Goal: Information Seeking & Learning: Find specific page/section

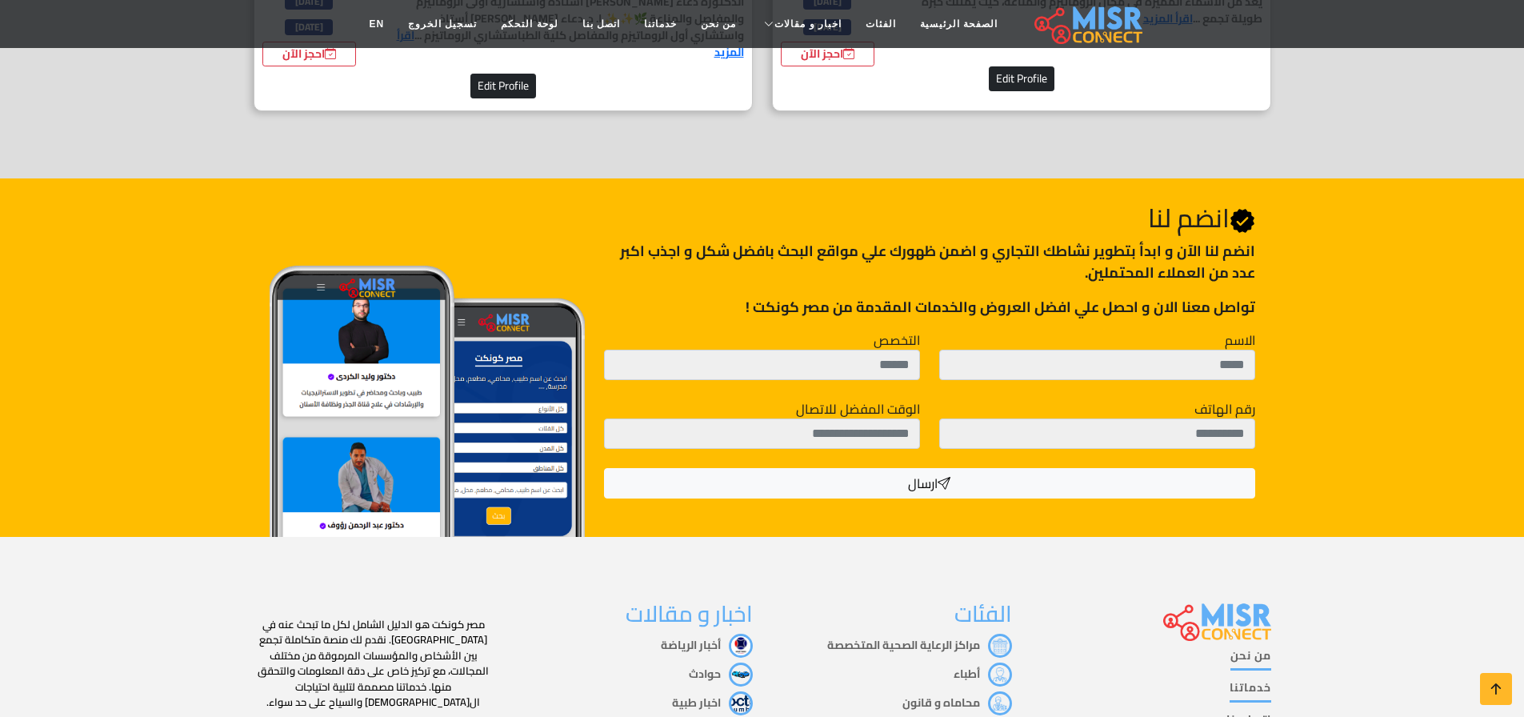
scroll to position [2661, 0]
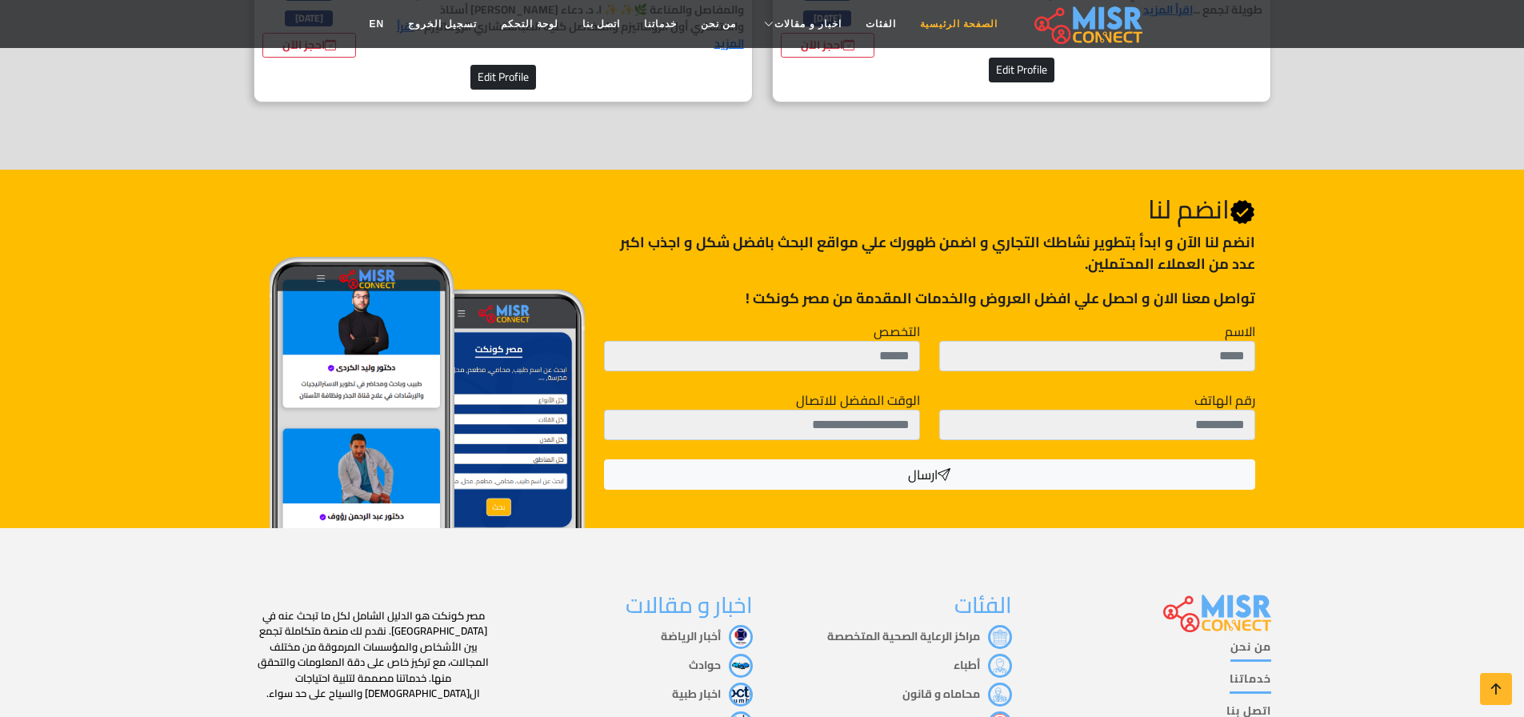
click at [926, 30] on link "الصفحة الرئيسية" at bounding box center [959, 24] width 102 height 30
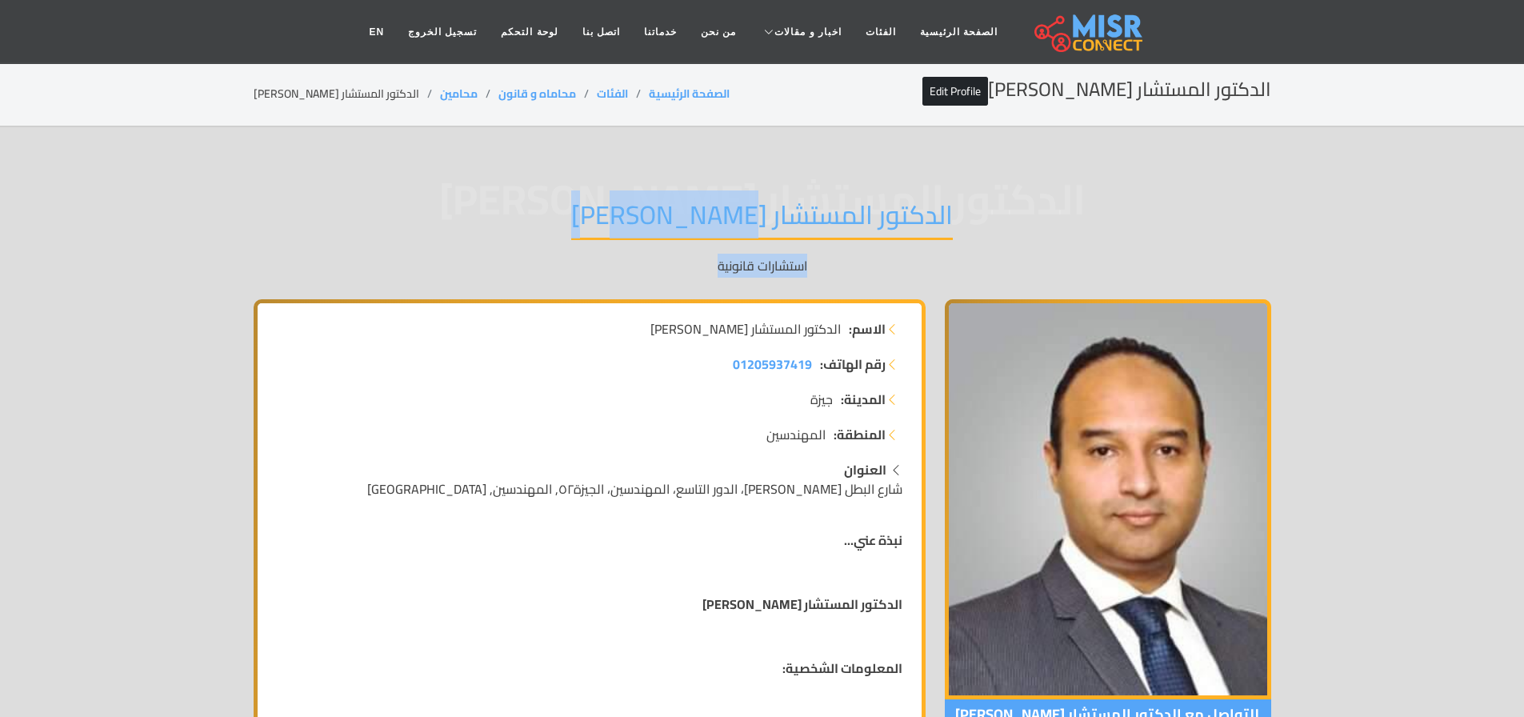
drag, startPoint x: 878, startPoint y: 222, endPoint x: 546, endPoint y: 261, distance: 334.1
click at [546, 261] on div "الدكتور المستشار محمد بهاء الدين أبوشقة الدكتور المستشار محمد بهاء الدين أبوشقة…" at bounding box center [762, 237] width 1017 height 124
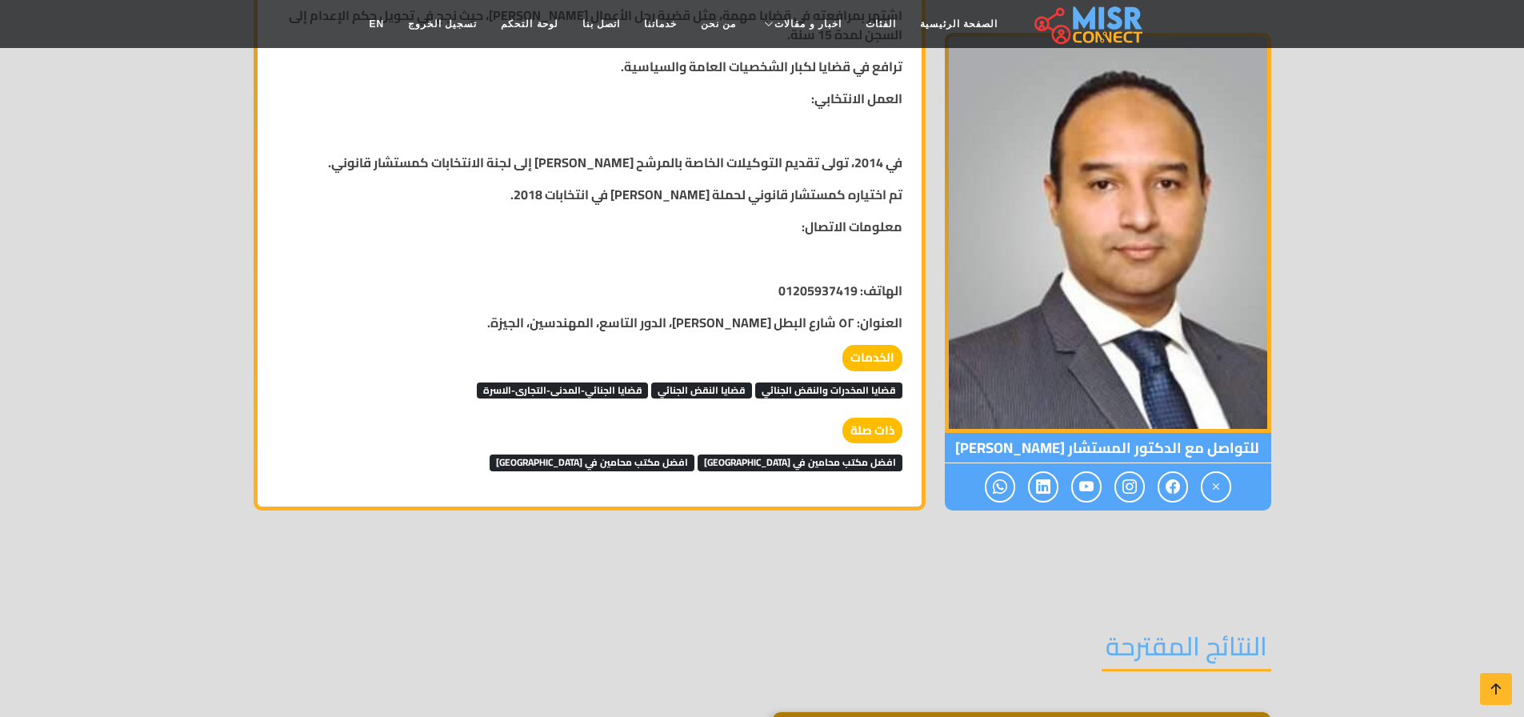
scroll to position [965, 0]
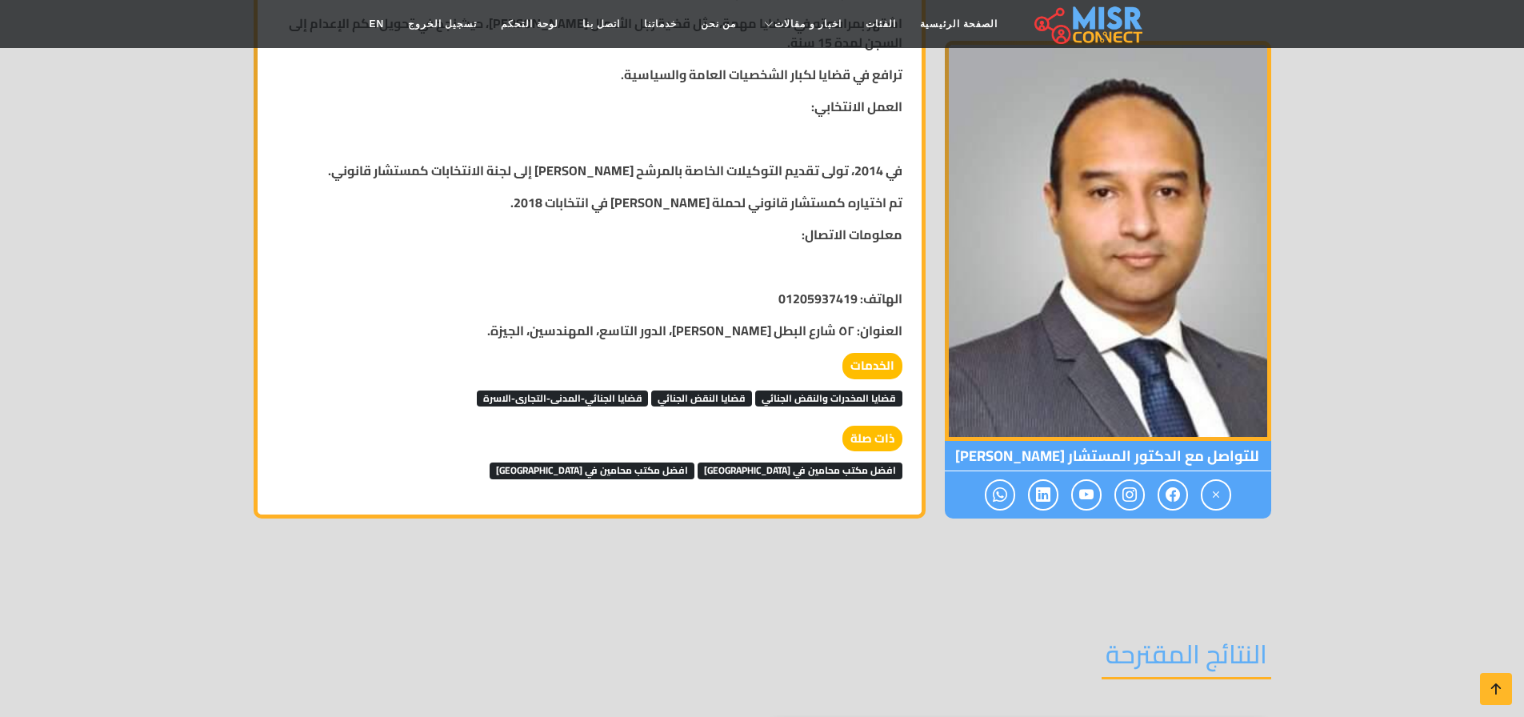
click at [817, 394] on span "قضايا المخدرات والنقض الجنائي" at bounding box center [828, 398] width 147 height 16
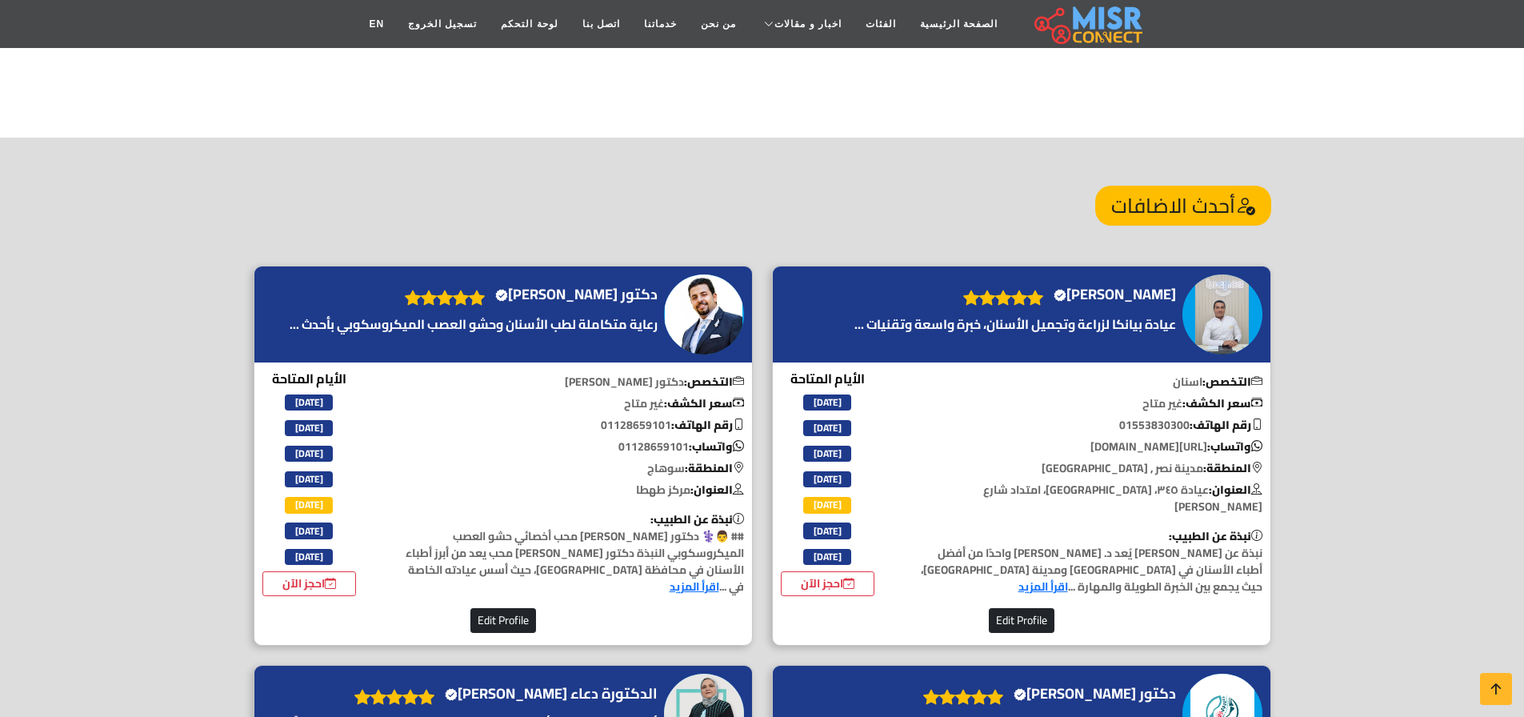
scroll to position [1791, 0]
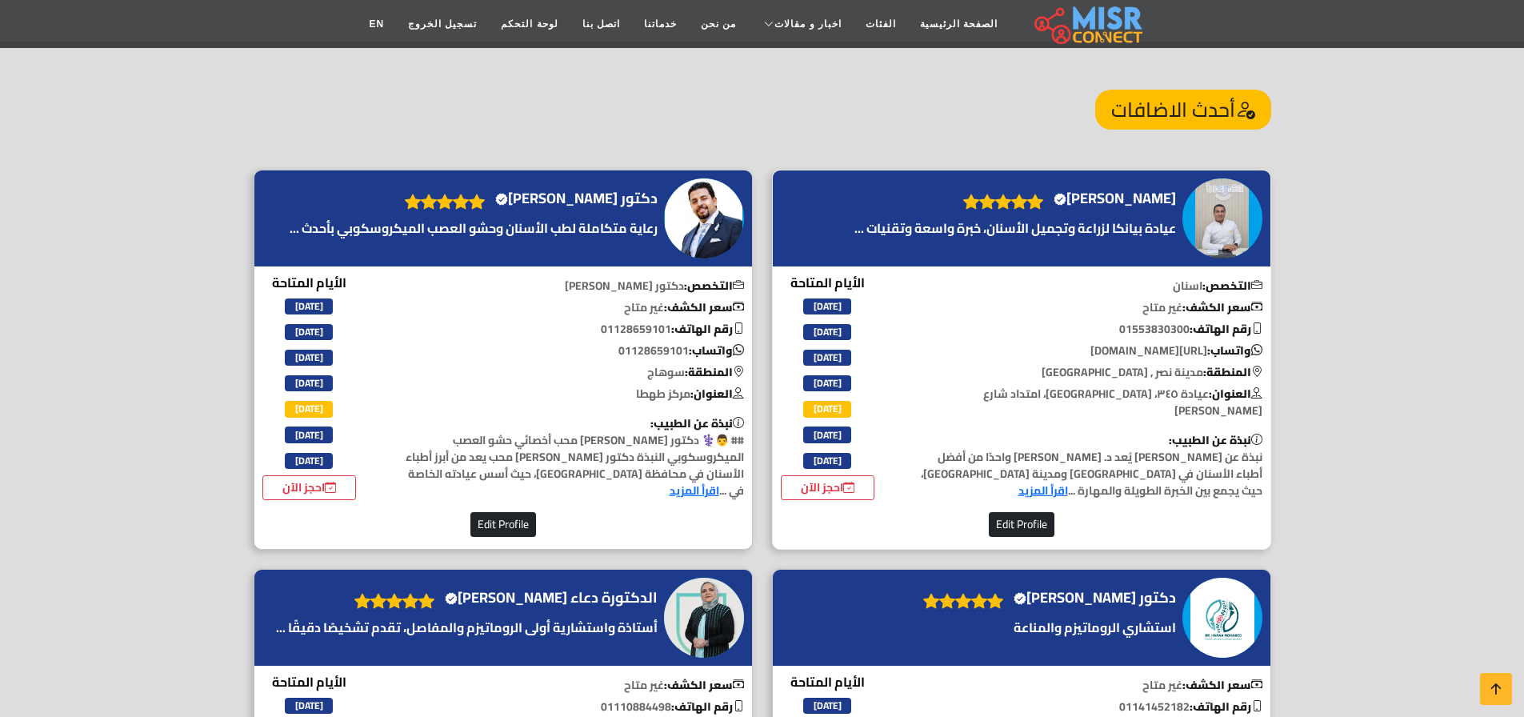
click at [1224, 289] on b "التخصص:" at bounding box center [1232, 285] width 60 height 21
click at [1189, 289] on p "التخصص: اسنان" at bounding box center [1085, 286] width 369 height 17
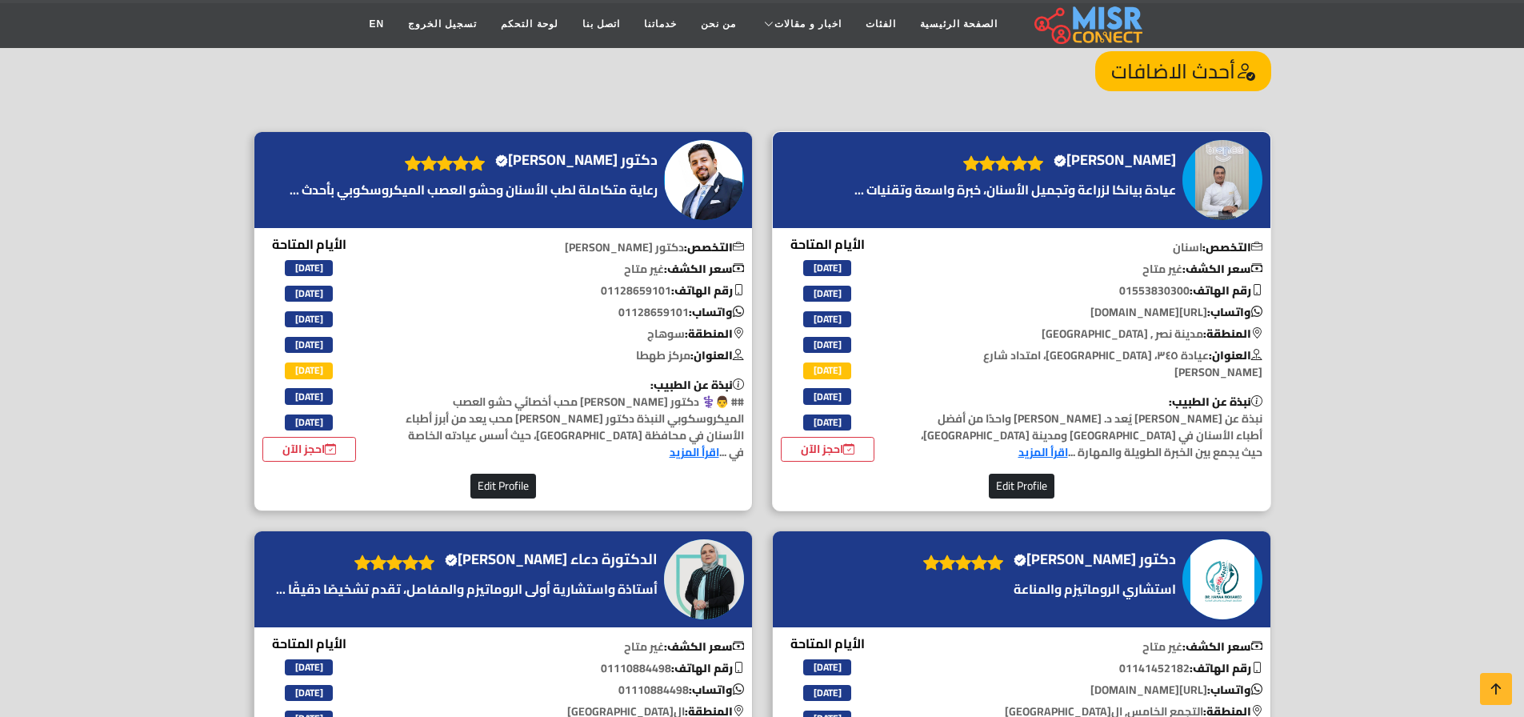
click at [1232, 248] on b "التخصص:" at bounding box center [1232, 247] width 60 height 21
click at [1176, 253] on p "التخصص: اسنان" at bounding box center [1085, 247] width 369 height 17
click at [1202, 250] on b "التخصص:" at bounding box center [1232, 247] width 60 height 21
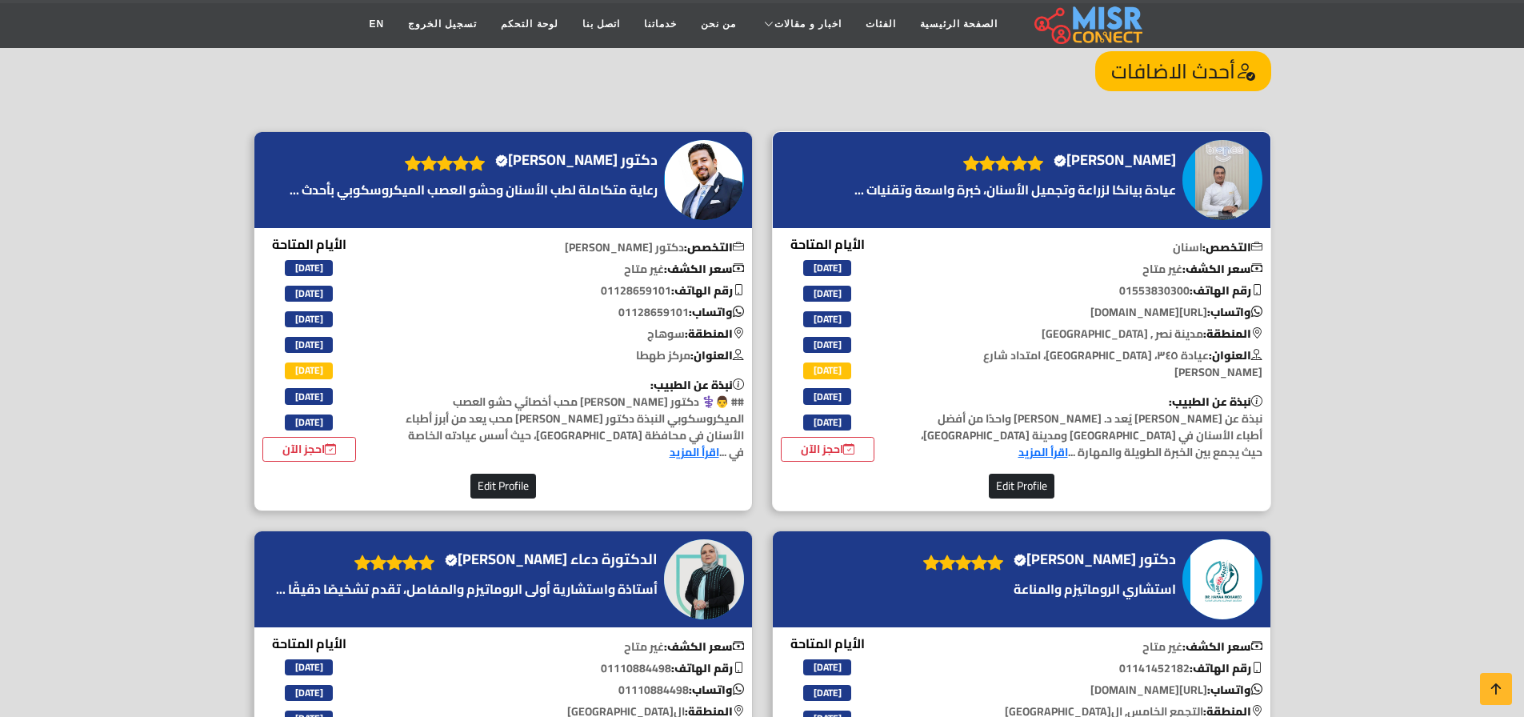
drag, startPoint x: 1246, startPoint y: 243, endPoint x: 1104, endPoint y: 253, distance: 142.7
click at [1104, 253] on p "التخصص: اسنان" at bounding box center [1085, 247] width 369 height 17
click at [1104, 253] on div "الدكتور محمد محسن محمد Verified account" at bounding box center [1021, 321] width 499 height 380
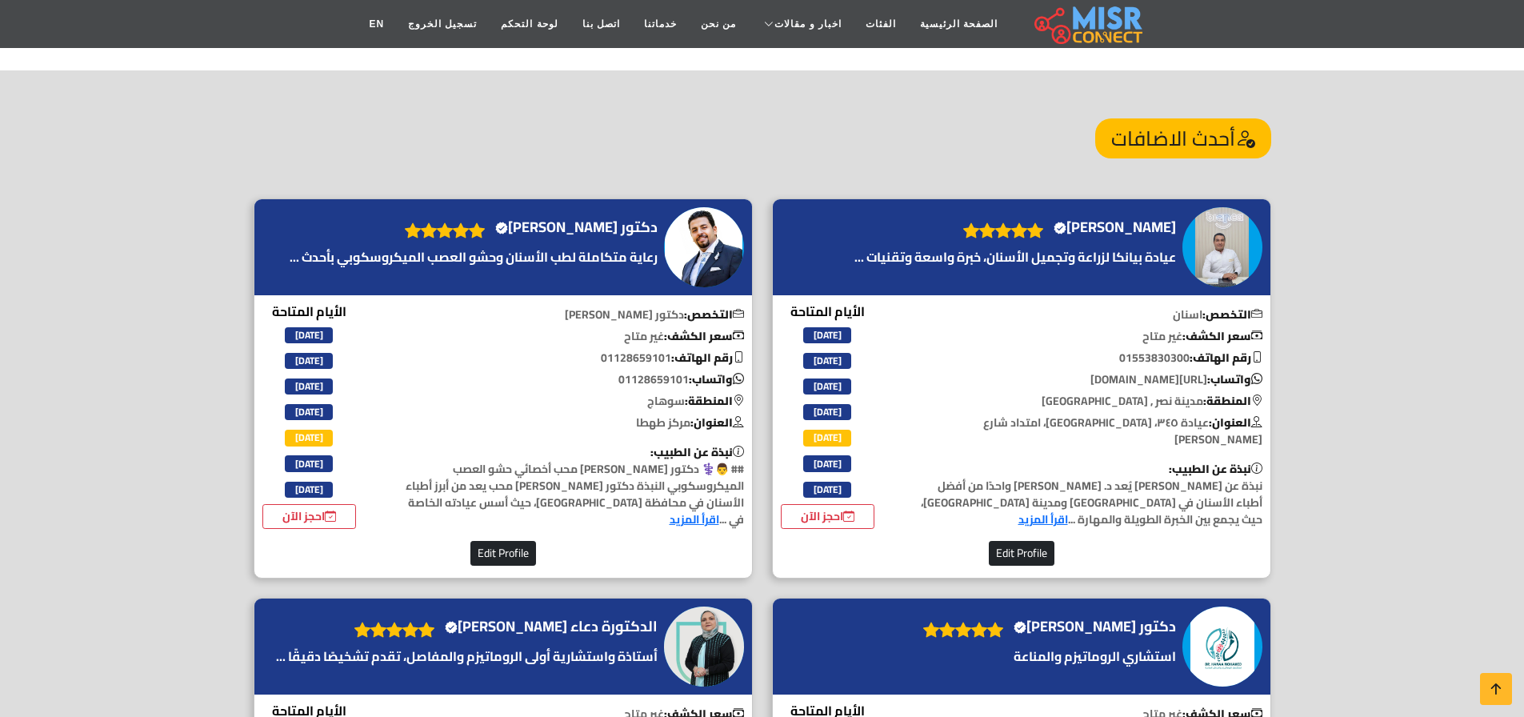
click at [761, 210] on div "دكتور مينا محب Verified account" at bounding box center [503, 388] width 518 height 380
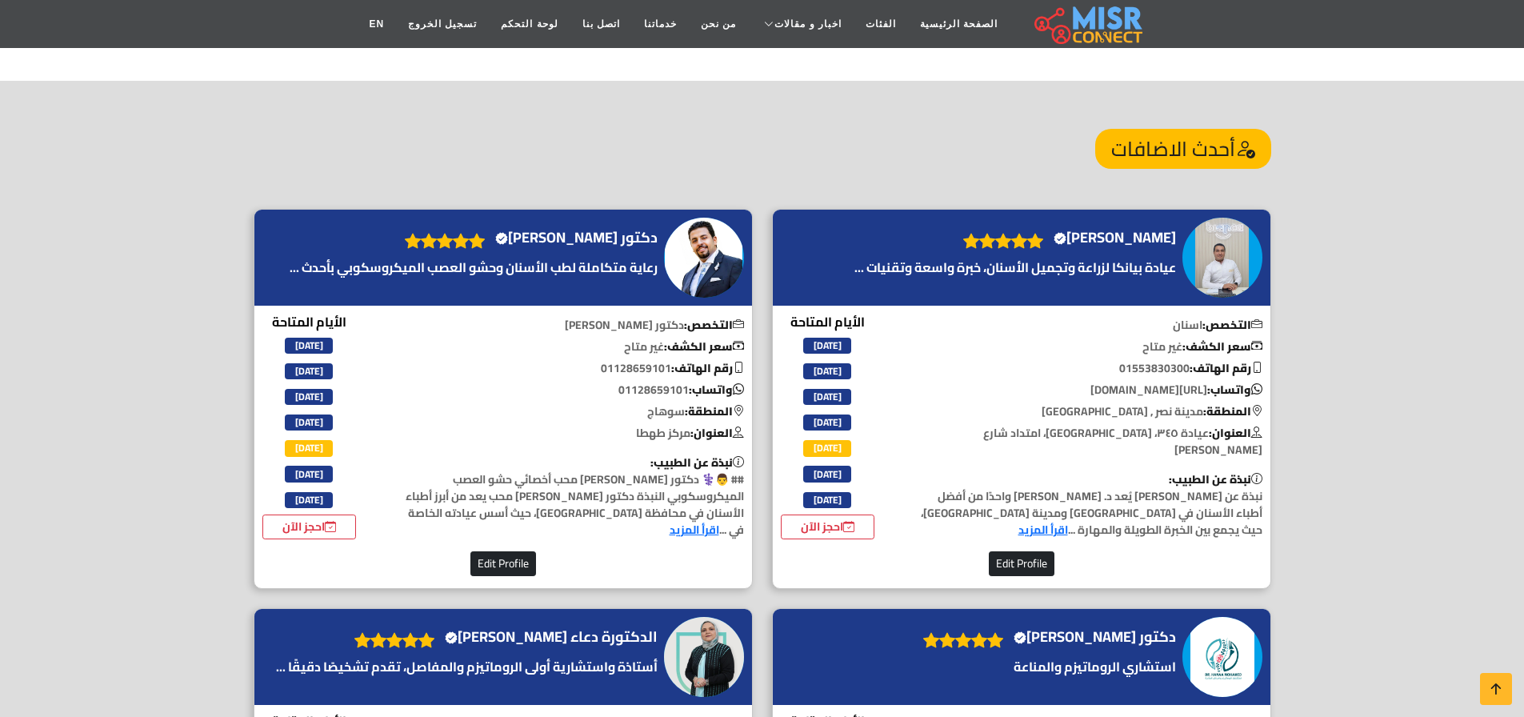
scroll to position [1810, 0]
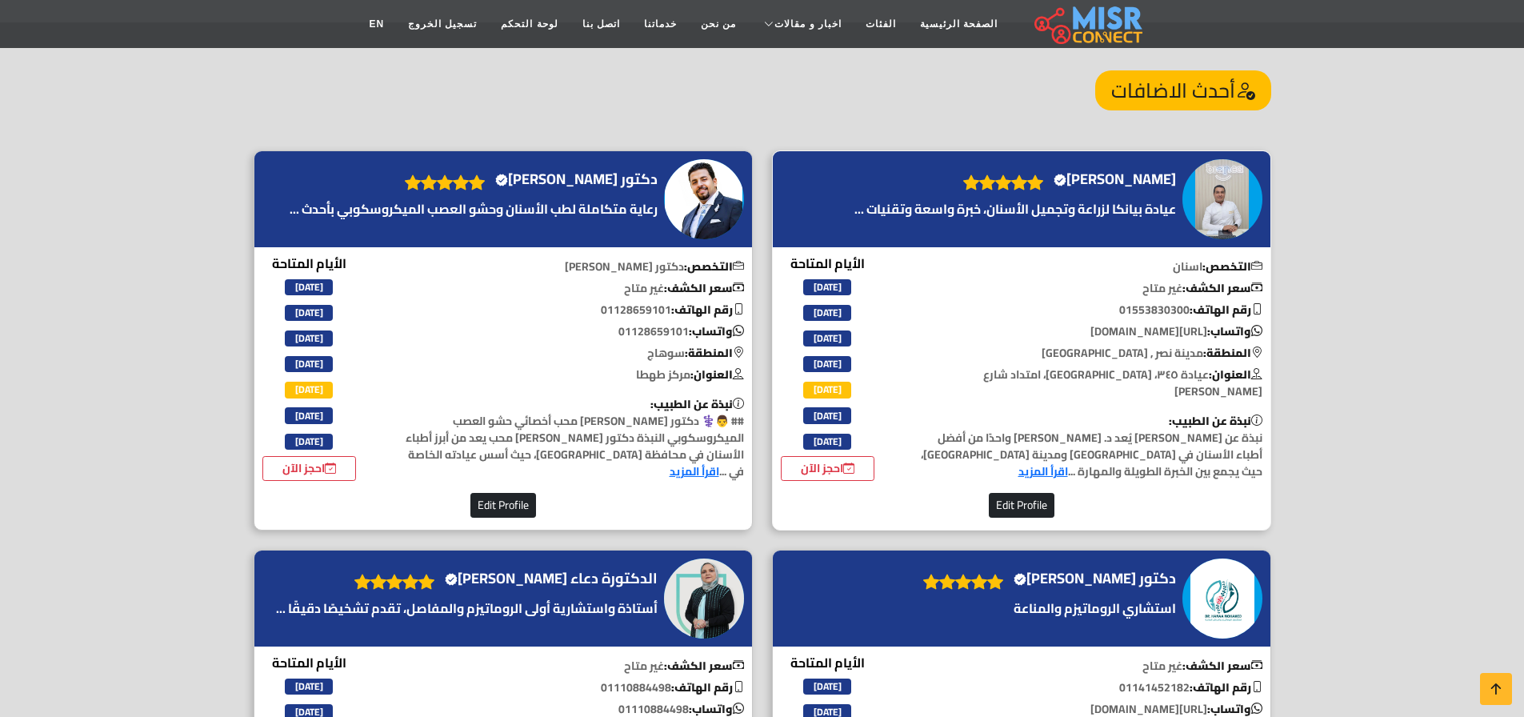
click at [1188, 258] on p "التخصص: اسنان" at bounding box center [1085, 266] width 369 height 17
click at [677, 246] on div "دكتور مينا محب Verified account" at bounding box center [502, 199] width 497 height 96
drag, startPoint x: 677, startPoint y: 269, endPoint x: 568, endPoint y: 273, distance: 108.8
click at [568, 273] on p "التخصص: دكتور اسنان" at bounding box center [567, 266] width 369 height 17
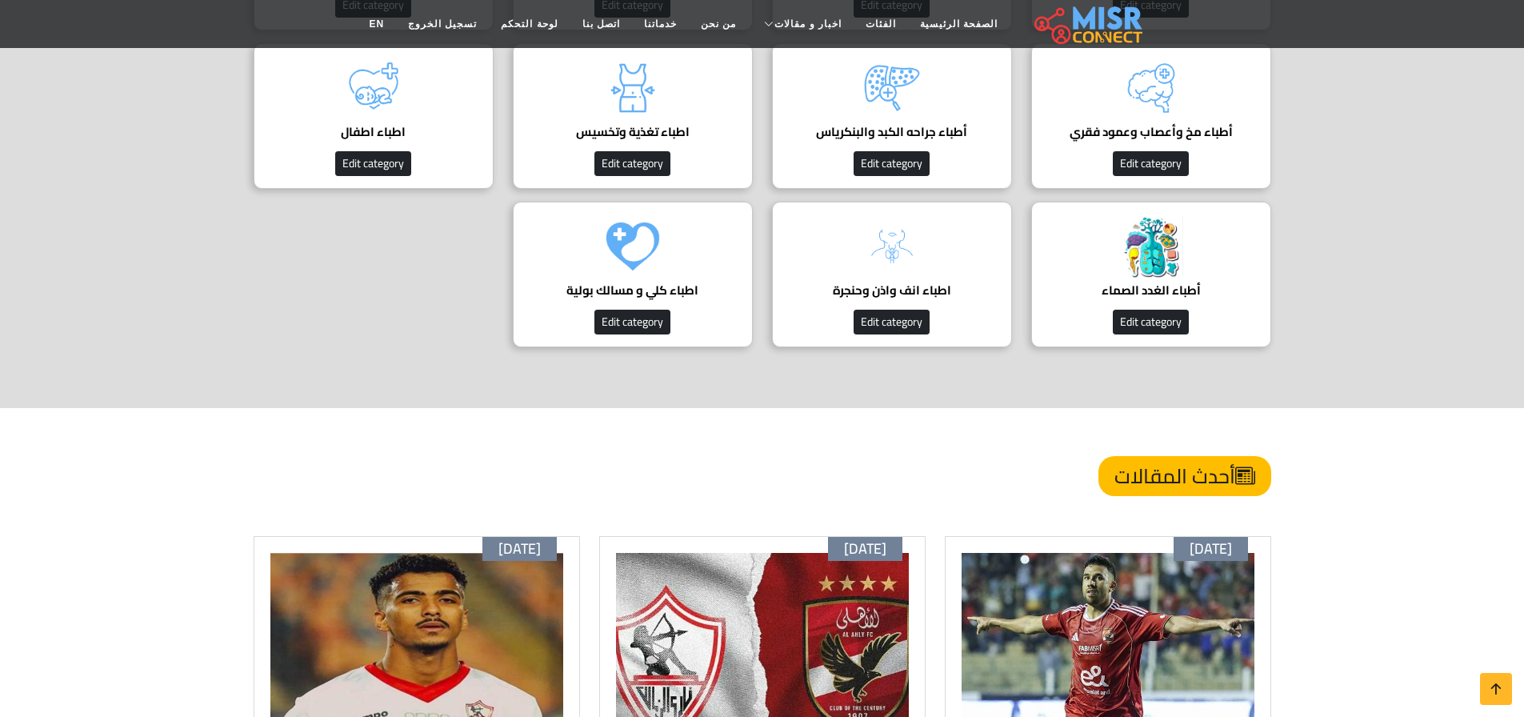
scroll to position [209, 0]
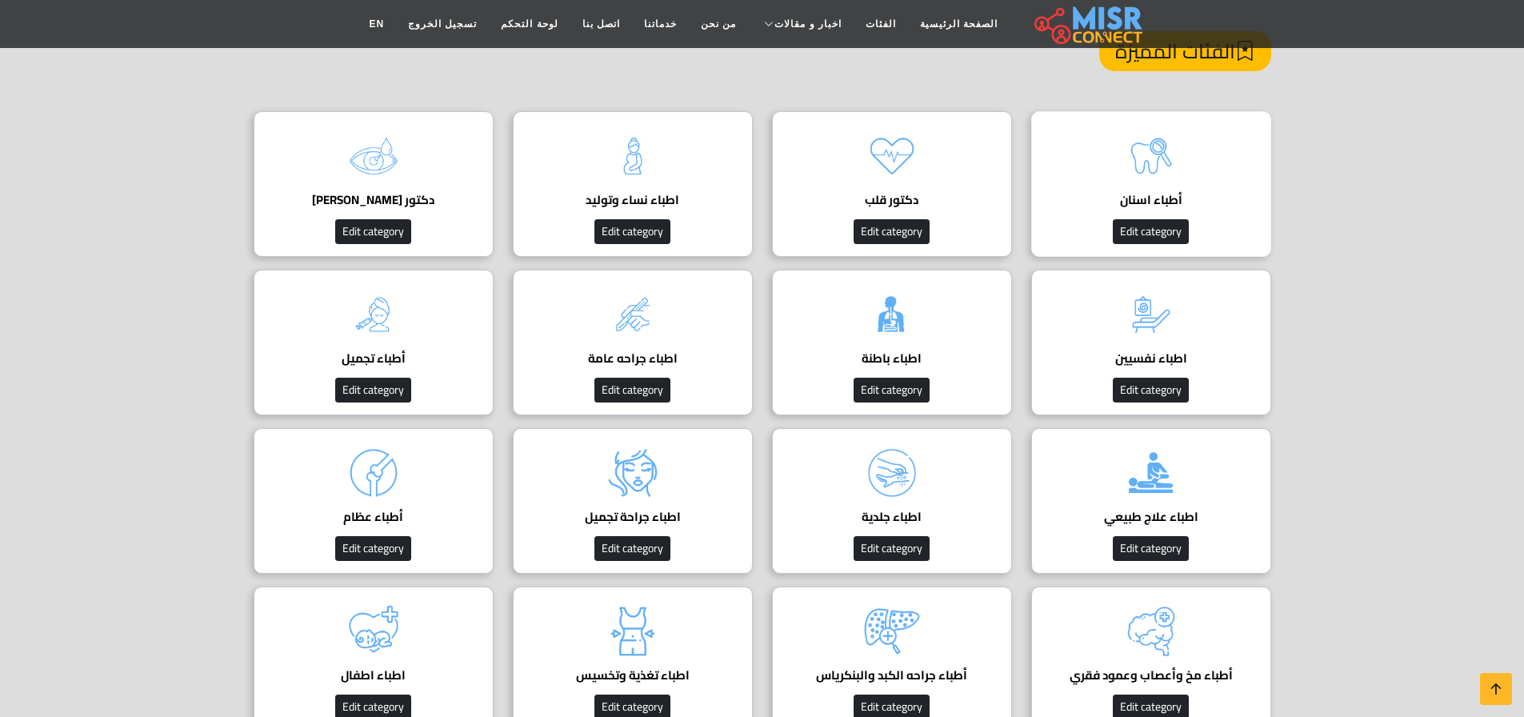
click at [1132, 168] on img at bounding box center [1151, 156] width 64 height 64
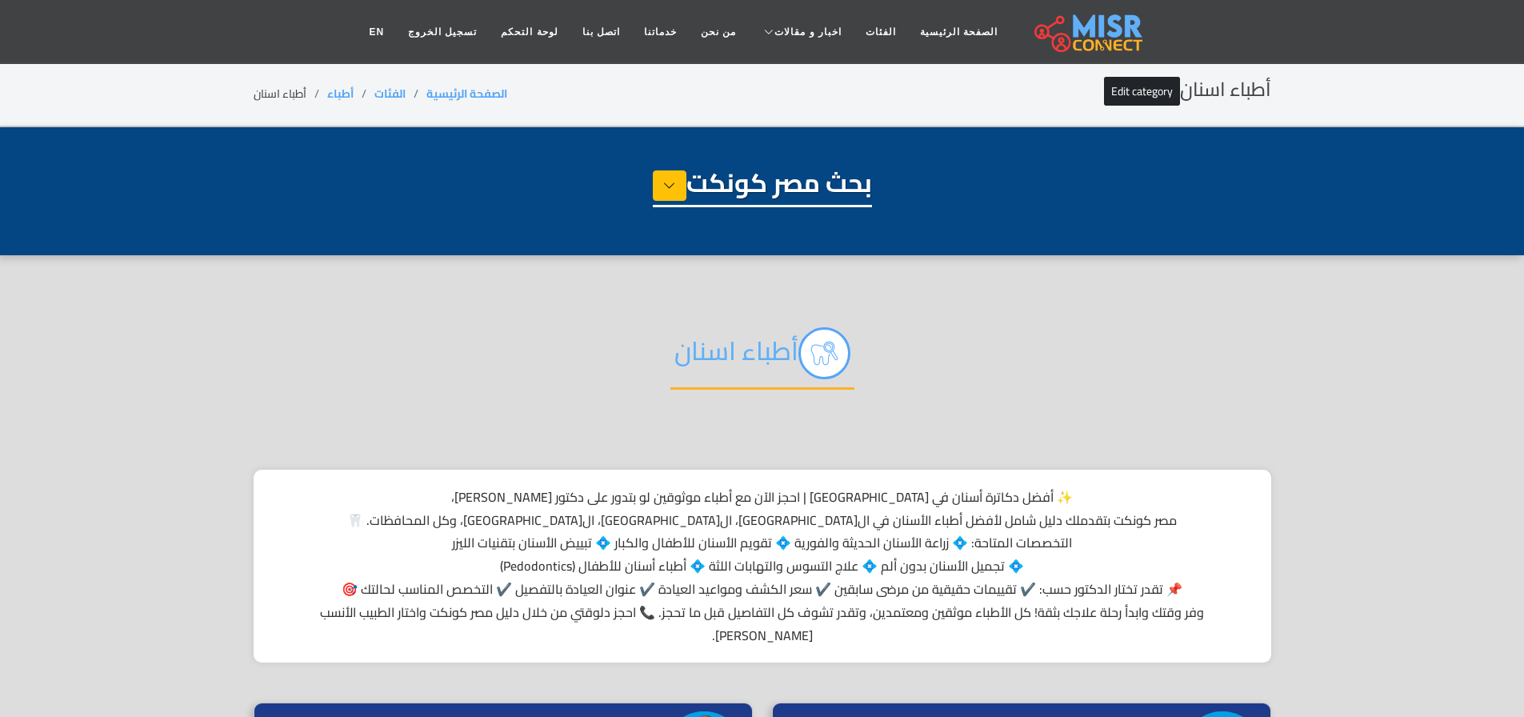
select select "*****"
select select "**********"
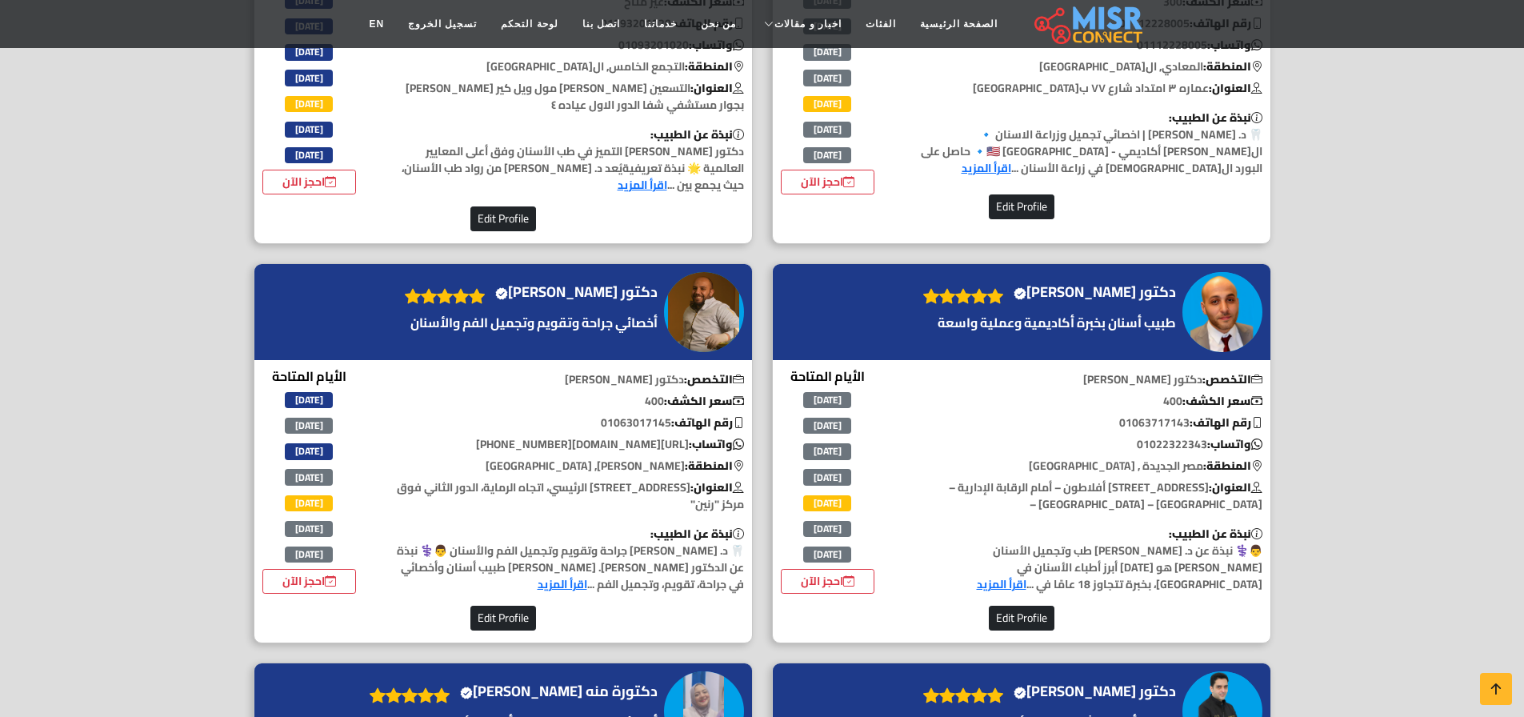
scroll to position [2878, 0]
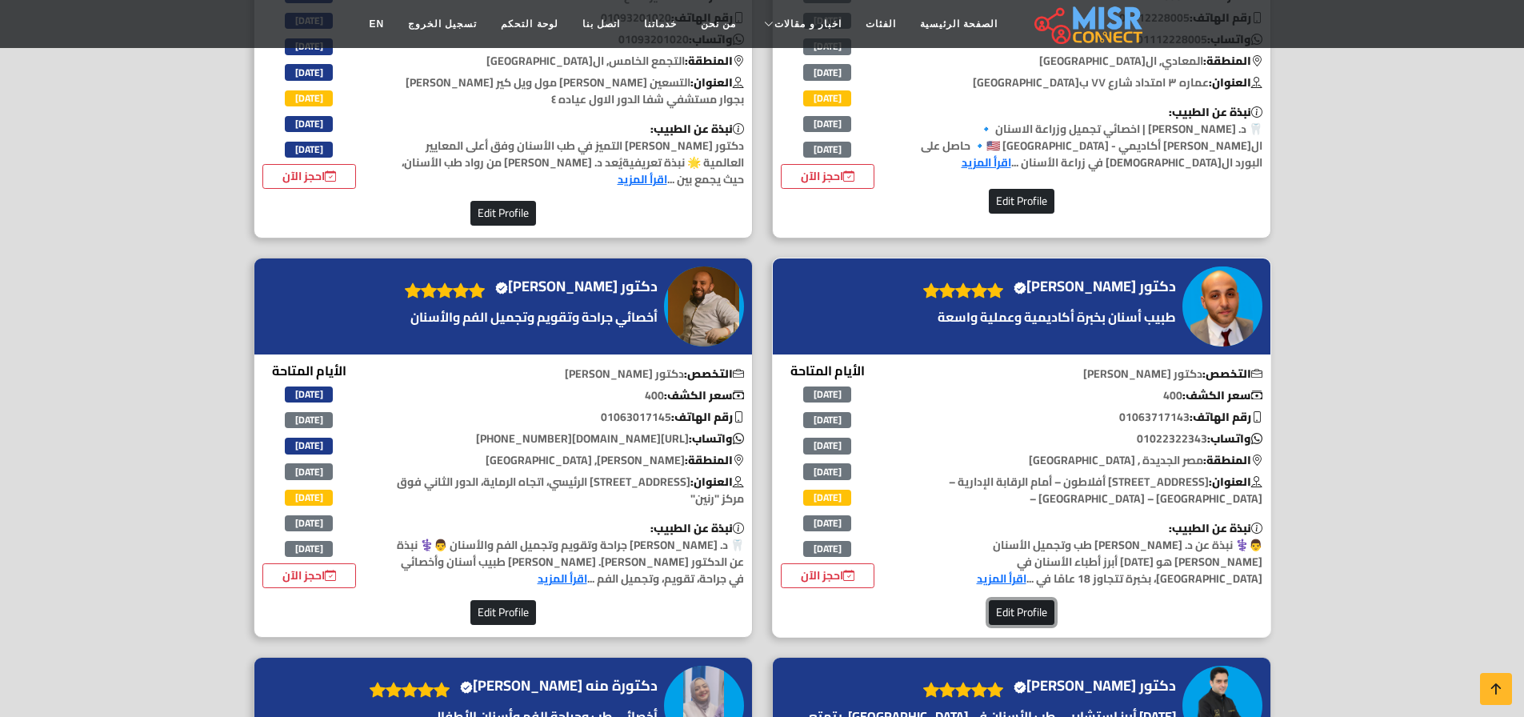
click at [1022, 600] on button "Edit Profile" at bounding box center [1022, 612] width 66 height 25
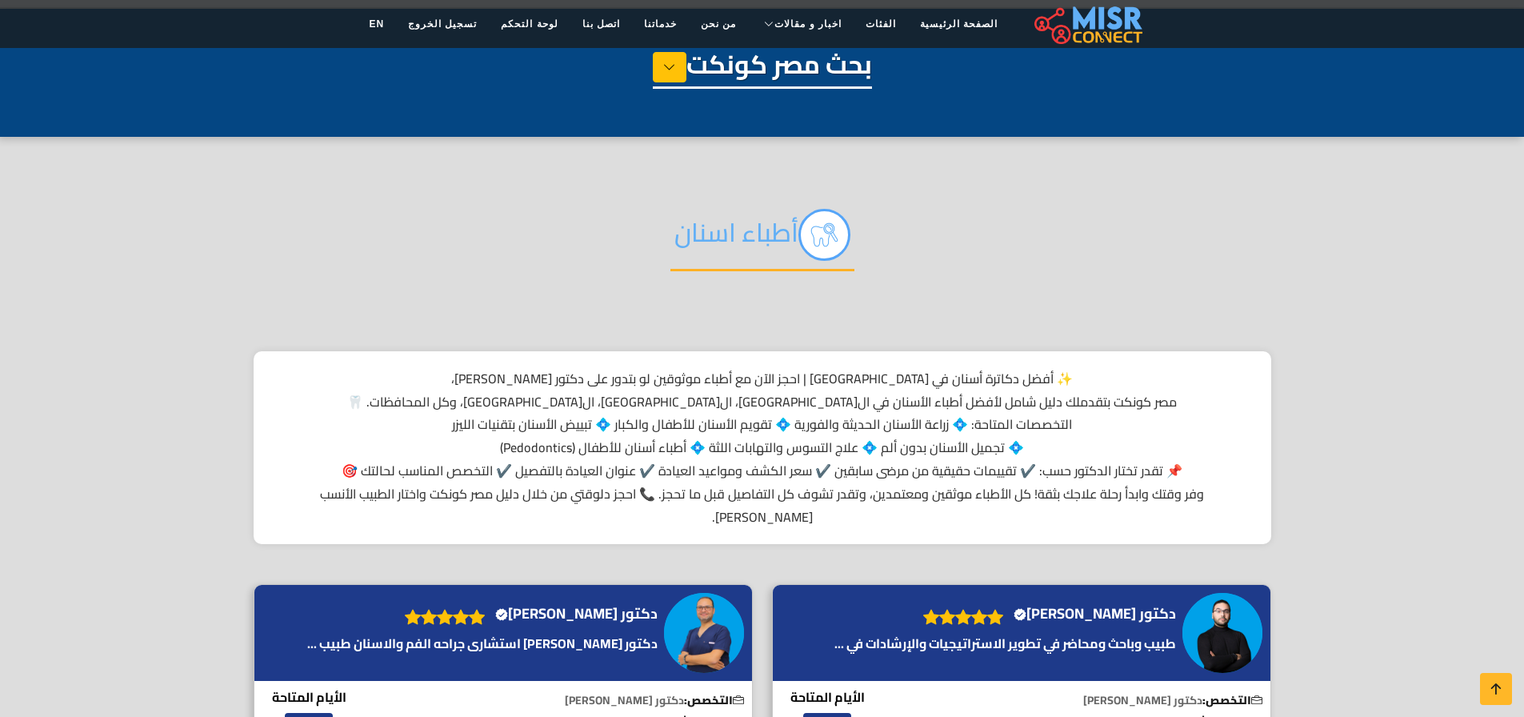
scroll to position [124, 0]
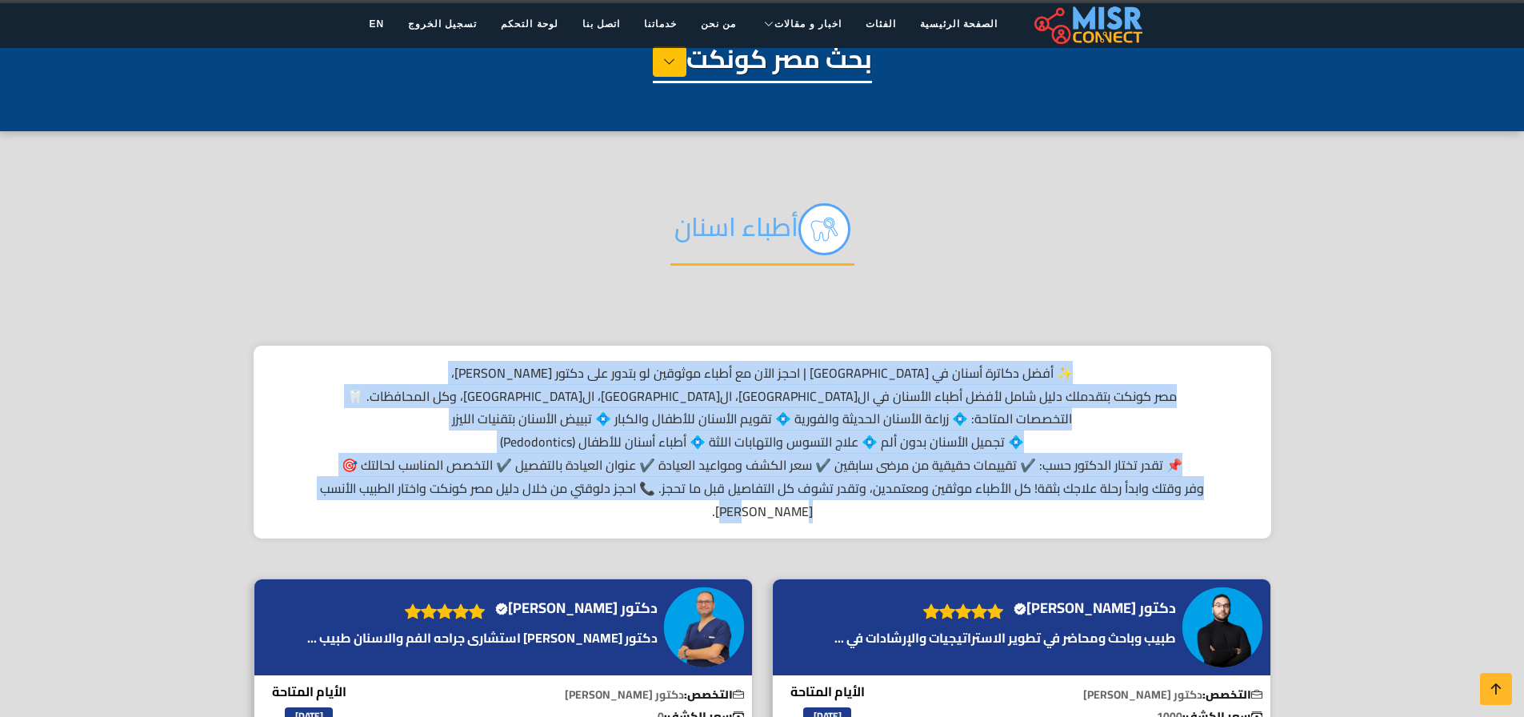
drag, startPoint x: 990, startPoint y: 356, endPoint x: 305, endPoint y: 494, distance: 699.2
click at [305, 494] on div "✨ أفضل دكاترة أسنان في مصر | احجز الآن مع أطباء موثوقين لو بتدور على دكتور أسنا…" at bounding box center [762, 442] width 1017 height 194
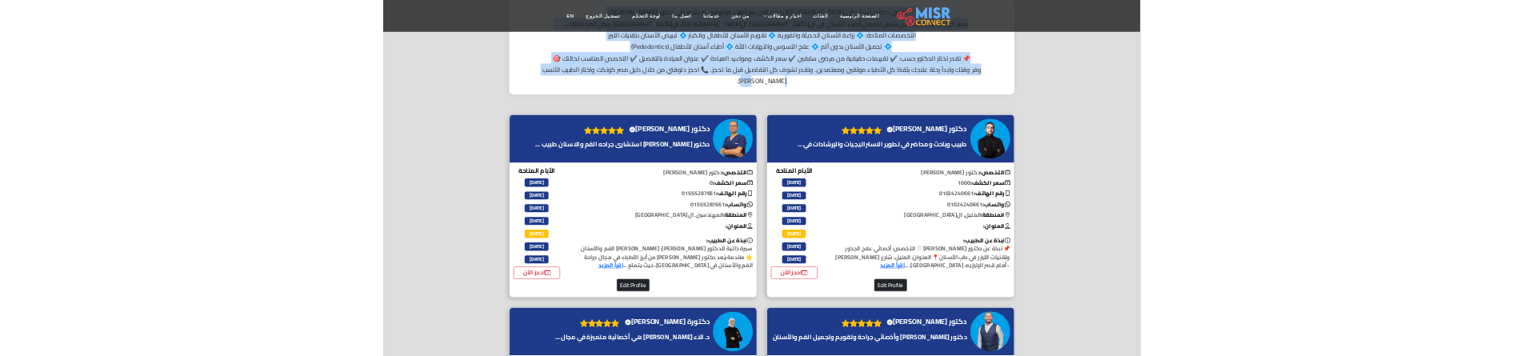
scroll to position [0, 0]
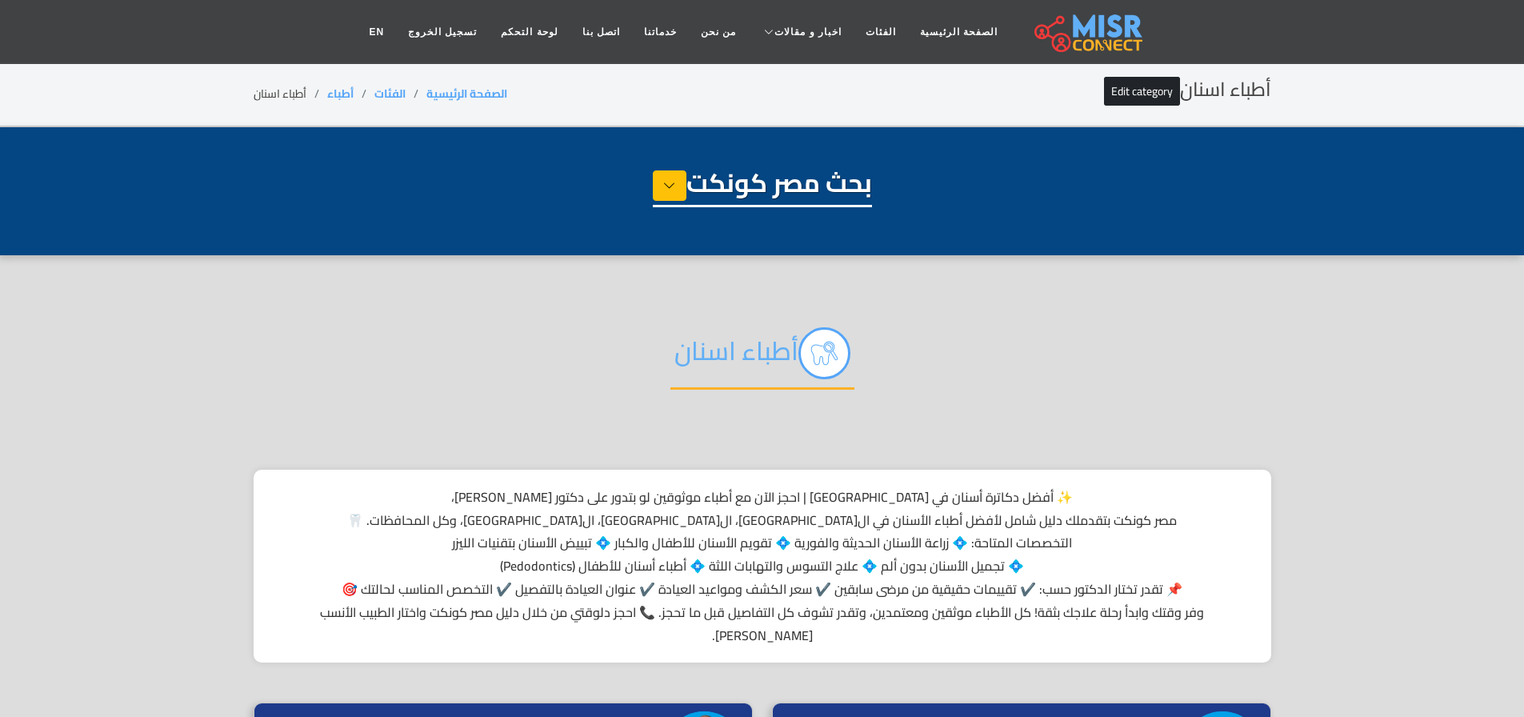
drag, startPoint x: 458, startPoint y: 411, endPoint x: 845, endPoint y: 469, distance: 391.5
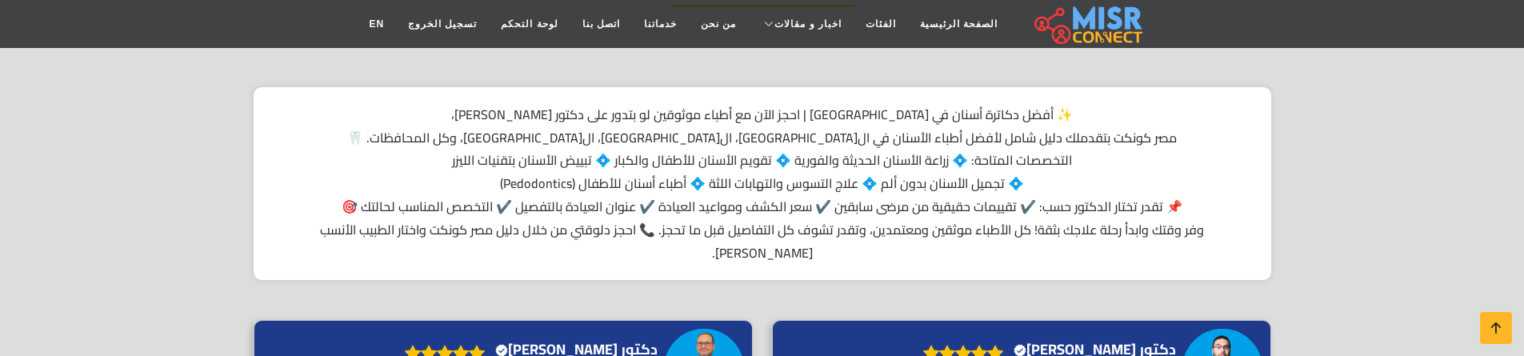
scroll to position [388, 0]
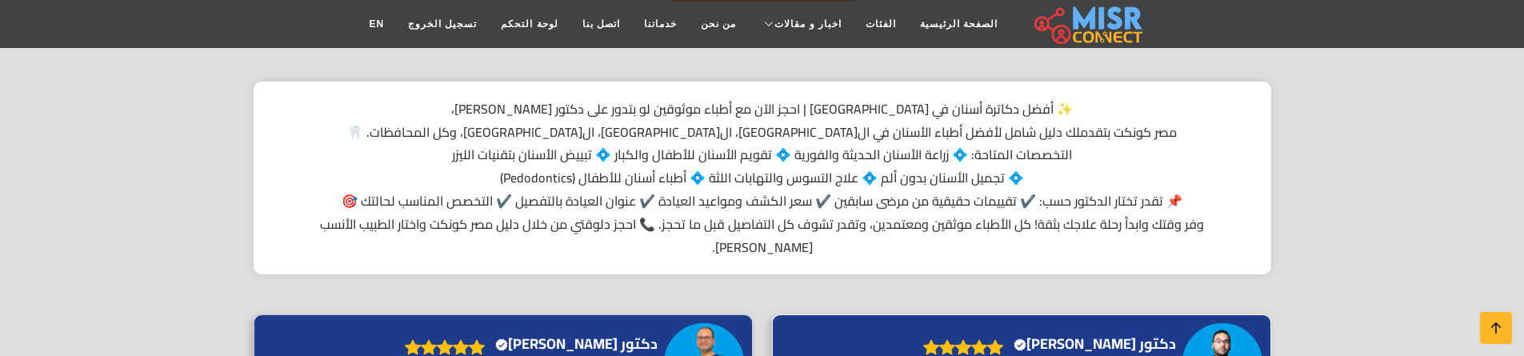
click at [1082, 335] on h4 "دكتور وليد الكردى Verified account" at bounding box center [1094, 344] width 162 height 18
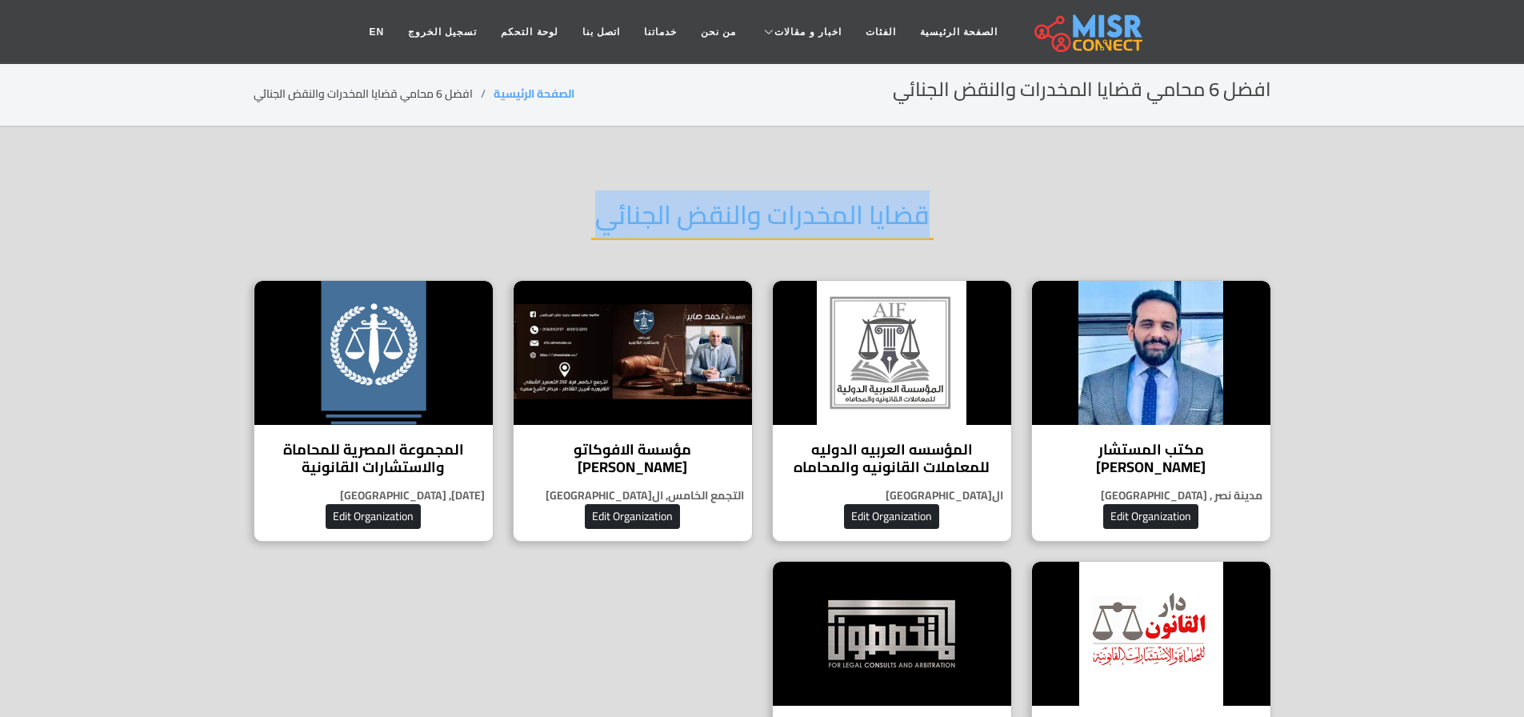
drag, startPoint x: 920, startPoint y: 214, endPoint x: 557, endPoint y: 211, distance: 362.3
click at [557, 211] on div "قضايا المخدرات والنقض الجنائي" at bounding box center [762, 227] width 1017 height 105
click at [710, 212] on h2 "قضايا المخدرات والنقض الجنائي" at bounding box center [762, 219] width 342 height 41
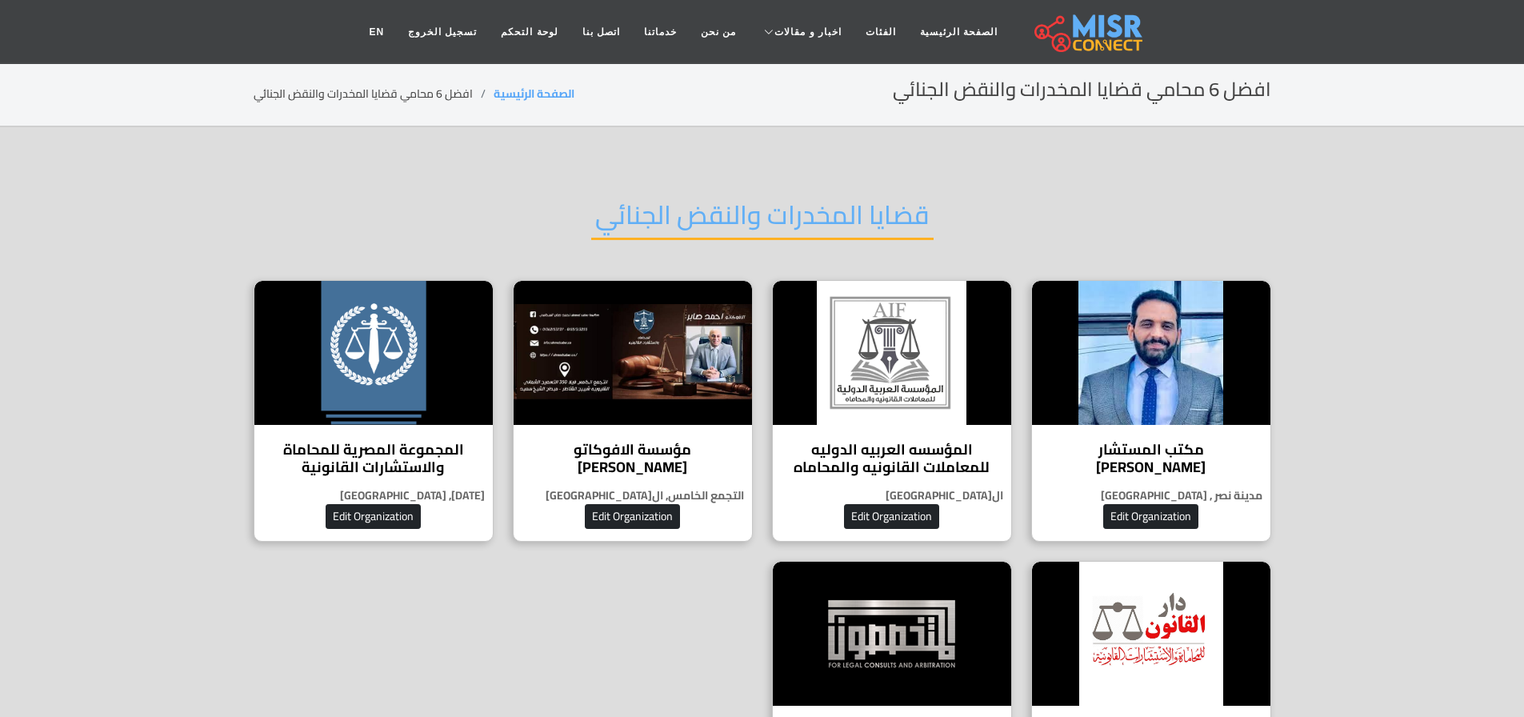
click at [1256, 90] on h2 "افضل 6 محامي قضايا المخدرات والنقض الجنائي" at bounding box center [1082, 89] width 378 height 23
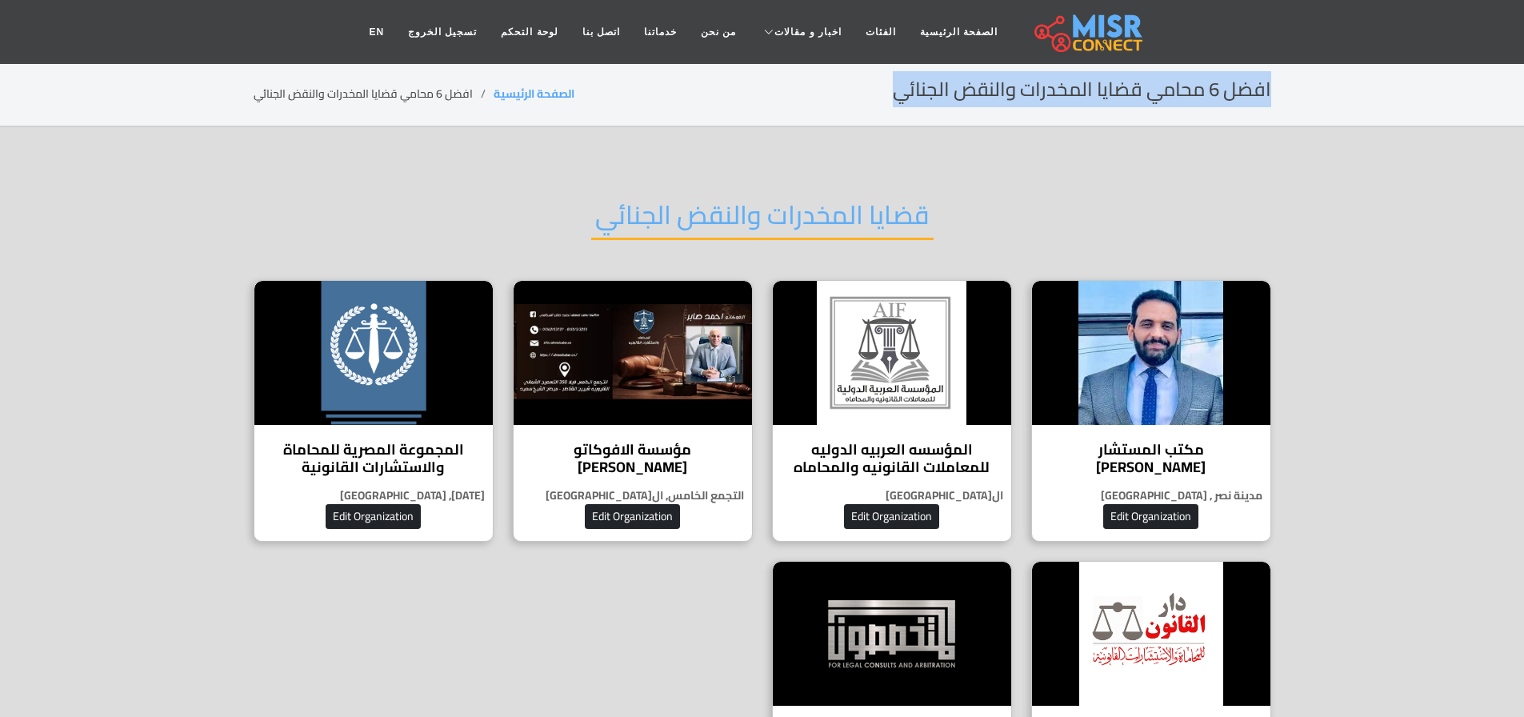
drag, startPoint x: 1256, startPoint y: 90, endPoint x: 866, endPoint y: 106, distance: 389.8
click at [866, 106] on div "افضل 6 محامي قضايا المخدرات والنقض الجنائي الصفحة الرئيسية افضل 6 محامي قضايا ا…" at bounding box center [762, 93] width 1017 height 31
click at [1171, 91] on h2 "افضل 6 محامي قضايا المخدرات والنقض الجنائي" at bounding box center [1082, 89] width 378 height 23
drag, startPoint x: 1270, startPoint y: 84, endPoint x: 810, endPoint y: 105, distance: 460.3
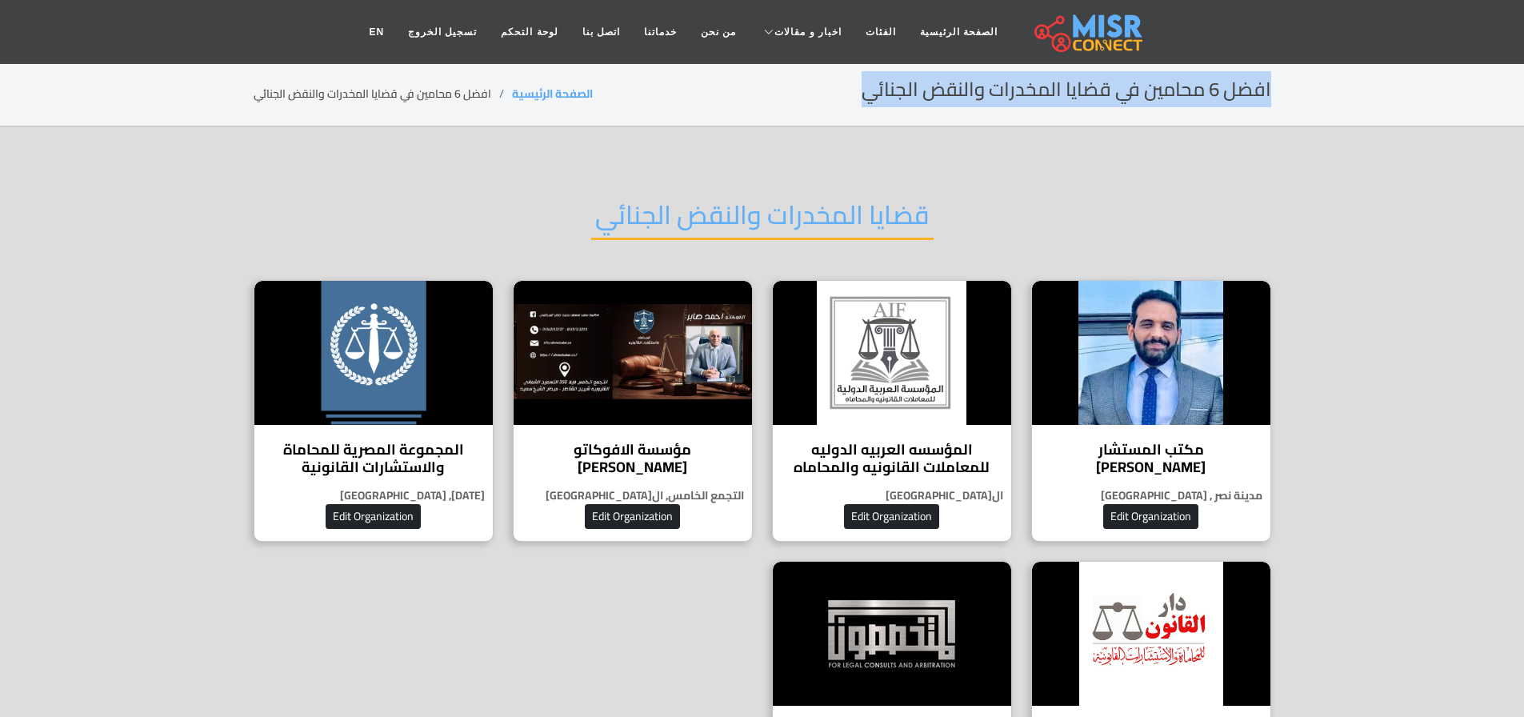
click at [810, 105] on div "افضل 6 محامين في قضايا المخدرات والنقض الجنائي الصفحة الرئيسية افضل 6 محامين في…" at bounding box center [762, 93] width 1017 height 31
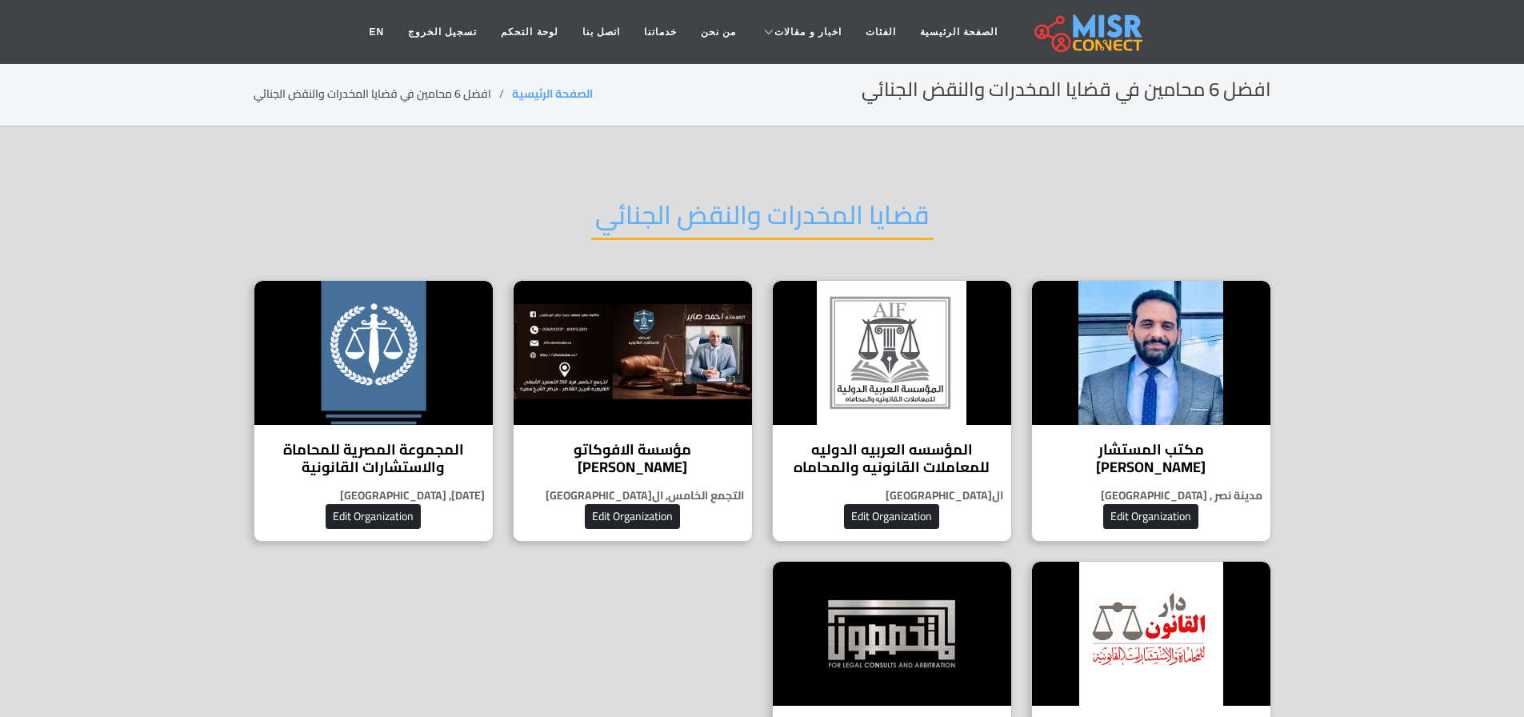
click at [909, 216] on h2 "قضايا المخدرات والنقض الجنائي" at bounding box center [762, 219] width 342 height 41
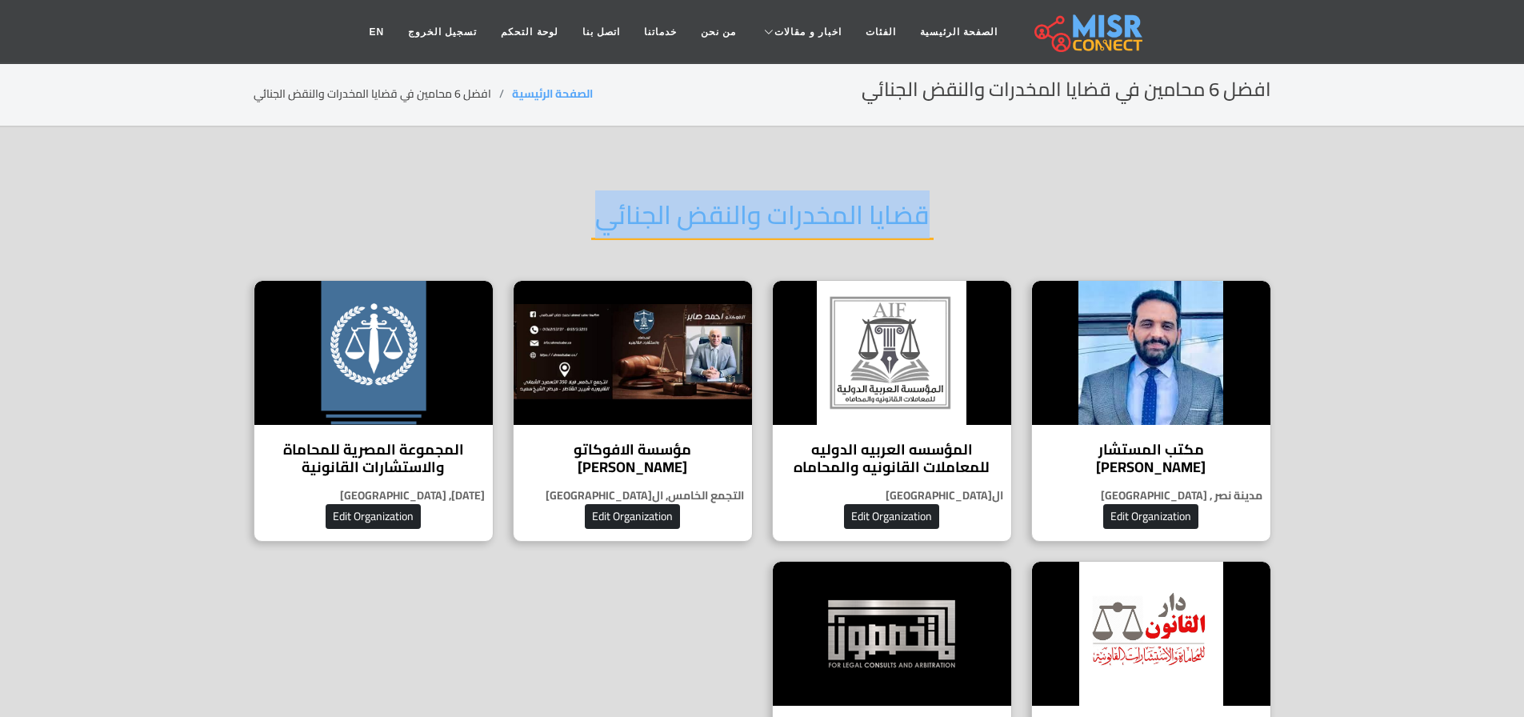
click at [909, 216] on h2 "قضايا المخدرات والنقض الجنائي" at bounding box center [762, 219] width 342 height 41
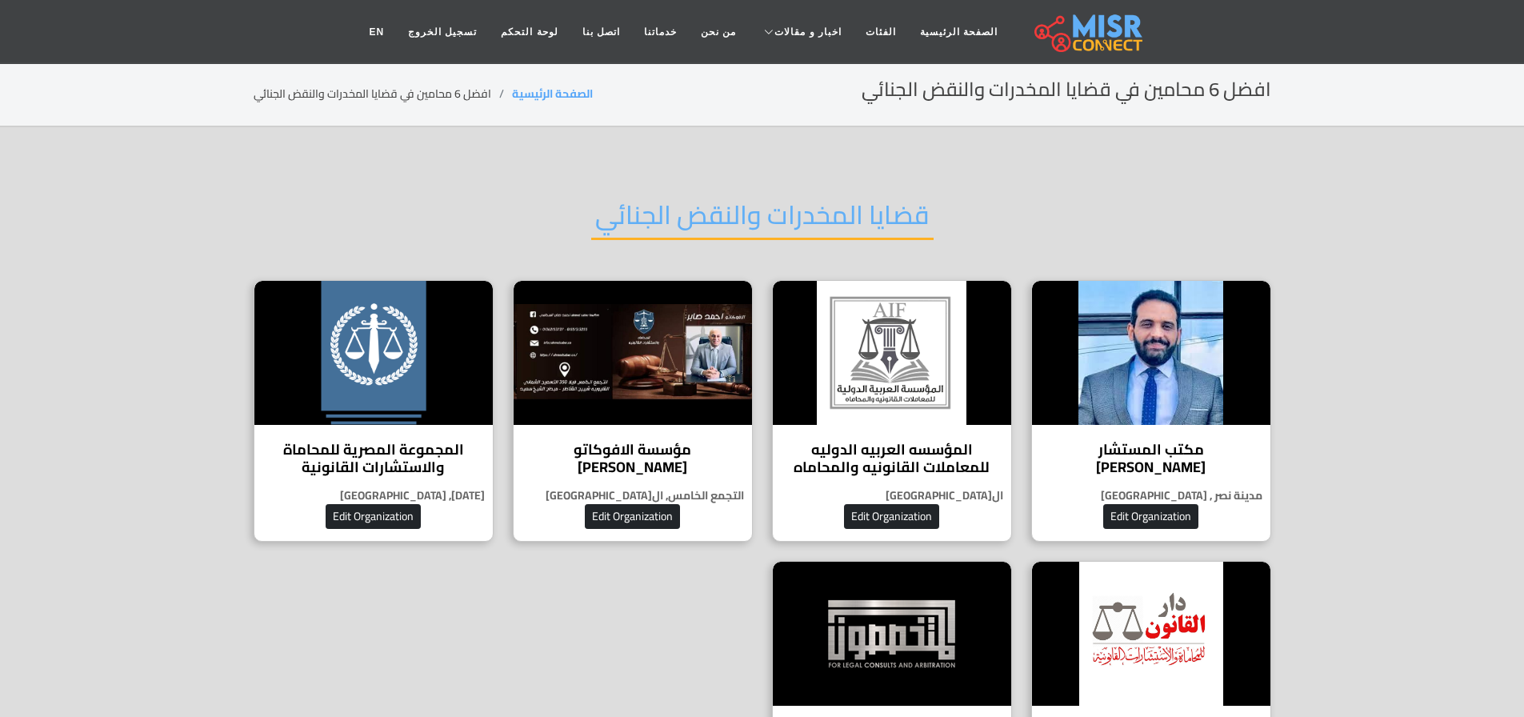
click at [1053, 83] on h2 "افضل 6 محامين في قضايا المخدرات والنقض الجنائي" at bounding box center [1065, 89] width 409 height 23
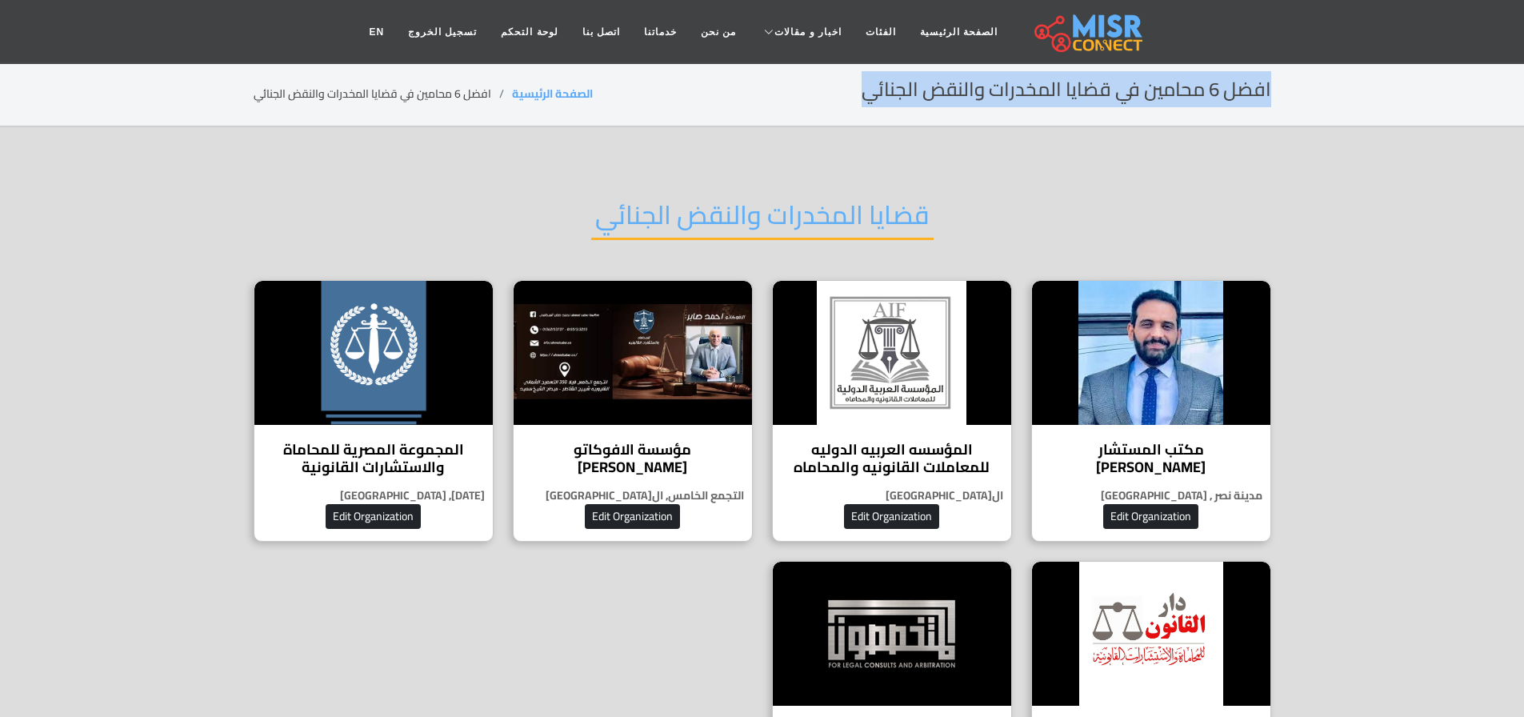
click at [1053, 83] on h2 "افضل 6 محامين في قضايا المخدرات والنقض الجنائي" at bounding box center [1065, 89] width 409 height 23
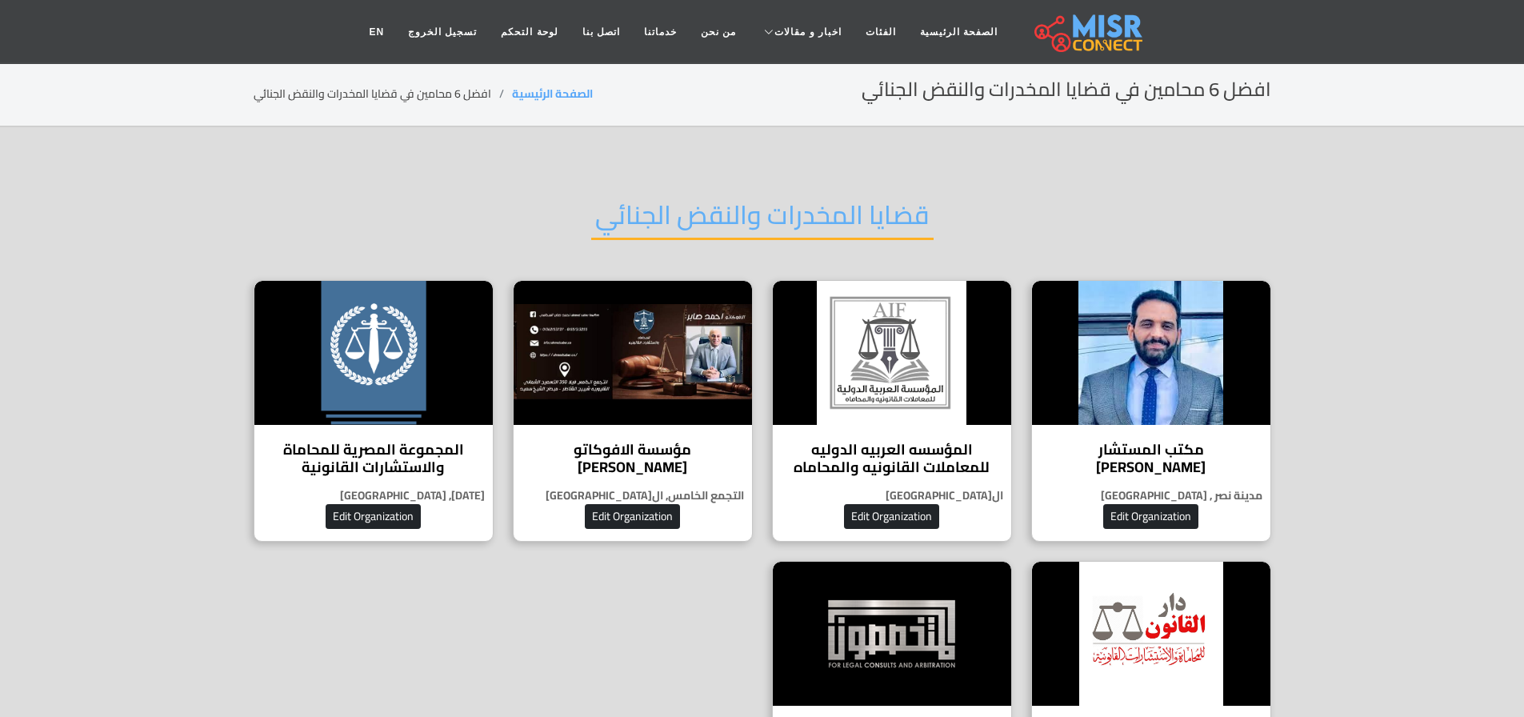
click at [633, 117] on section "افضل 6 محامين في قضايا المخدرات والنقض الجنائي الصفحة الرئيسية افضل 6 محامين في…" at bounding box center [762, 94] width 1524 height 65
click at [930, 384] on img at bounding box center [892, 353] width 238 height 144
click at [1244, 402] on img at bounding box center [1151, 353] width 238 height 144
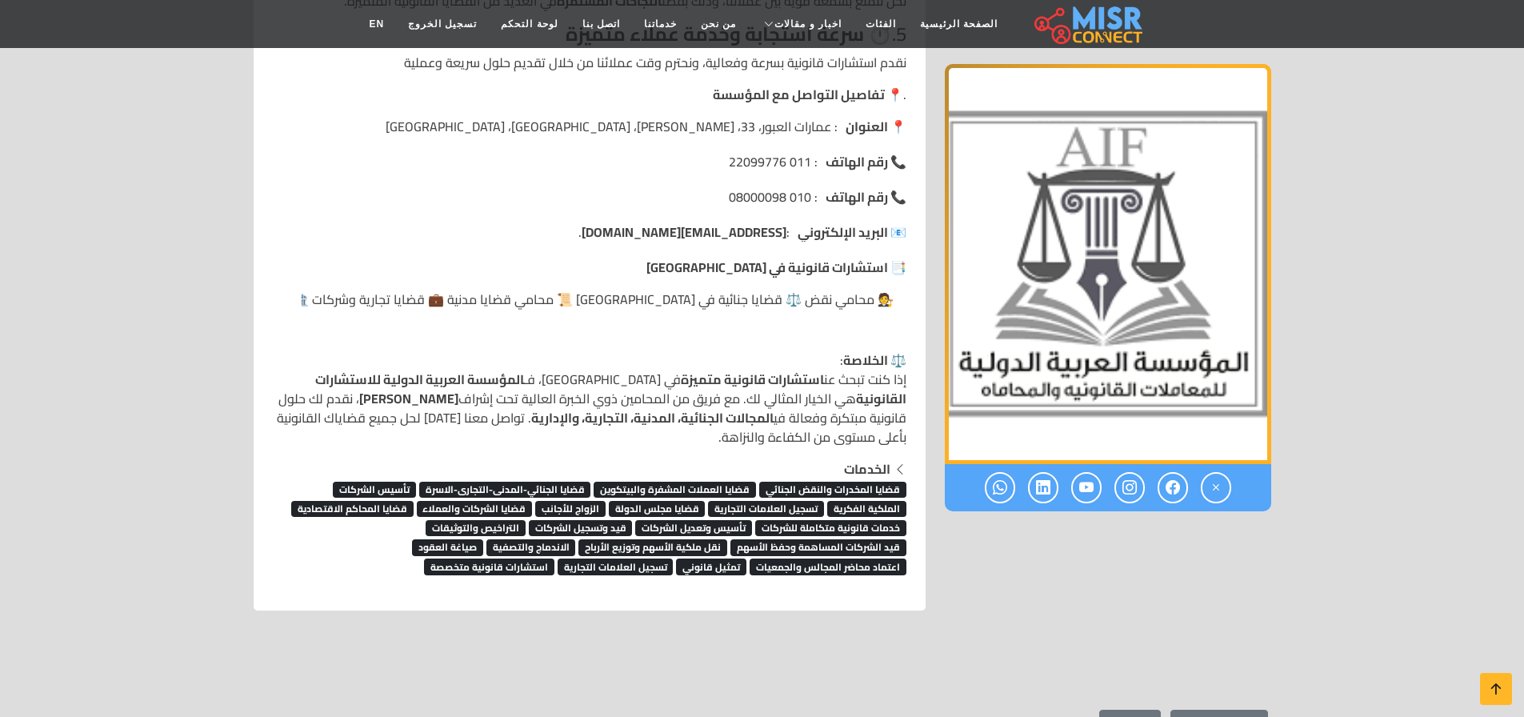
scroll to position [2156, 0]
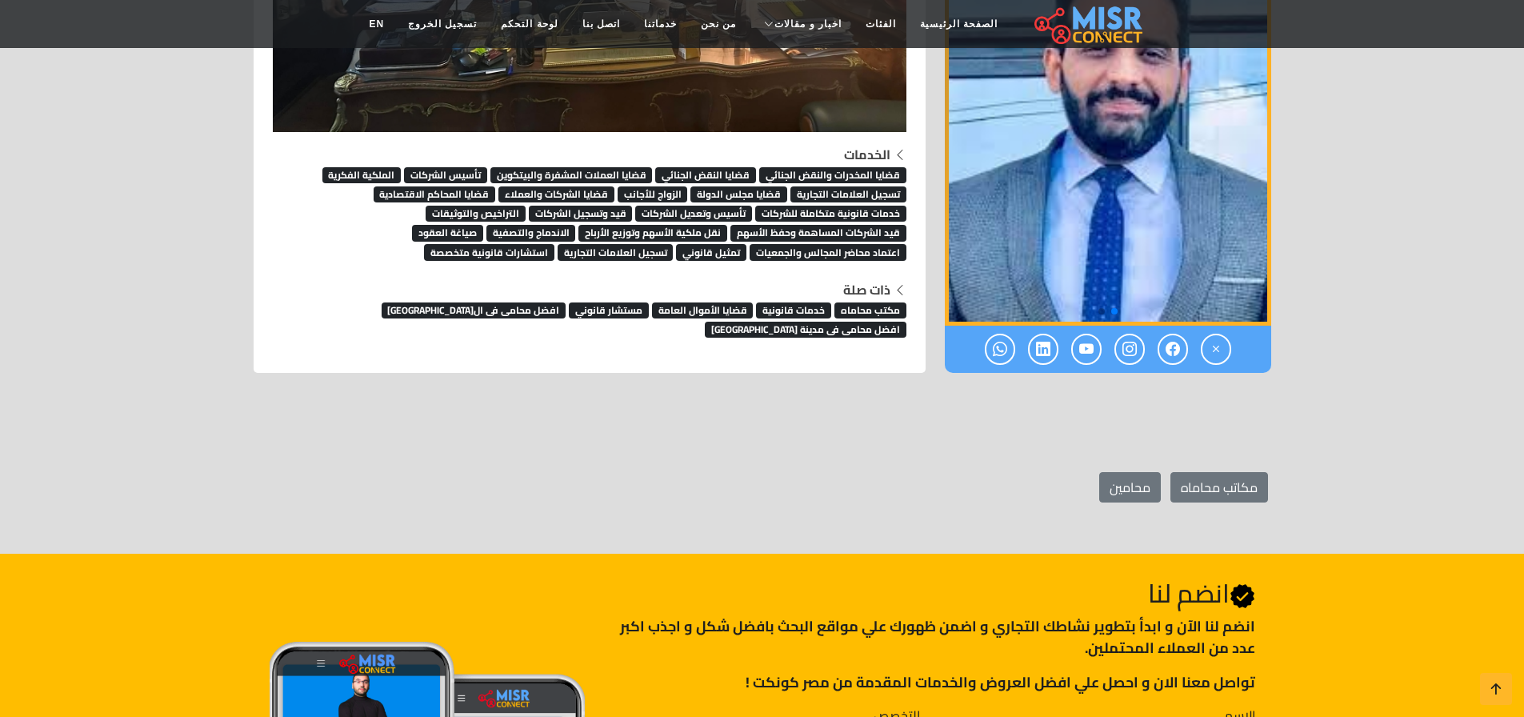
scroll to position [5135, 0]
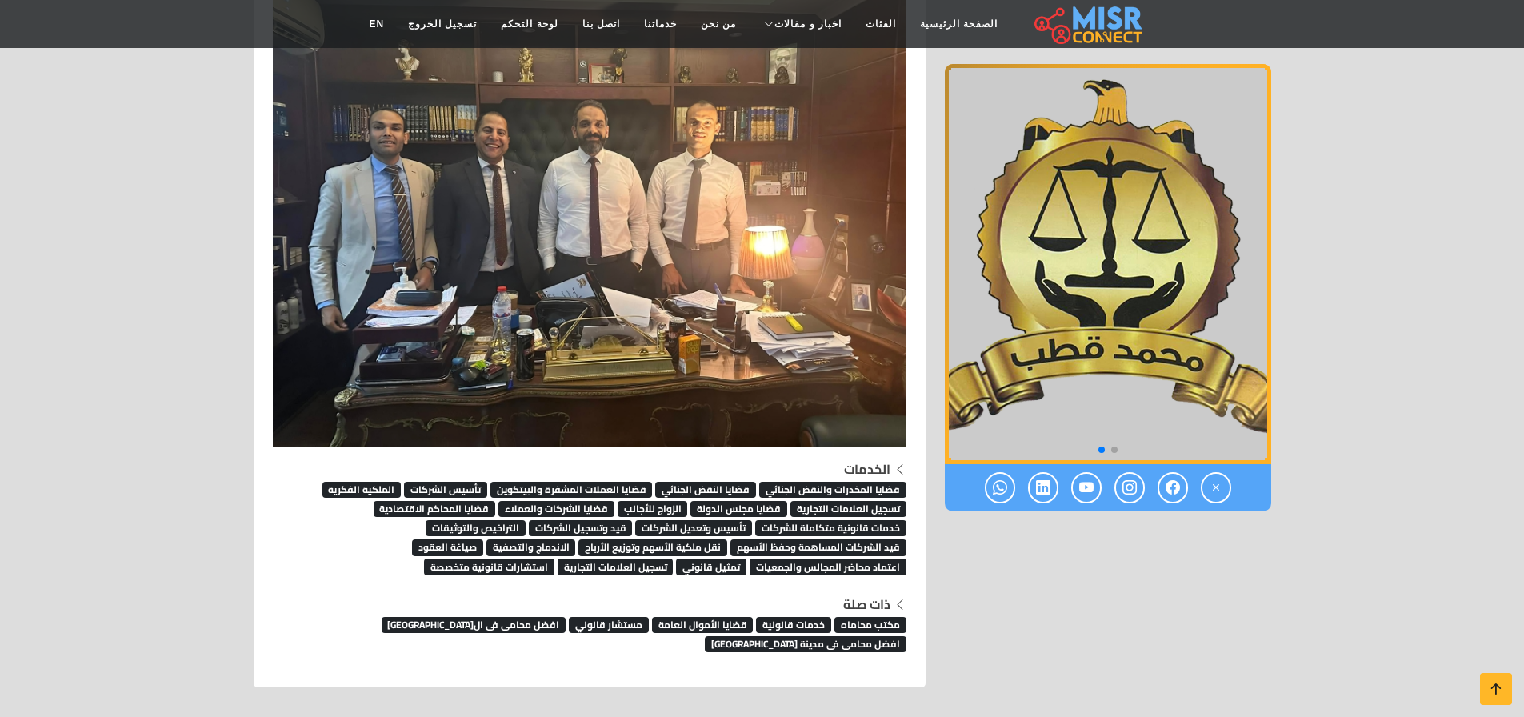
click at [787, 624] on span "خدمات قانونية" at bounding box center [793, 625] width 75 height 16
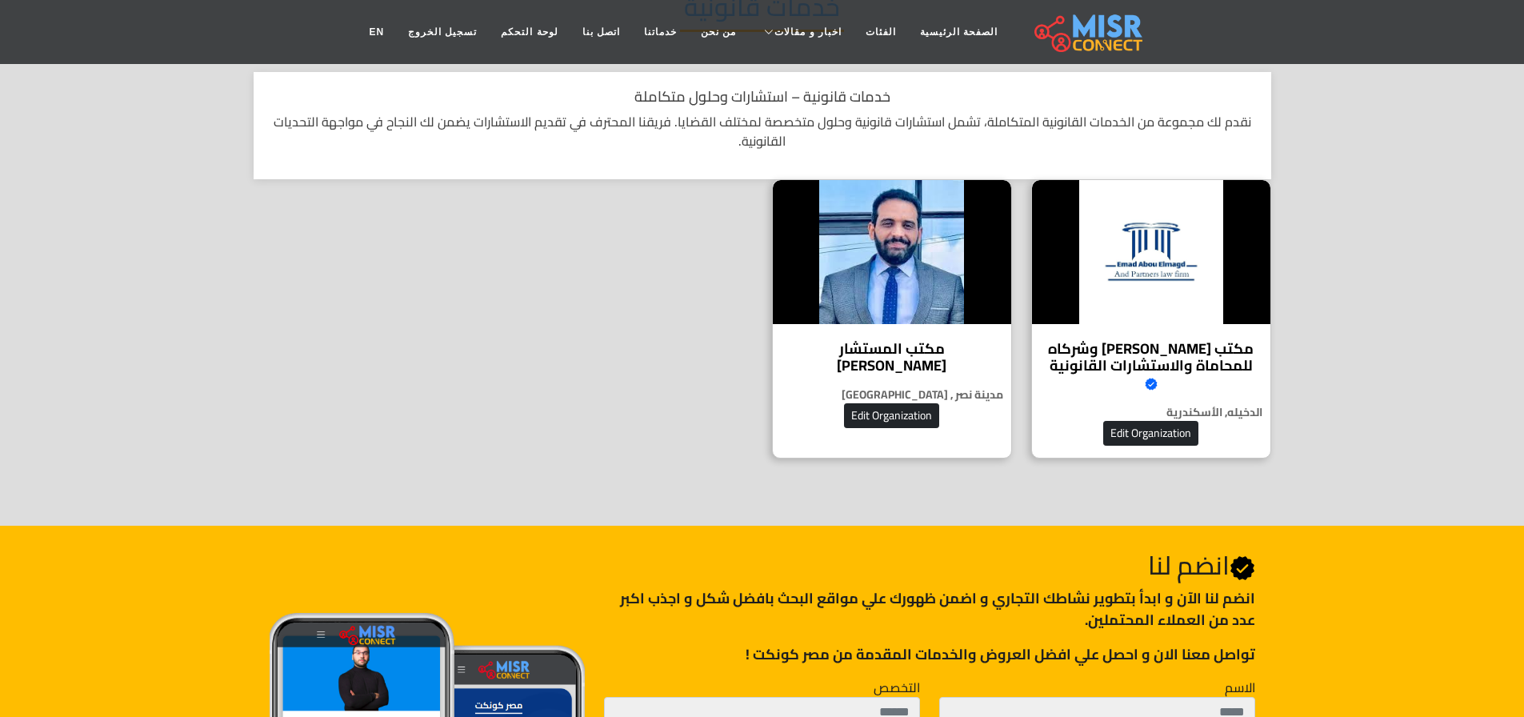
scroll to position [225, 0]
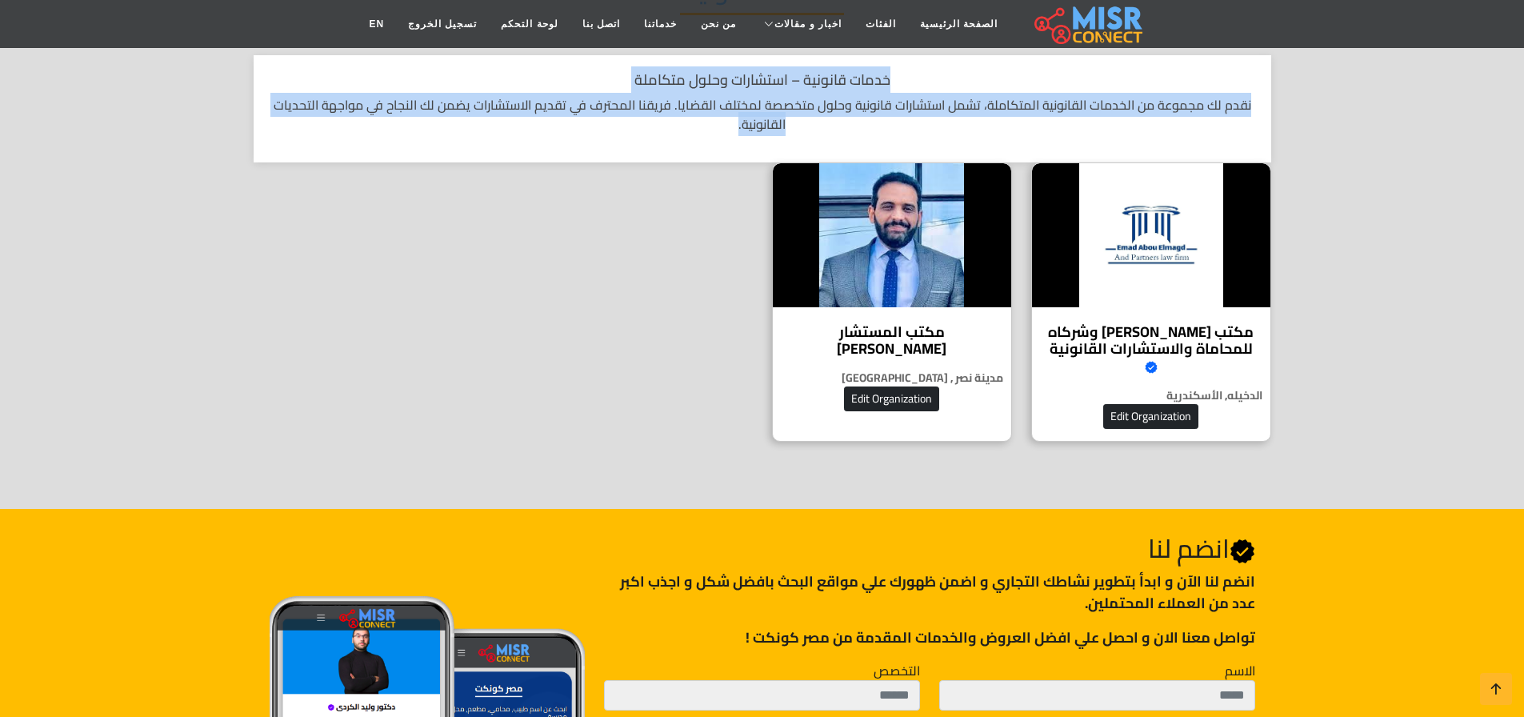
drag, startPoint x: 913, startPoint y: 70, endPoint x: 632, endPoint y: 148, distance: 291.5
click at [632, 148] on div "خدمات قانونية – استشارات وحلول متكاملة نقدم لك مجموعة من الخدمات القانونية المت…" at bounding box center [762, 108] width 1017 height 107
drag, startPoint x: 912, startPoint y: 487, endPoint x: 736, endPoint y: 569, distance: 193.9
click at [736, 569] on body "الصفحة الرئيسية الفئات اخبار و مقالات أخبار الرياضة حوادث اخبار طبية مشاهير اخب…" at bounding box center [762, 520] width 1524 height 1364
click at [413, 402] on div "مكتب عماد أبو المجد وشركاه للمحاماة والاستشارات القانونية Verified account خبرة…" at bounding box center [762, 311] width 1036 height 298
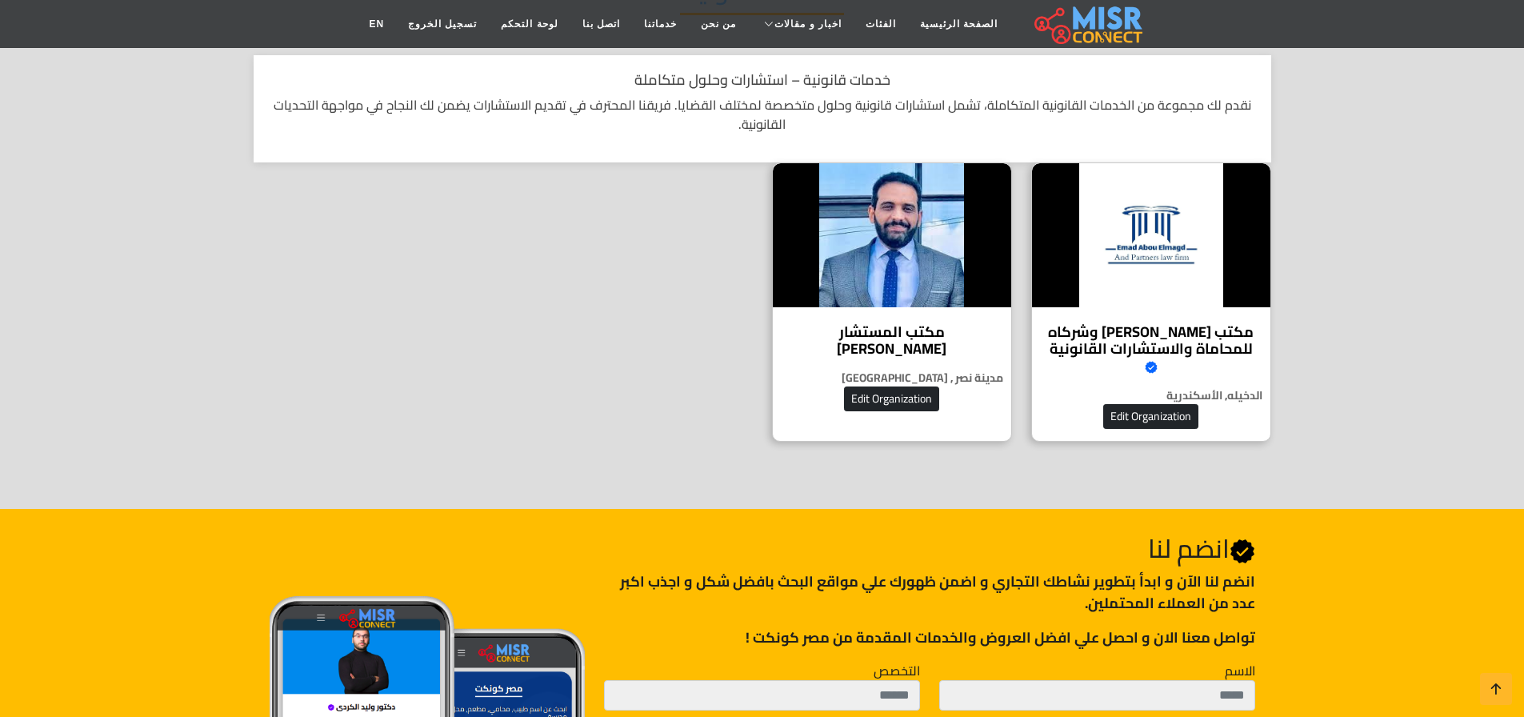
scroll to position [0, 0]
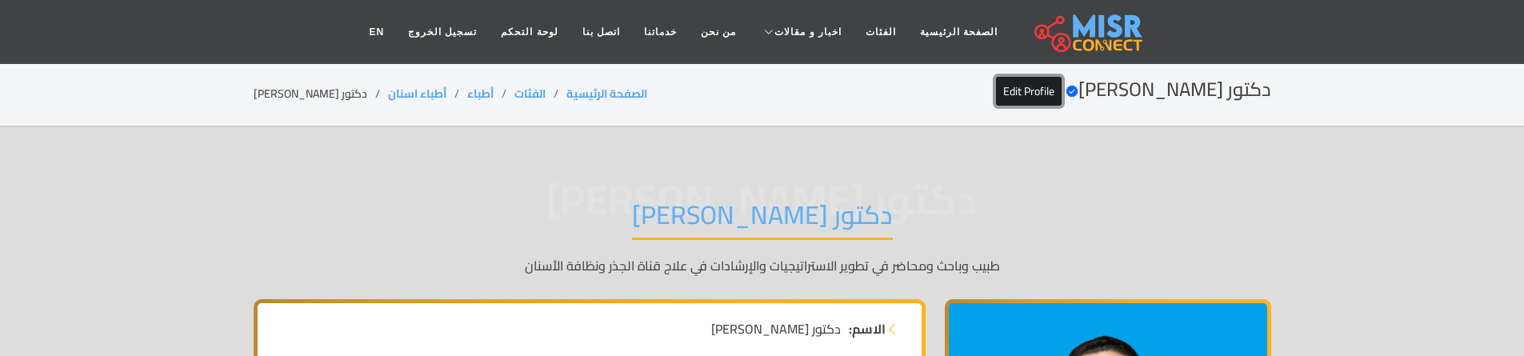
click at [1059, 93] on link "Edit Profile" at bounding box center [1029, 91] width 66 height 29
click at [891, 199] on span "دكتور وليد الكردي" at bounding box center [762, 199] width 1017 height 0
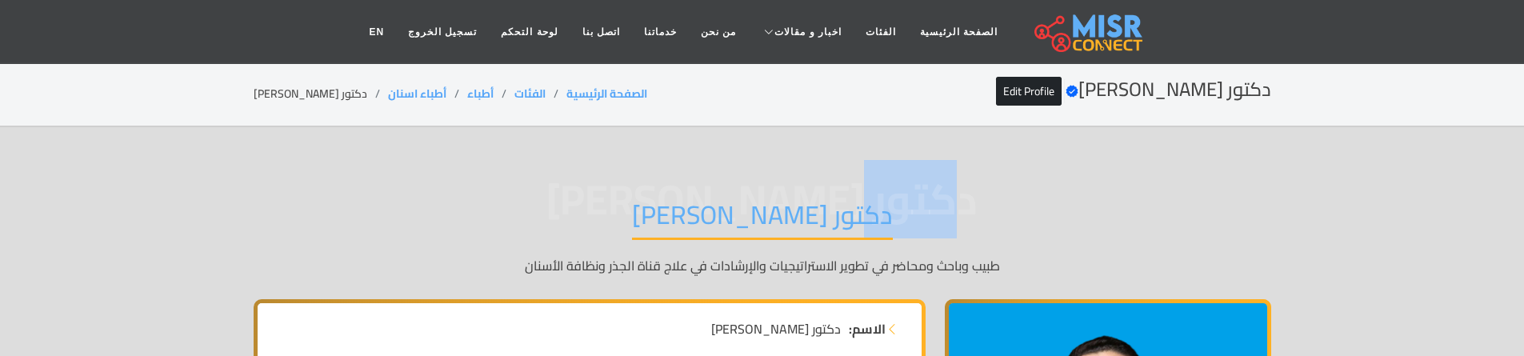
click at [891, 199] on span "دكتور وليد الكردي" at bounding box center [762, 199] width 1017 height 0
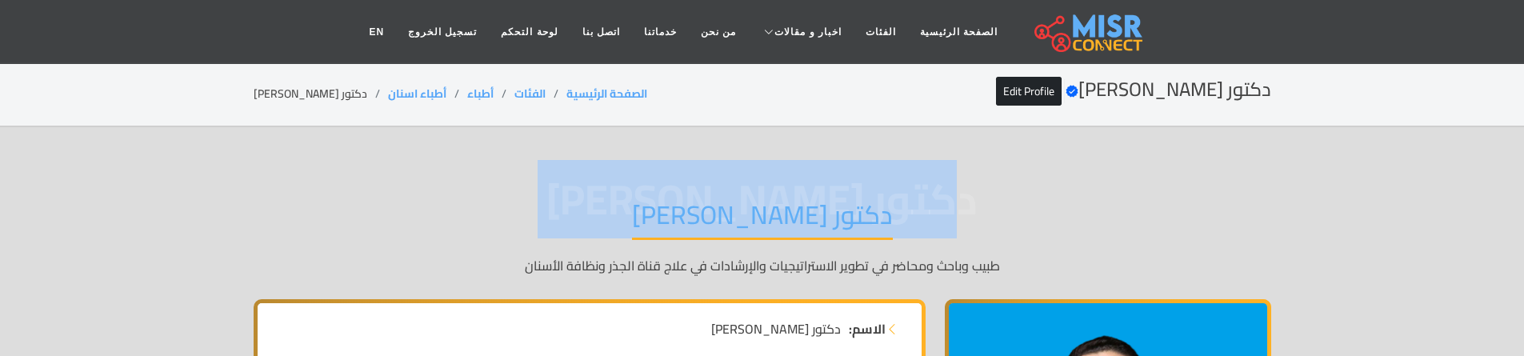
click at [891, 199] on span "دكتور وليد الكردي" at bounding box center [762, 199] width 1017 height 0
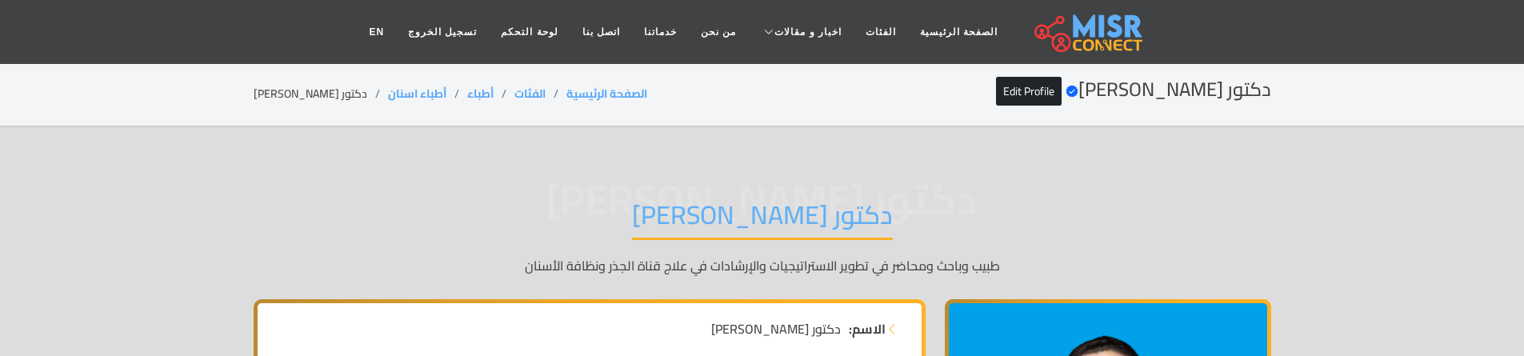
click at [812, 228] on h1 "دكتور وليد الكردى" at bounding box center [762, 219] width 261 height 41
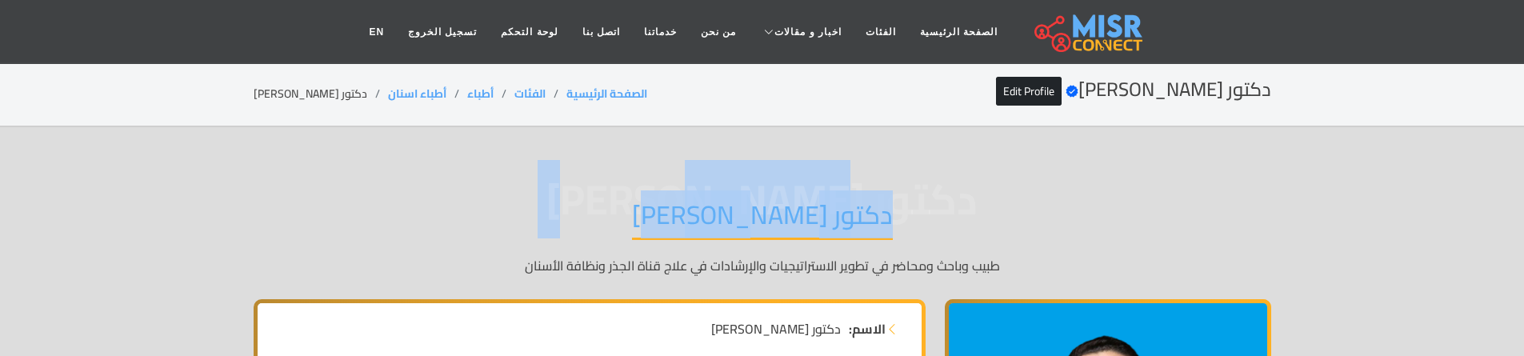
click at [812, 228] on h1 "دكتور وليد الكردى" at bounding box center [762, 219] width 261 height 41
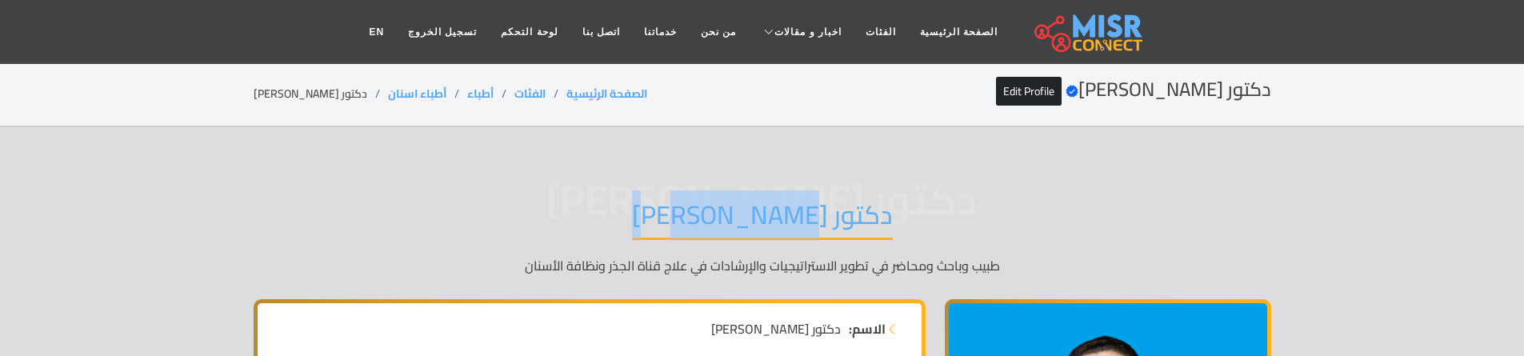
click at [812, 228] on h1 "دكتور وليد الكردى" at bounding box center [762, 219] width 261 height 41
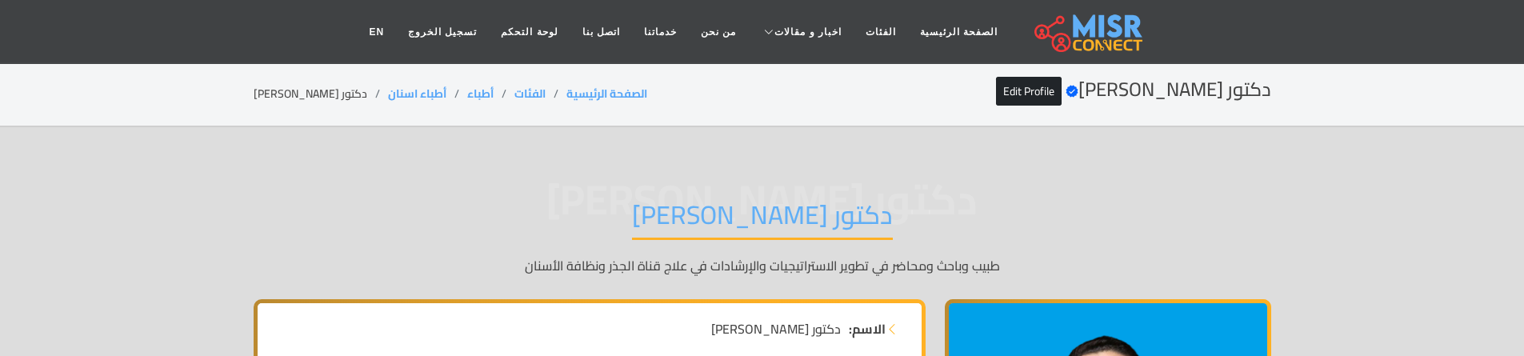
click at [693, 270] on p "طبيب وباحث ومحاضر في تطوير الاستراتيجيات والإرشادات في علاج قناة الجذر ونظافة ا…" at bounding box center [762, 265] width 1017 height 19
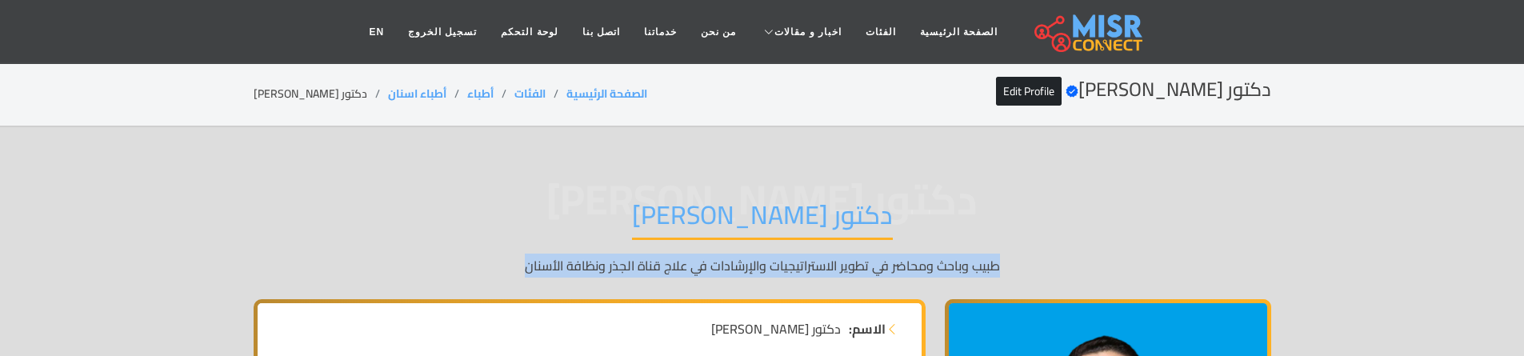
click at [693, 270] on p "طبيب وباحث ومحاضر في تطوير الاستراتيجيات والإرشادات في علاج قناة الجذر ونظافة ا…" at bounding box center [762, 265] width 1017 height 19
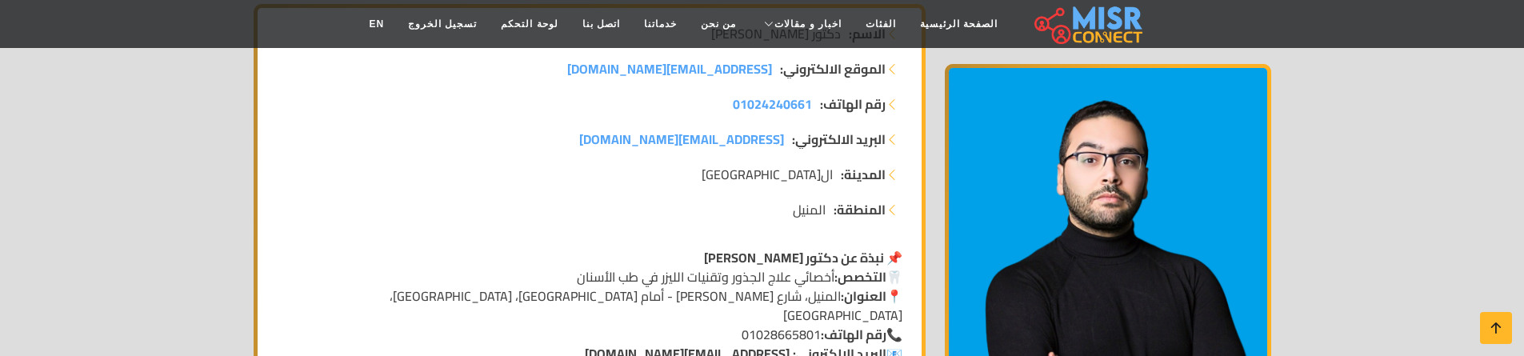
scroll to position [304, 0]
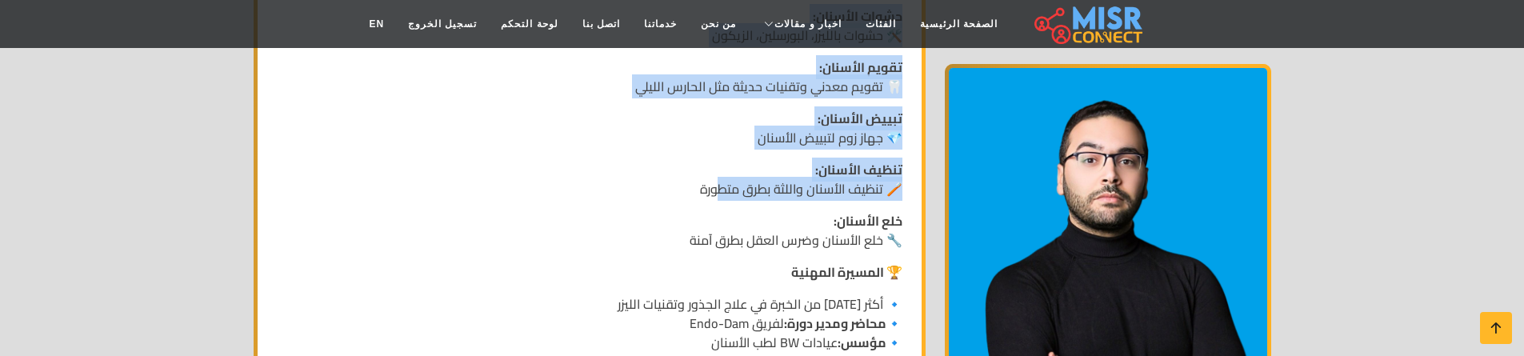
drag, startPoint x: 877, startPoint y: 246, endPoint x: 723, endPoint y: 181, distance: 167.7
click at [723, 181] on div "📌 نبذة عن دكتور وليد الكردي 🦷 التخصص: أخصائي علاج الجذور وتقنيات الليزر في طب ا…" at bounding box center [589, 153] width 645 height 947
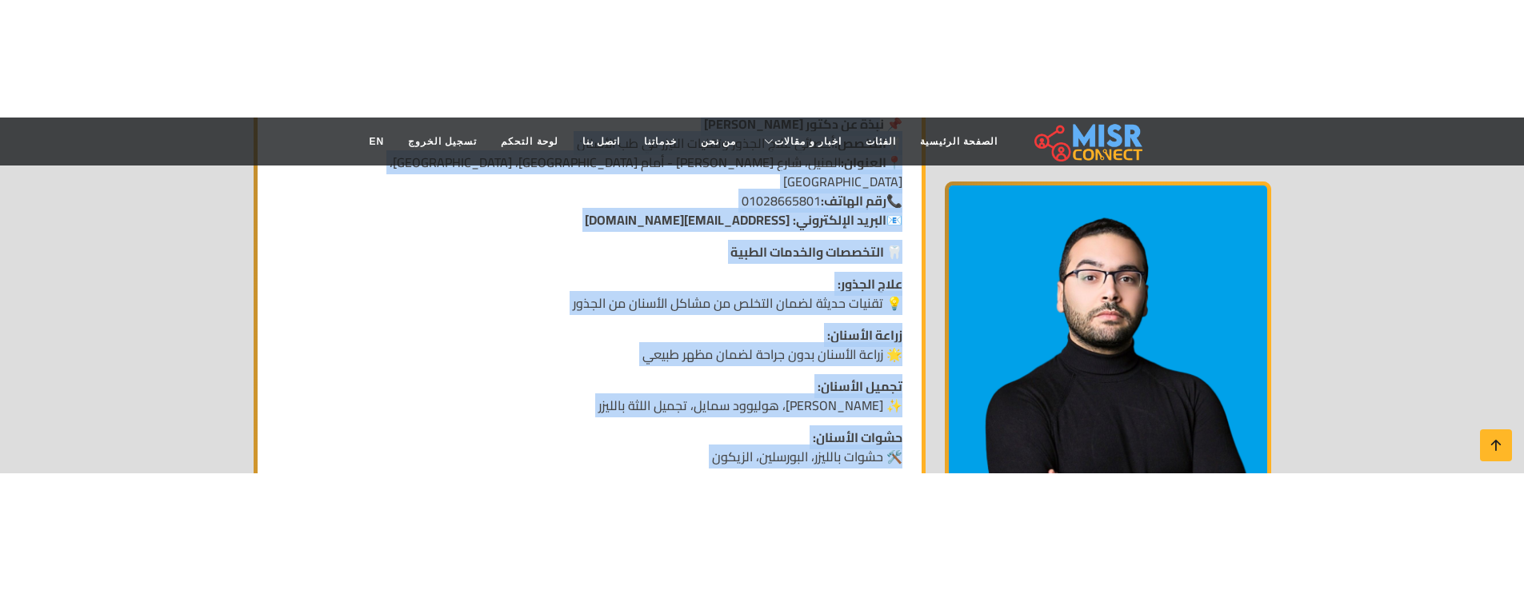
scroll to position [585, 0]
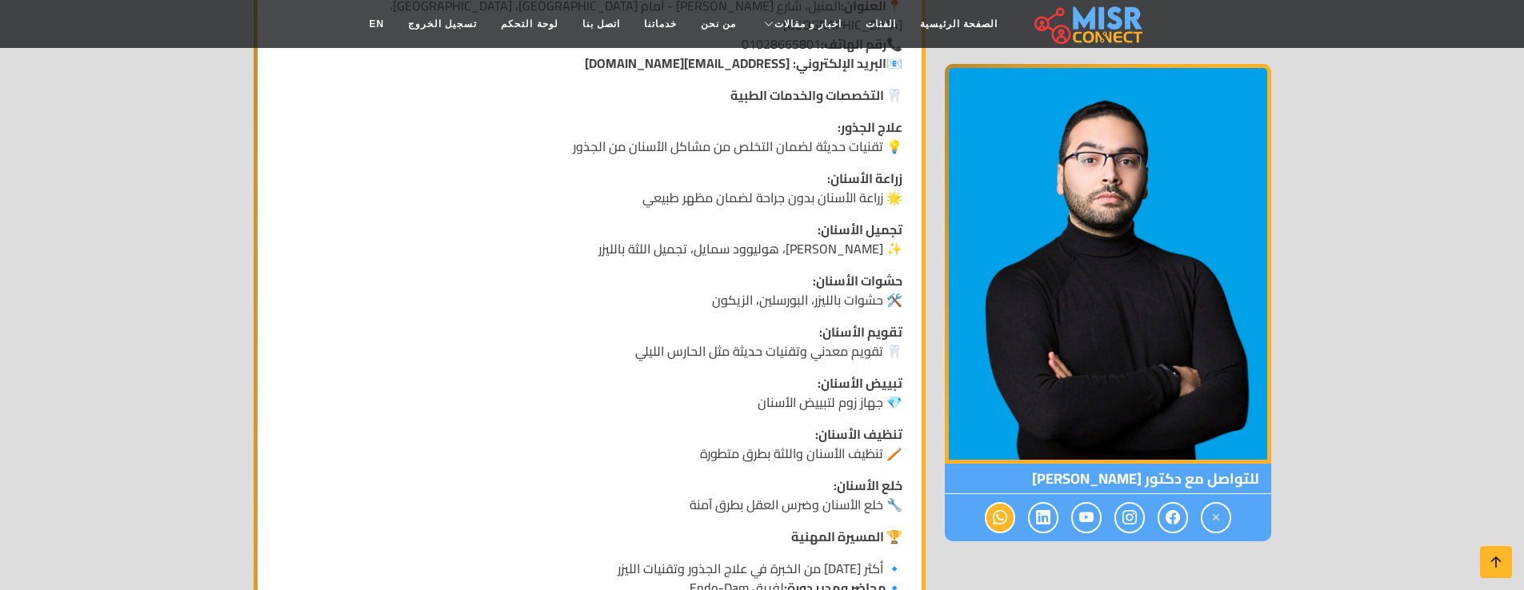
click at [1001, 355] on icon at bounding box center [1000, 518] width 14 height 26
click at [1000, 355] on icon at bounding box center [1000, 518] width 14 height 26
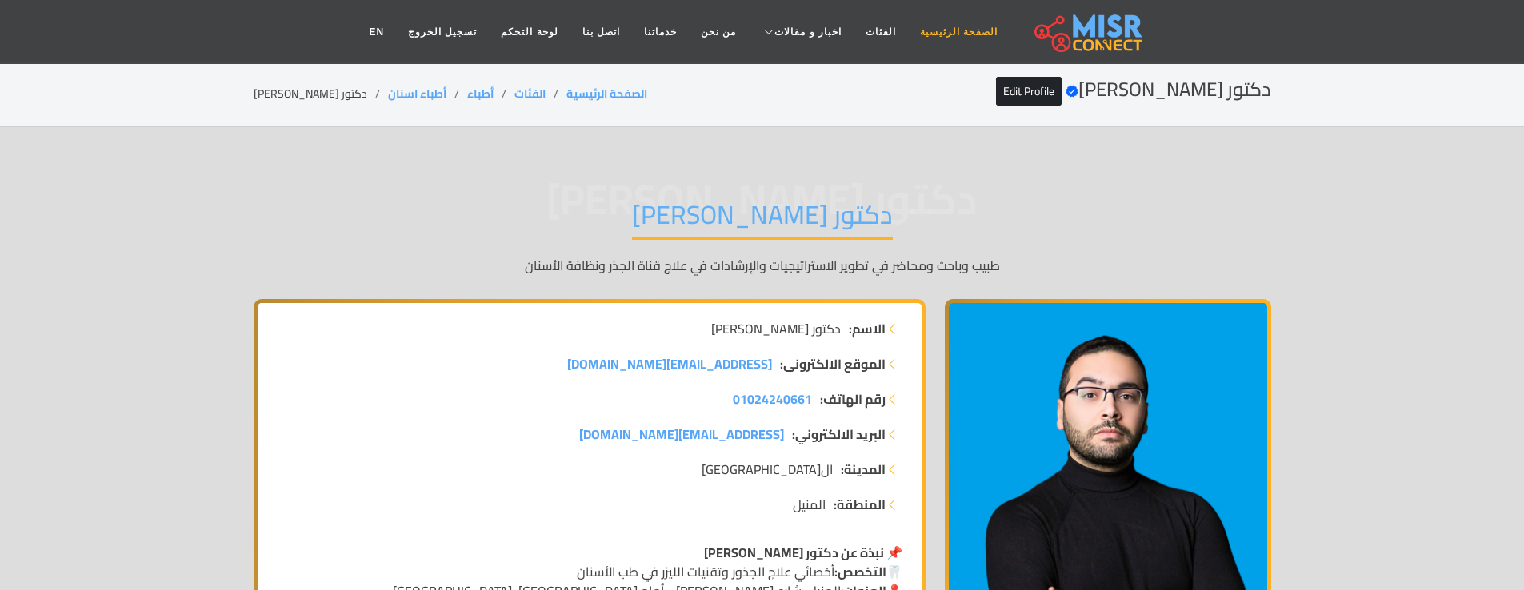
click at [930, 38] on link "الصفحة الرئيسية" at bounding box center [959, 32] width 102 height 30
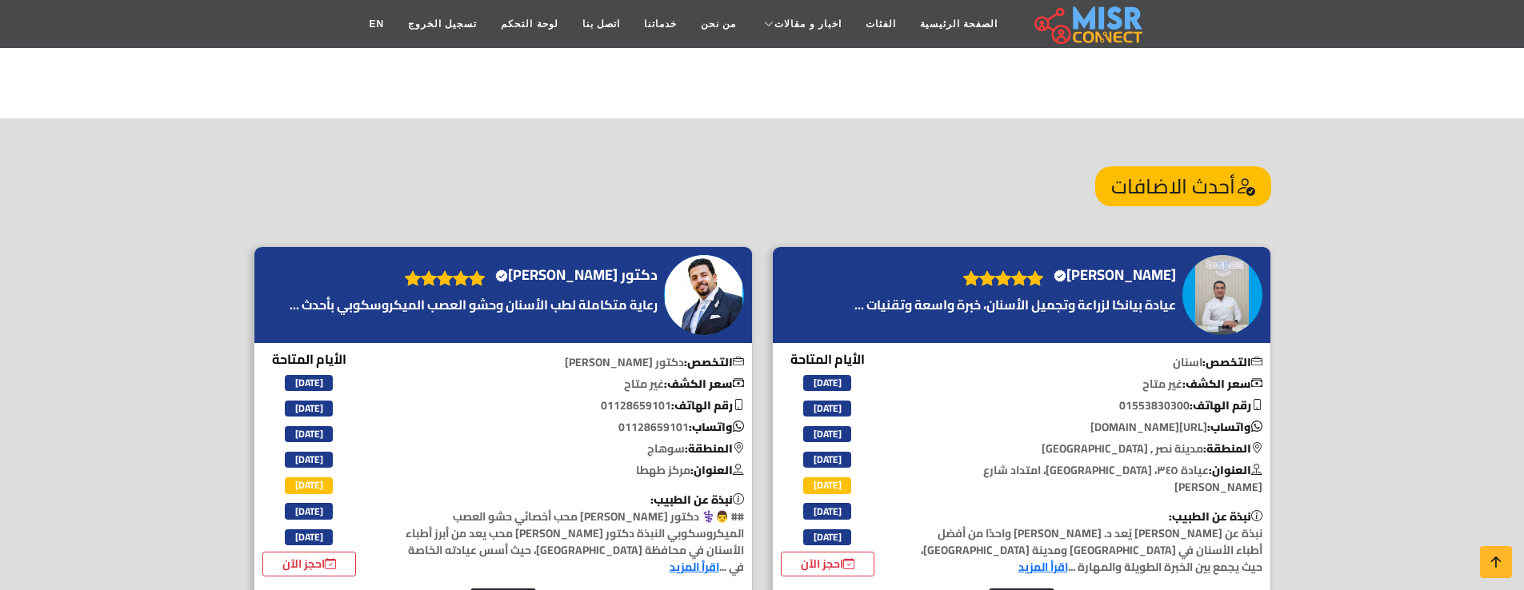
scroll to position [1731, 0]
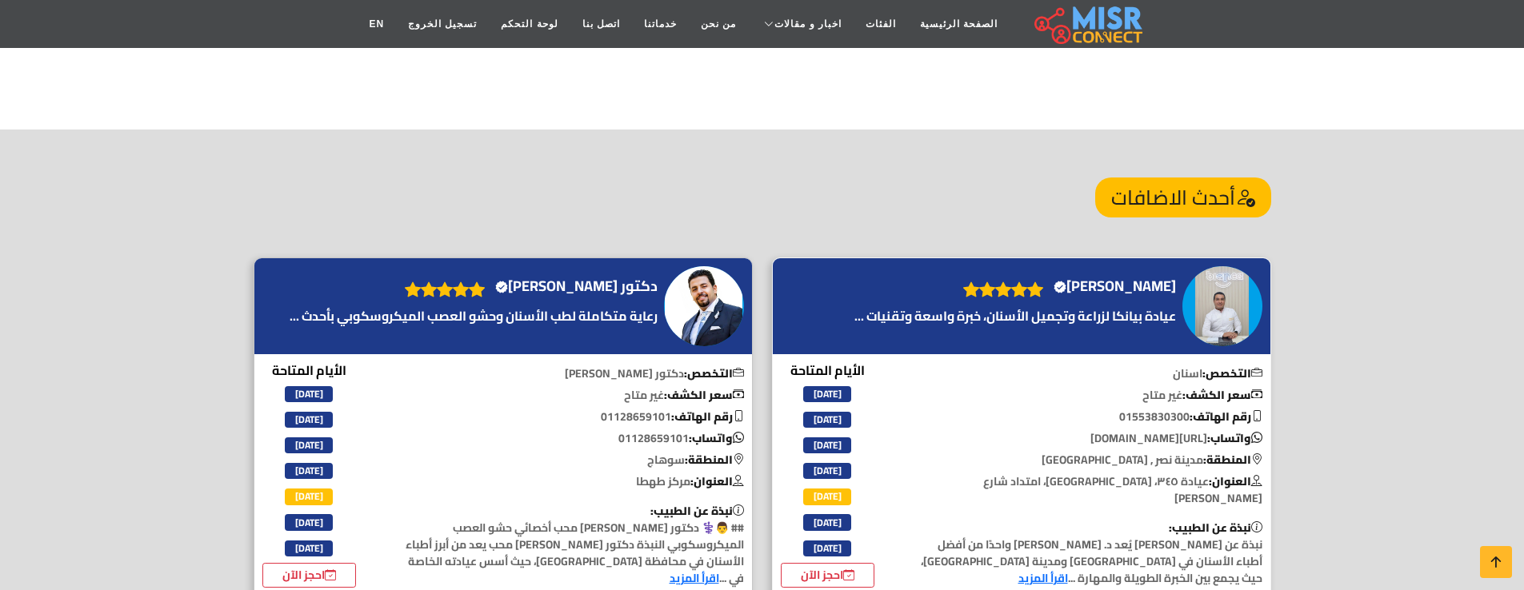
click at [1080, 278] on h4 "الدكتور محمد محسن محمد Verified account" at bounding box center [1114, 287] width 122 height 18
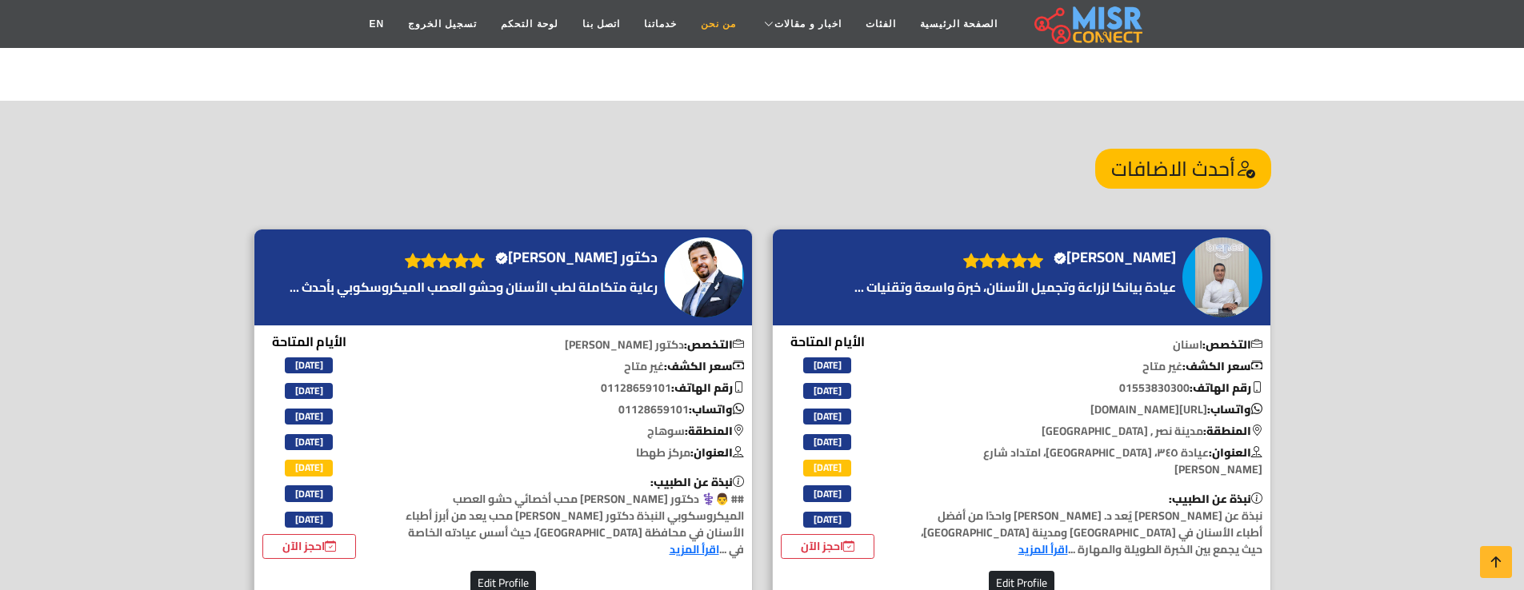
click at [701, 30] on link "من نحن" at bounding box center [718, 24] width 59 height 30
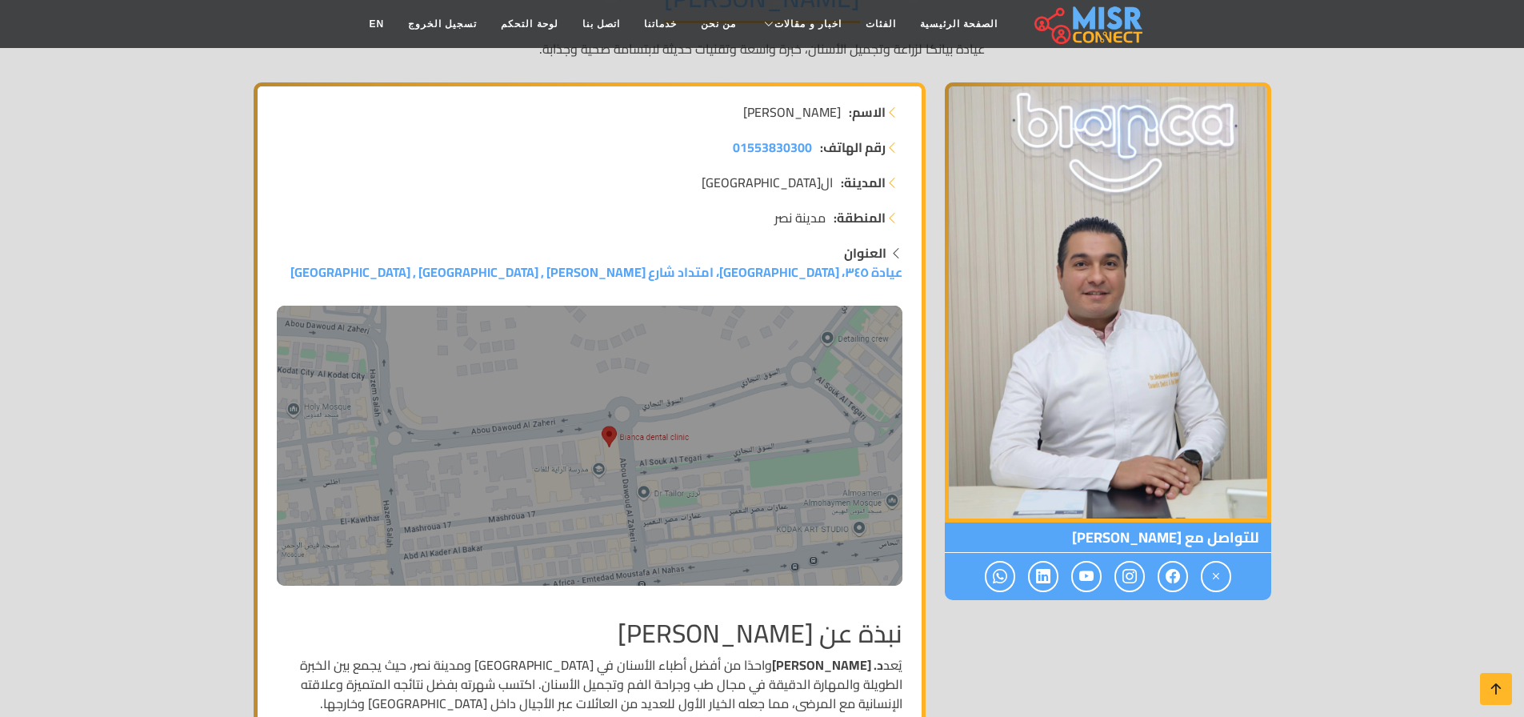
scroll to position [284, 0]
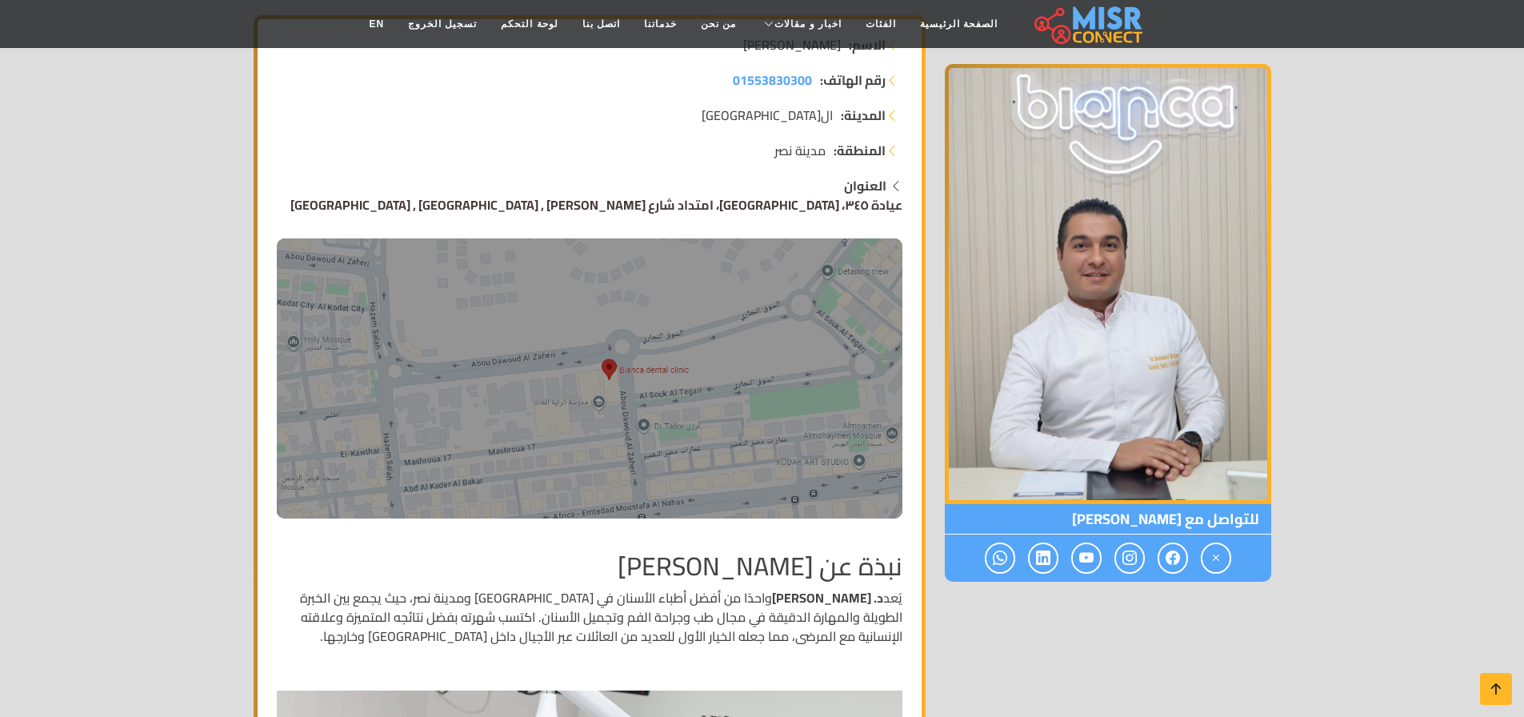
click at [641, 294] on img at bounding box center [589, 378] width 625 height 280
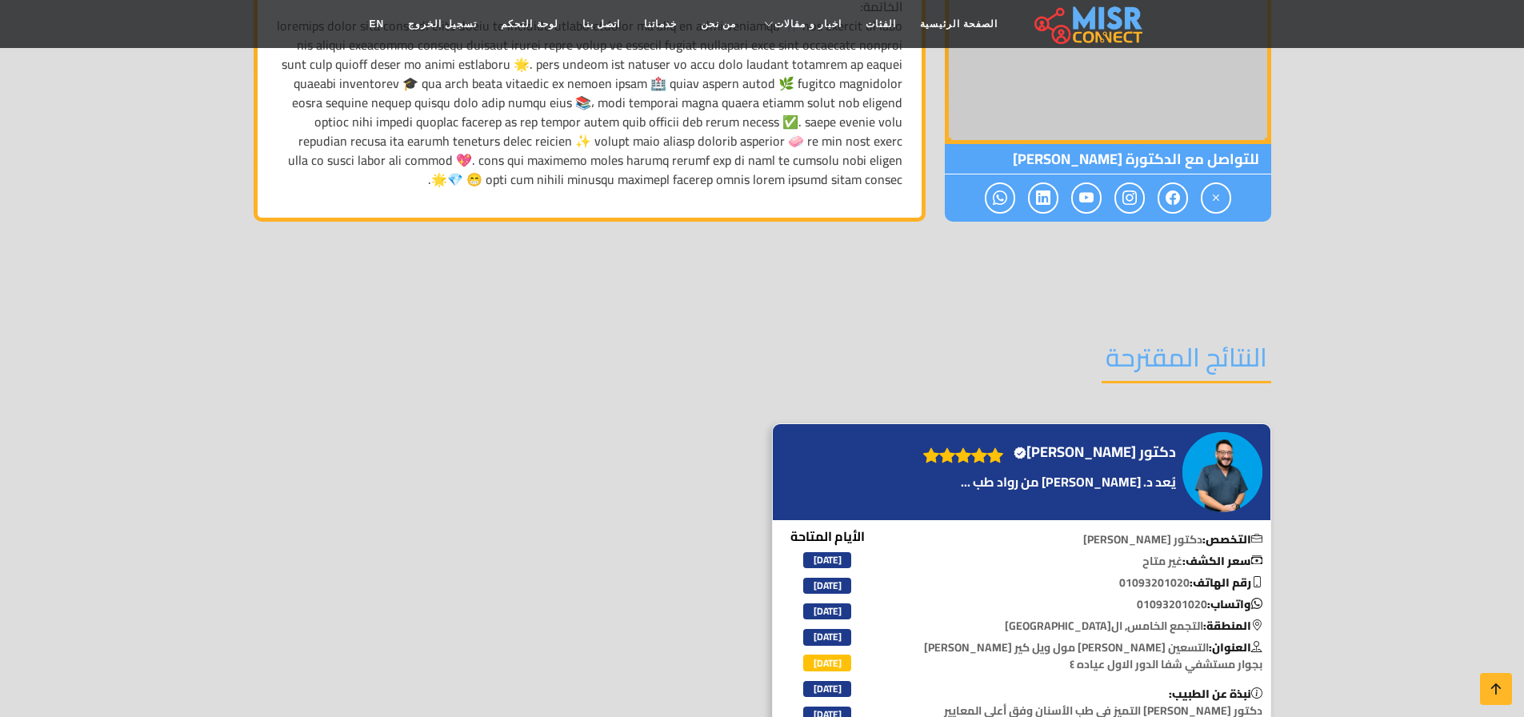
scroll to position [2617, 0]
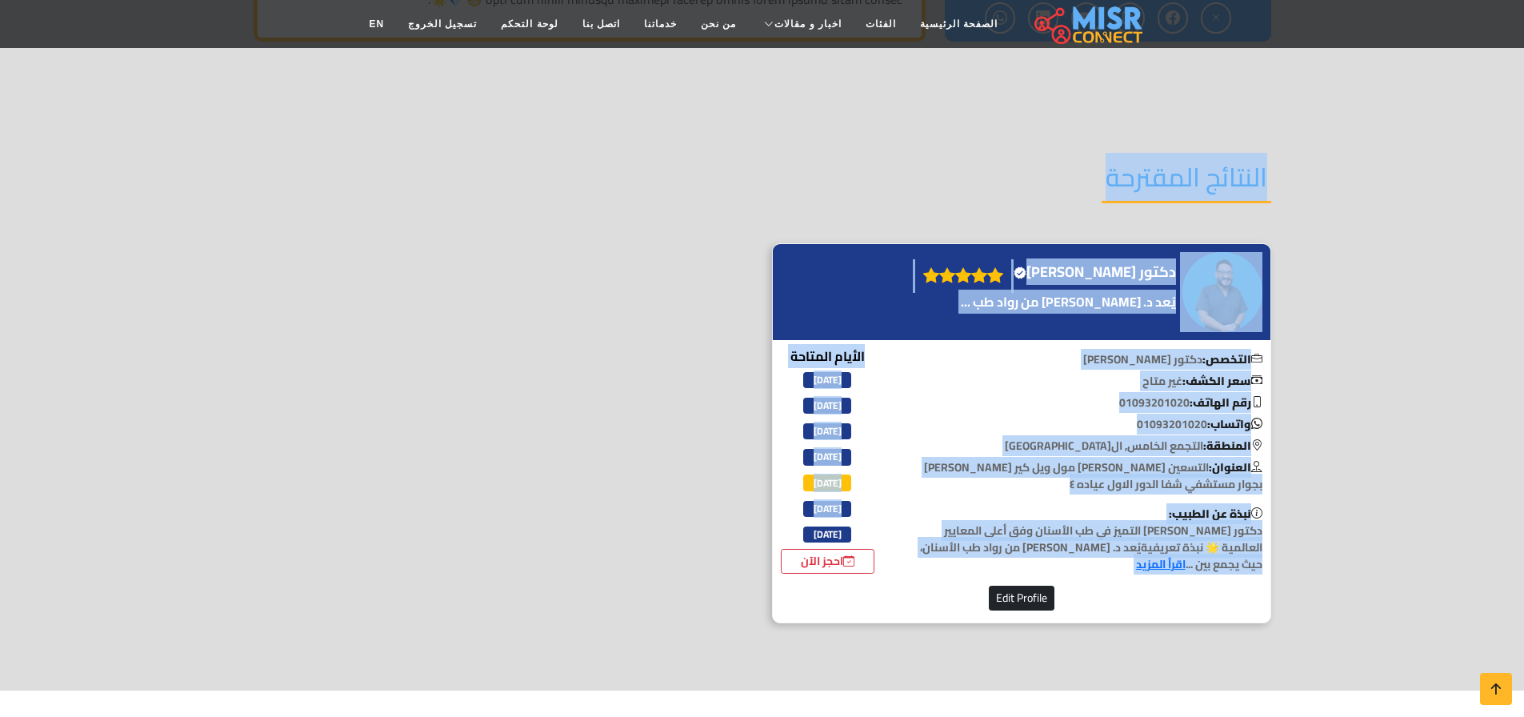
drag, startPoint x: 1293, startPoint y: 131, endPoint x: 877, endPoint y: 528, distance: 575.3
click at [877, 528] on section "النتائج المقترحة دكتور سراج أيمن Verified account" at bounding box center [762, 390] width 1524 height 600
click at [641, 330] on div "دكتور سراج أيمن Verified account" at bounding box center [762, 442] width 1036 height 399
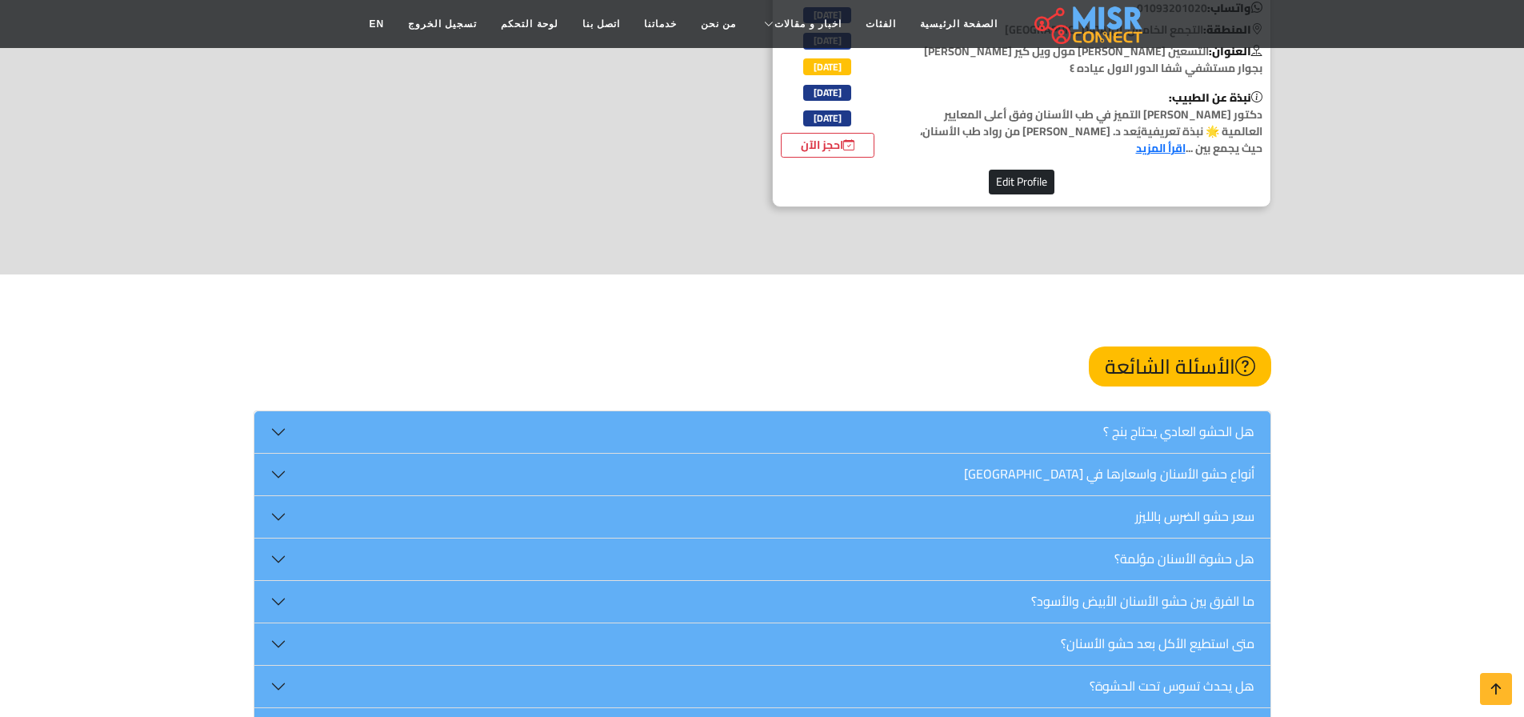
scroll to position [3019, 0]
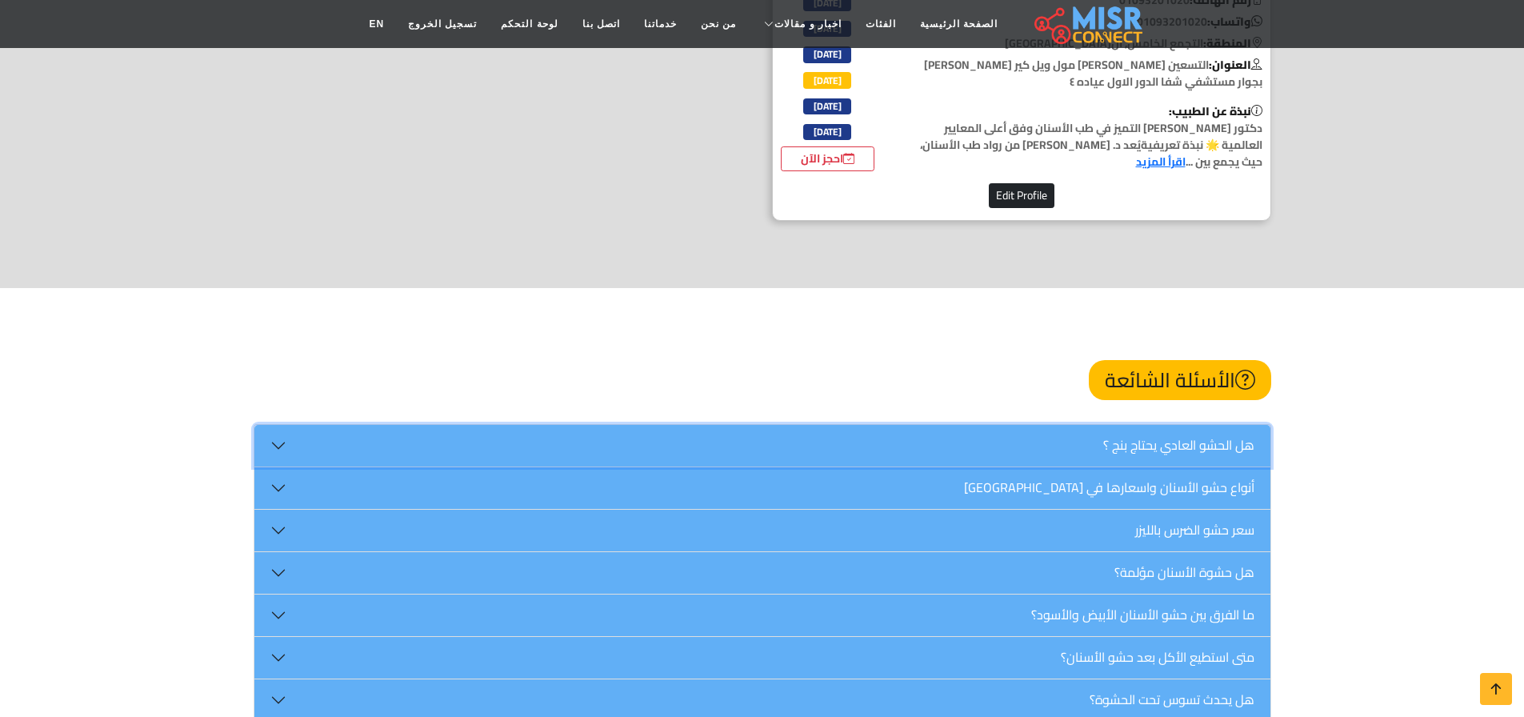
click at [987, 425] on button "هل الحشو العادي يحتاج بنج ؟" at bounding box center [762, 446] width 1016 height 42
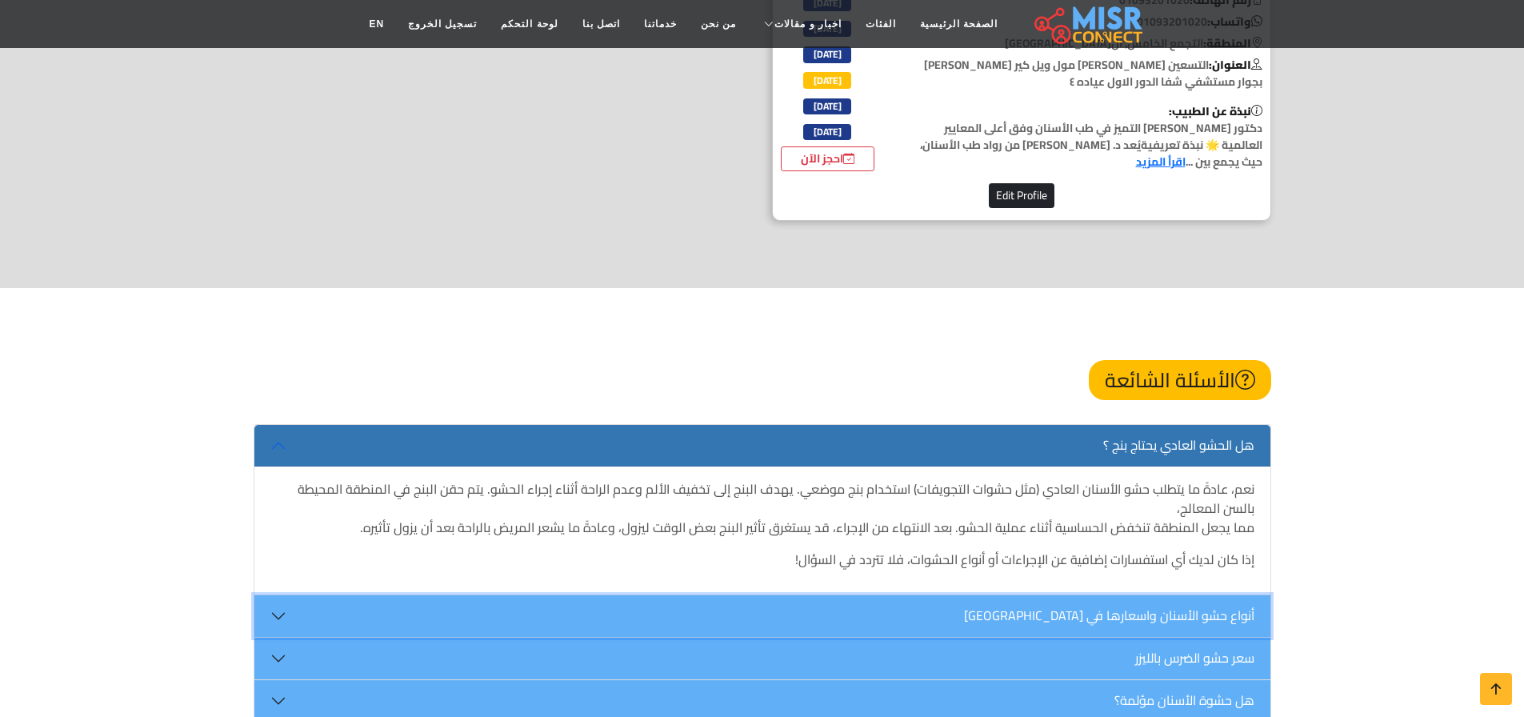
click at [1025, 595] on button "أنواع حشو الأسنان واسعارها في مصر" at bounding box center [762, 616] width 1016 height 42
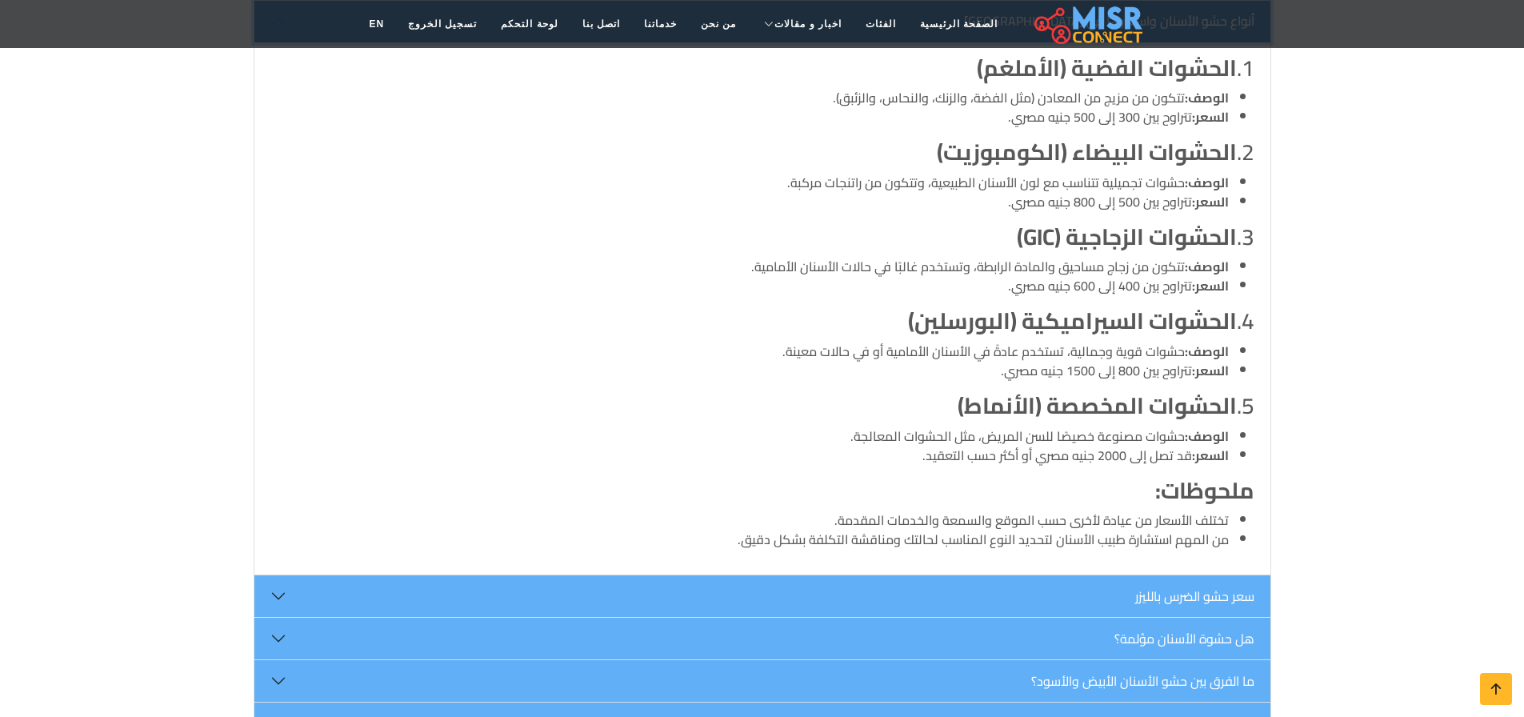
scroll to position [3491, 0]
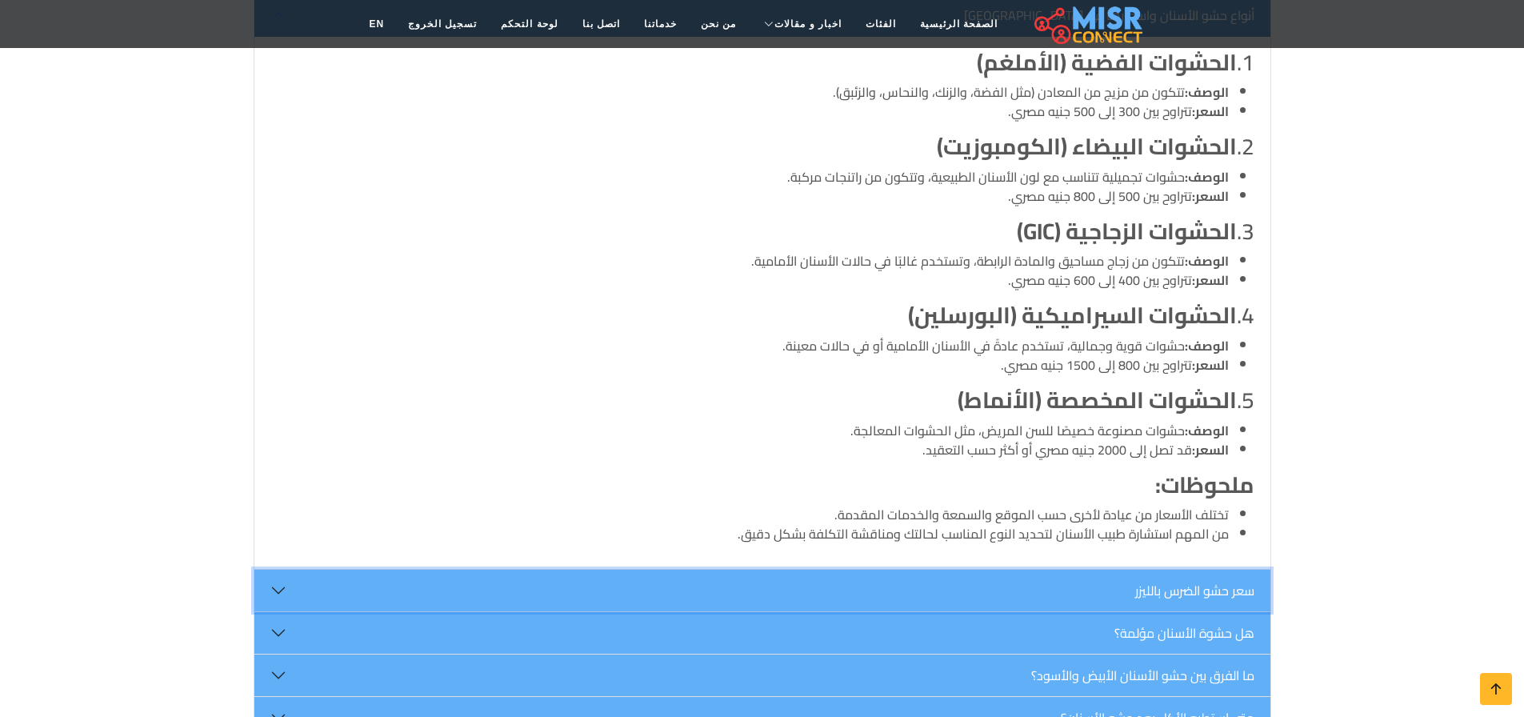
click at [1015, 574] on button "سعر حشو الضرس بالليزر" at bounding box center [762, 590] width 1016 height 42
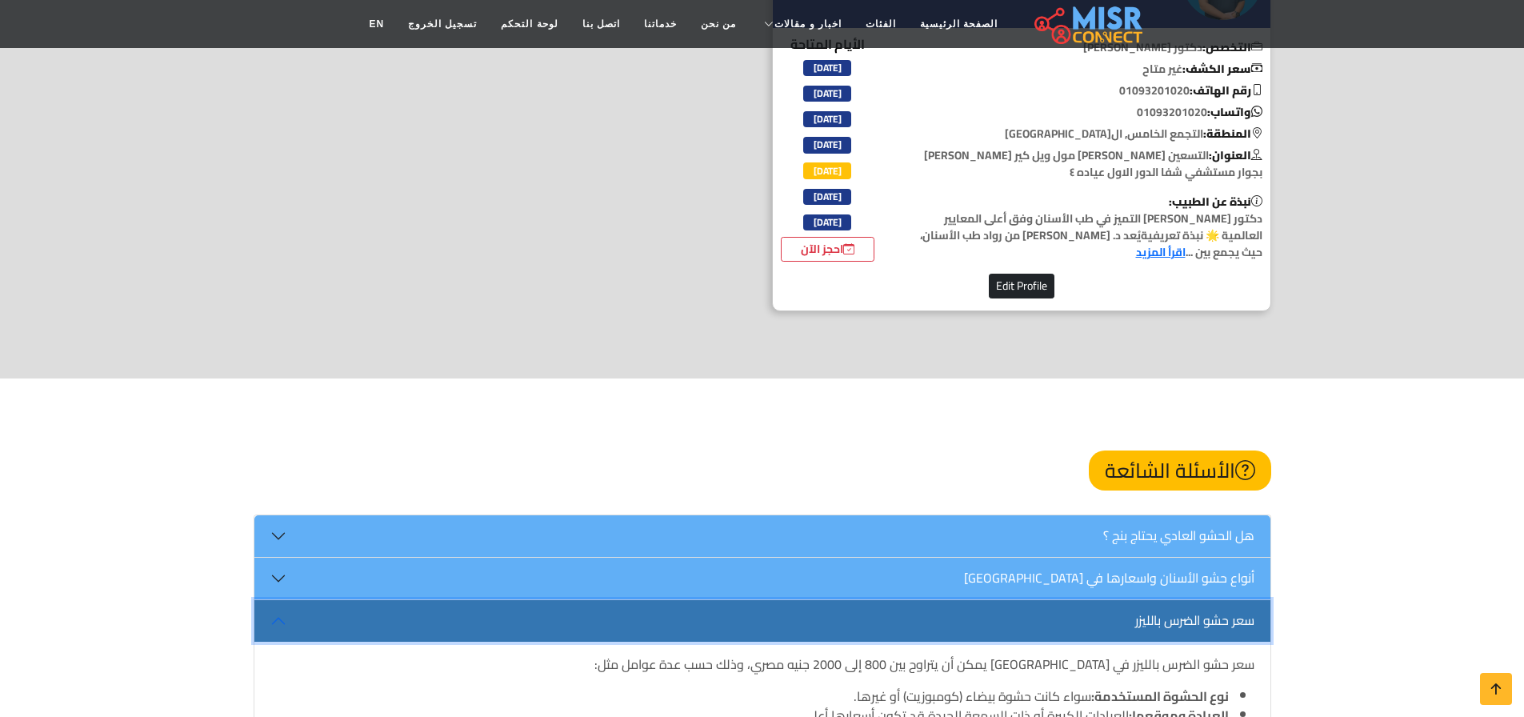
scroll to position [2923, 0]
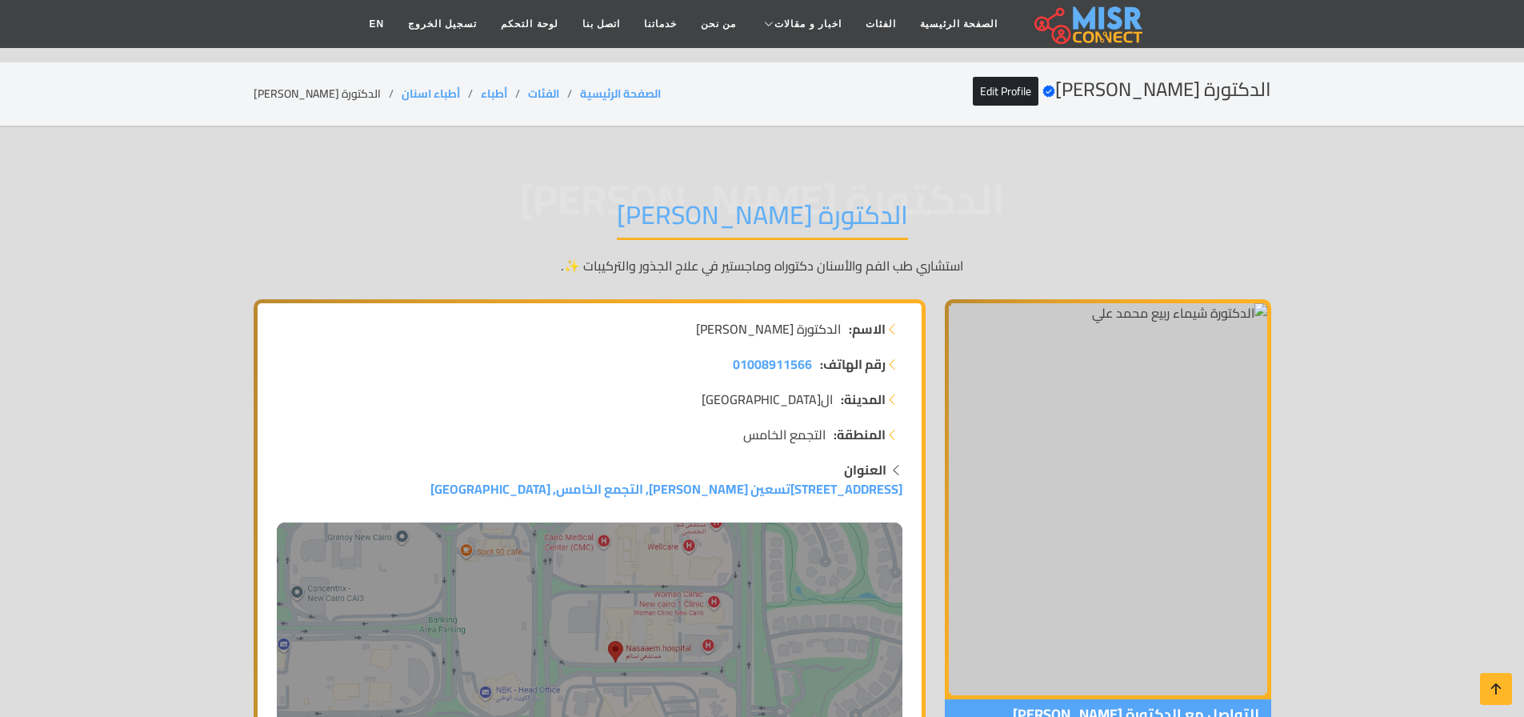
scroll to position [2923, 0]
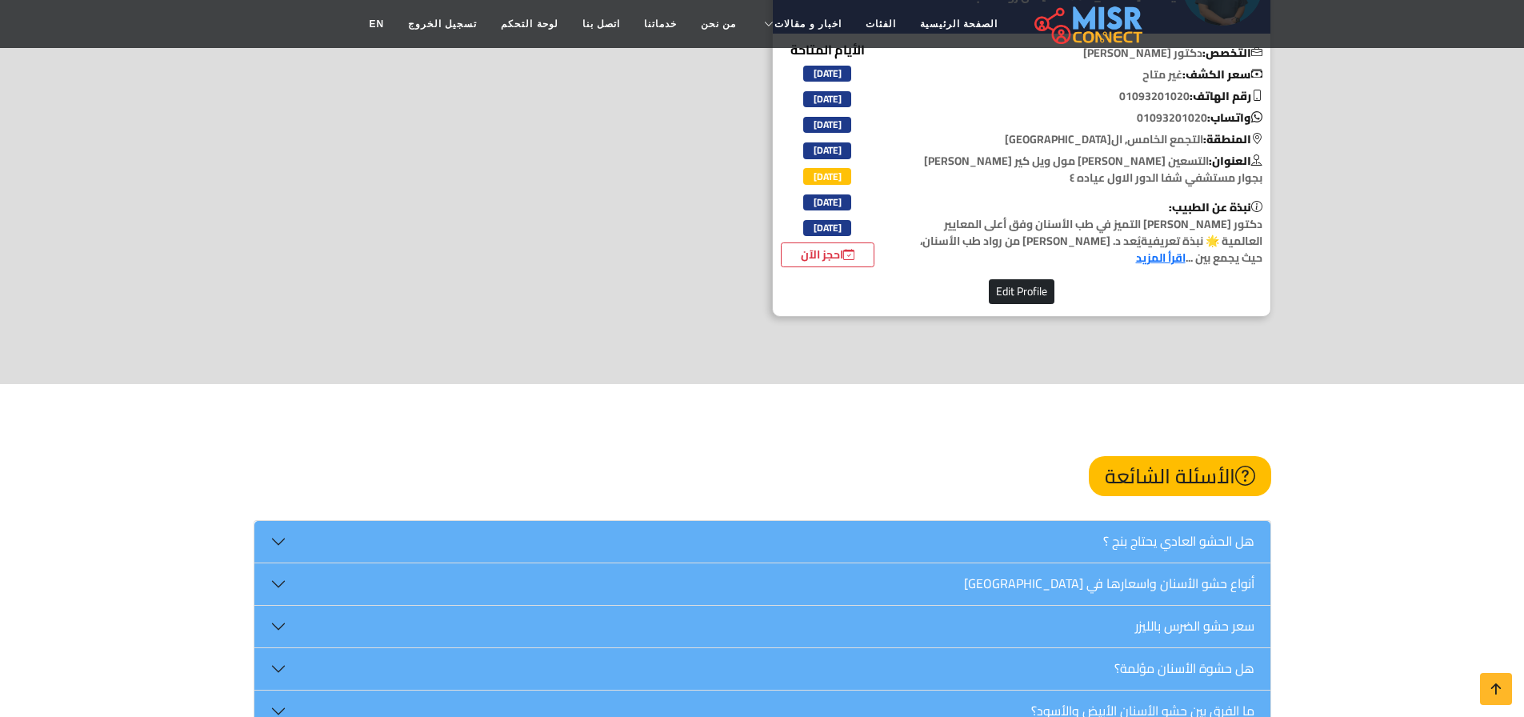
scroll to position [3384, 0]
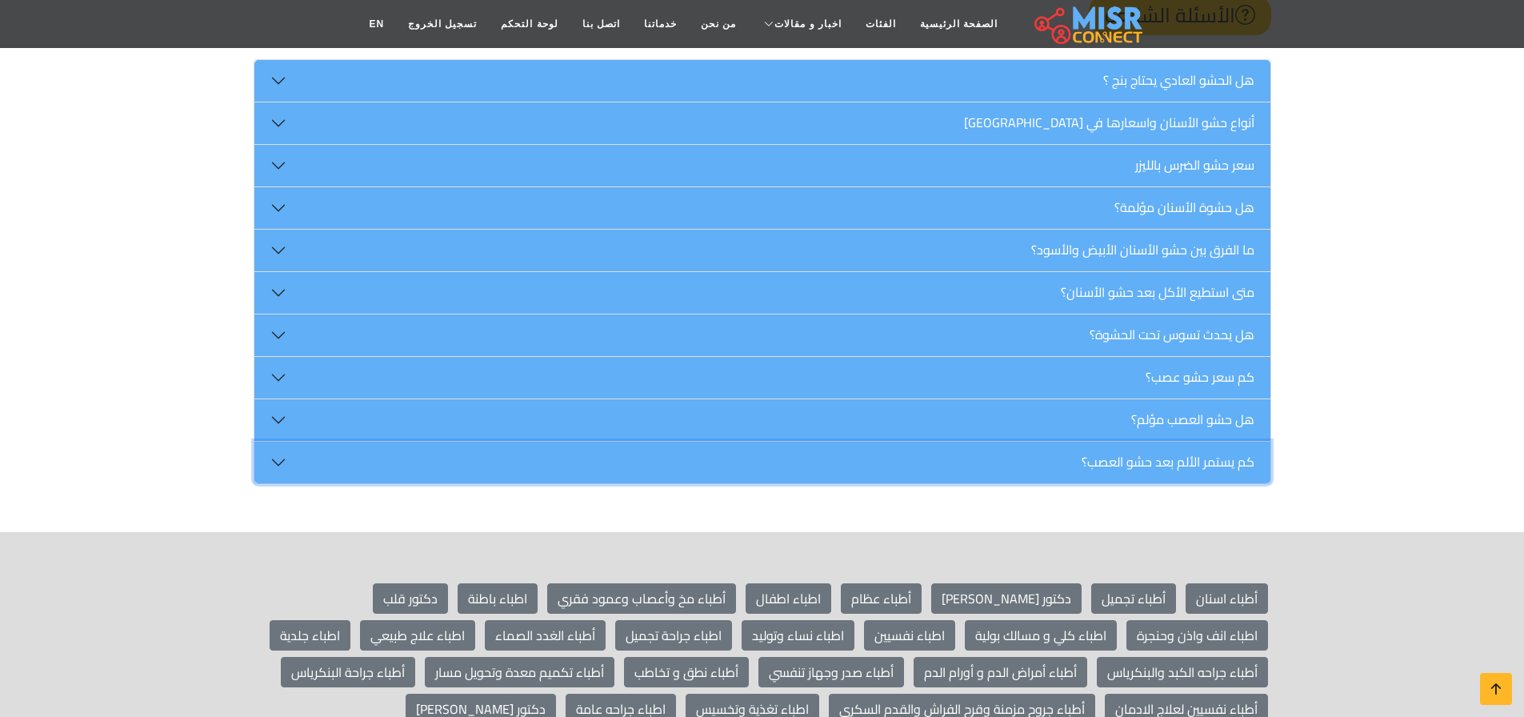
click at [1002, 441] on button "كم يستمر الألم بعد حشو العصب؟" at bounding box center [762, 462] width 1016 height 42
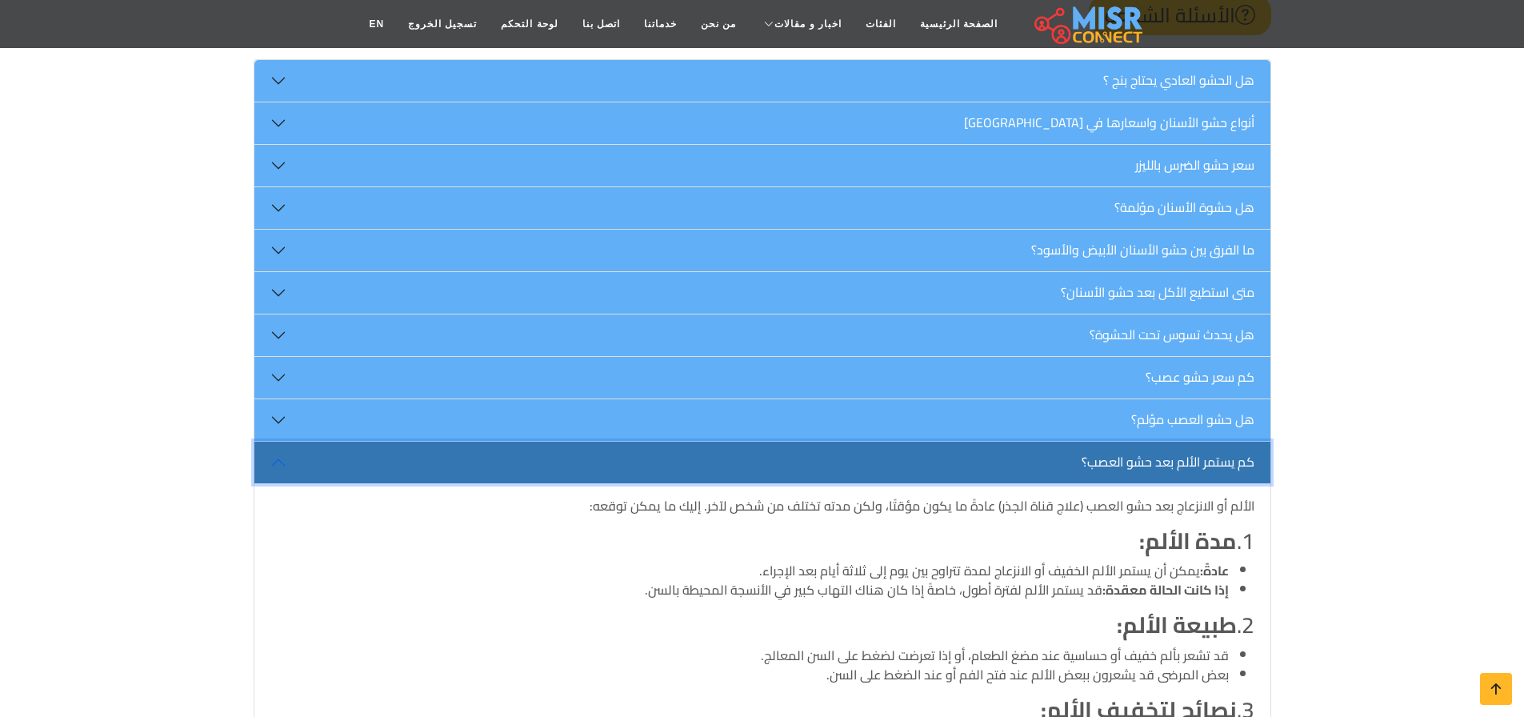
click at [1002, 441] on button "كم يستمر الألم بعد حشو العصب؟" at bounding box center [762, 462] width 1016 height 42
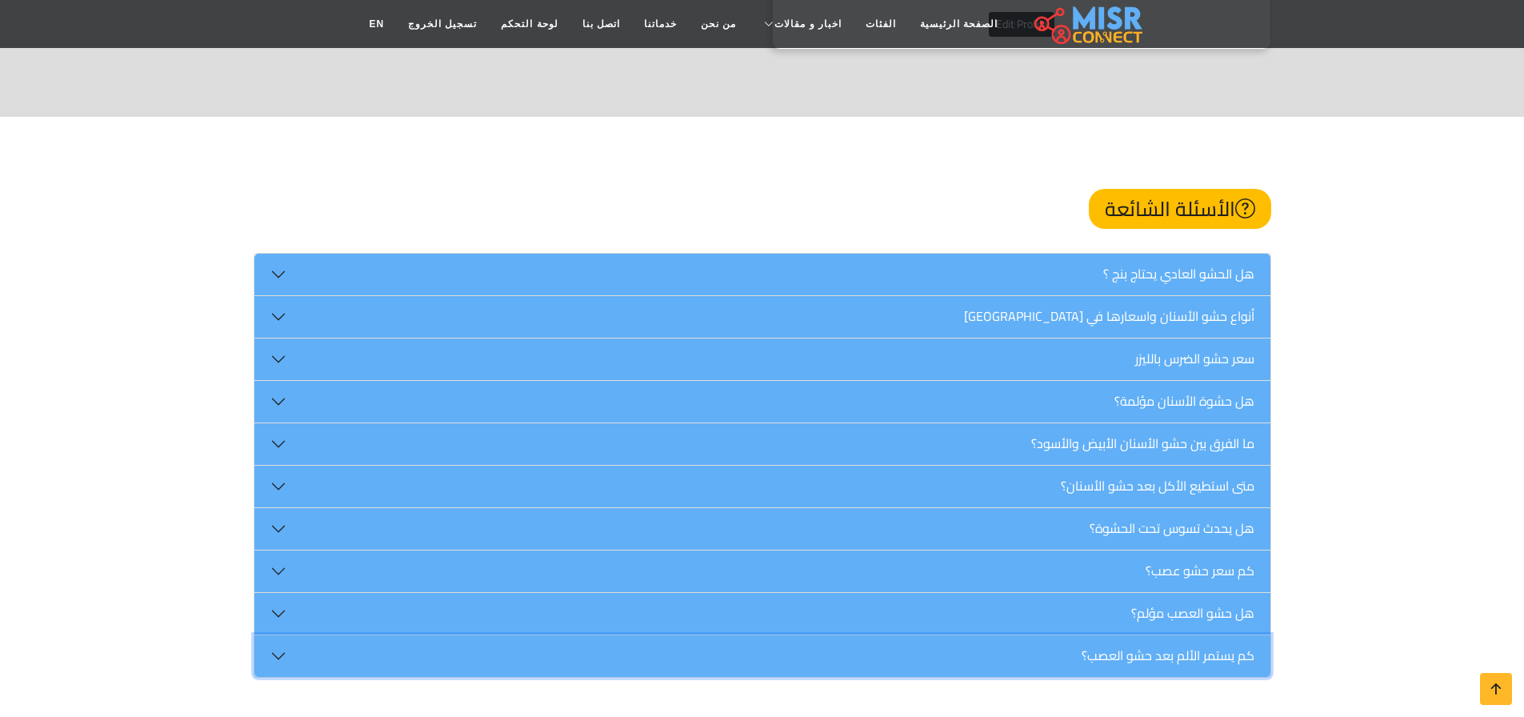
scroll to position [3224, 0]
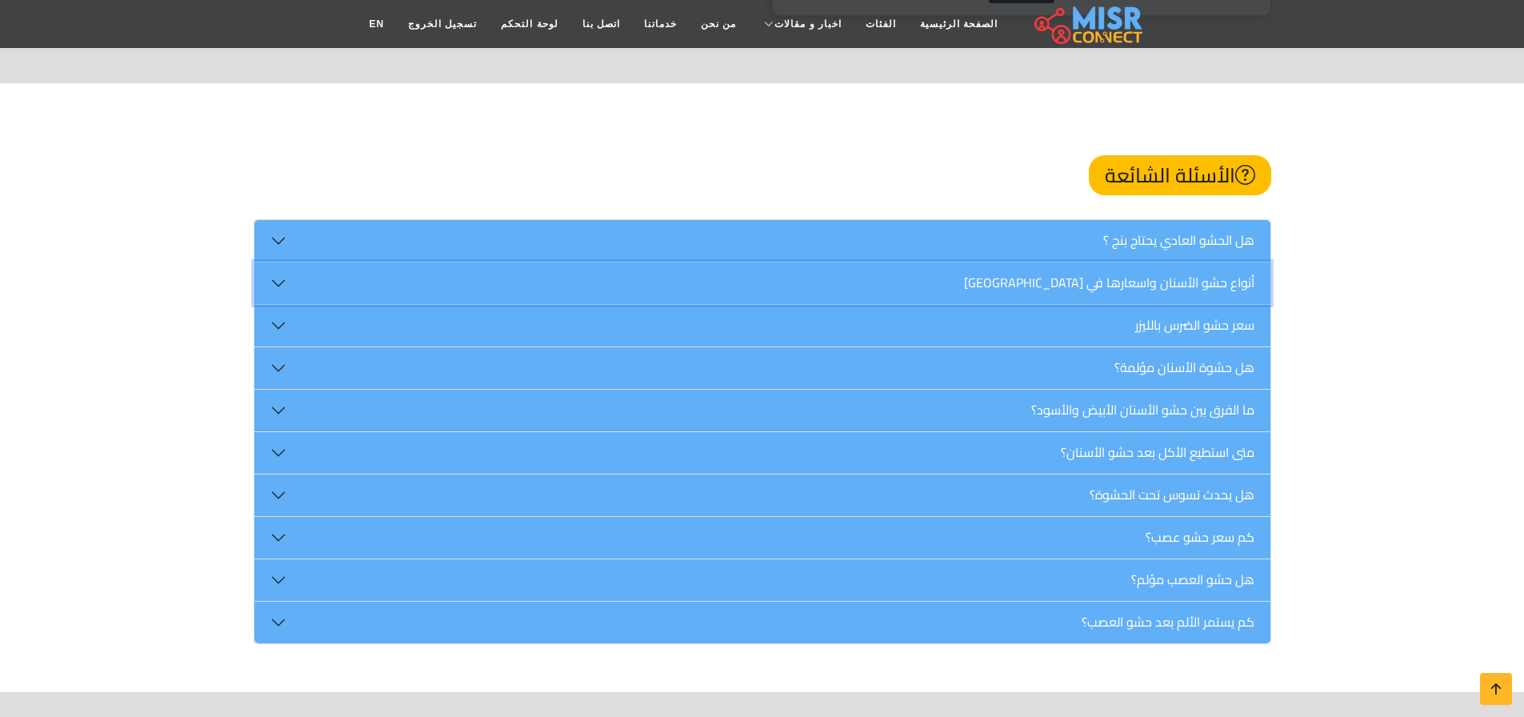
click at [857, 270] on button "أنواع حشو الأسنان واسعارها في مصر" at bounding box center [762, 283] width 1016 height 42
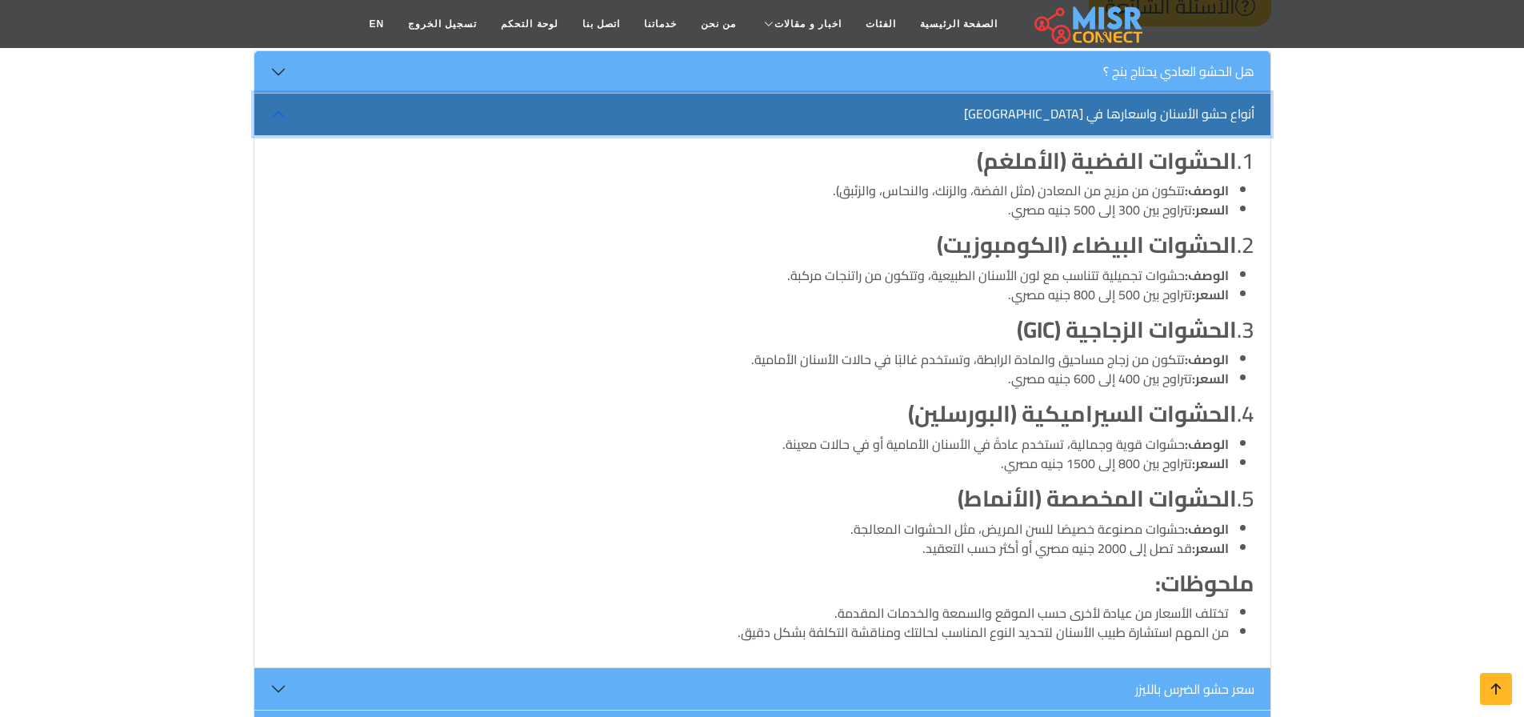
scroll to position [3685, 0]
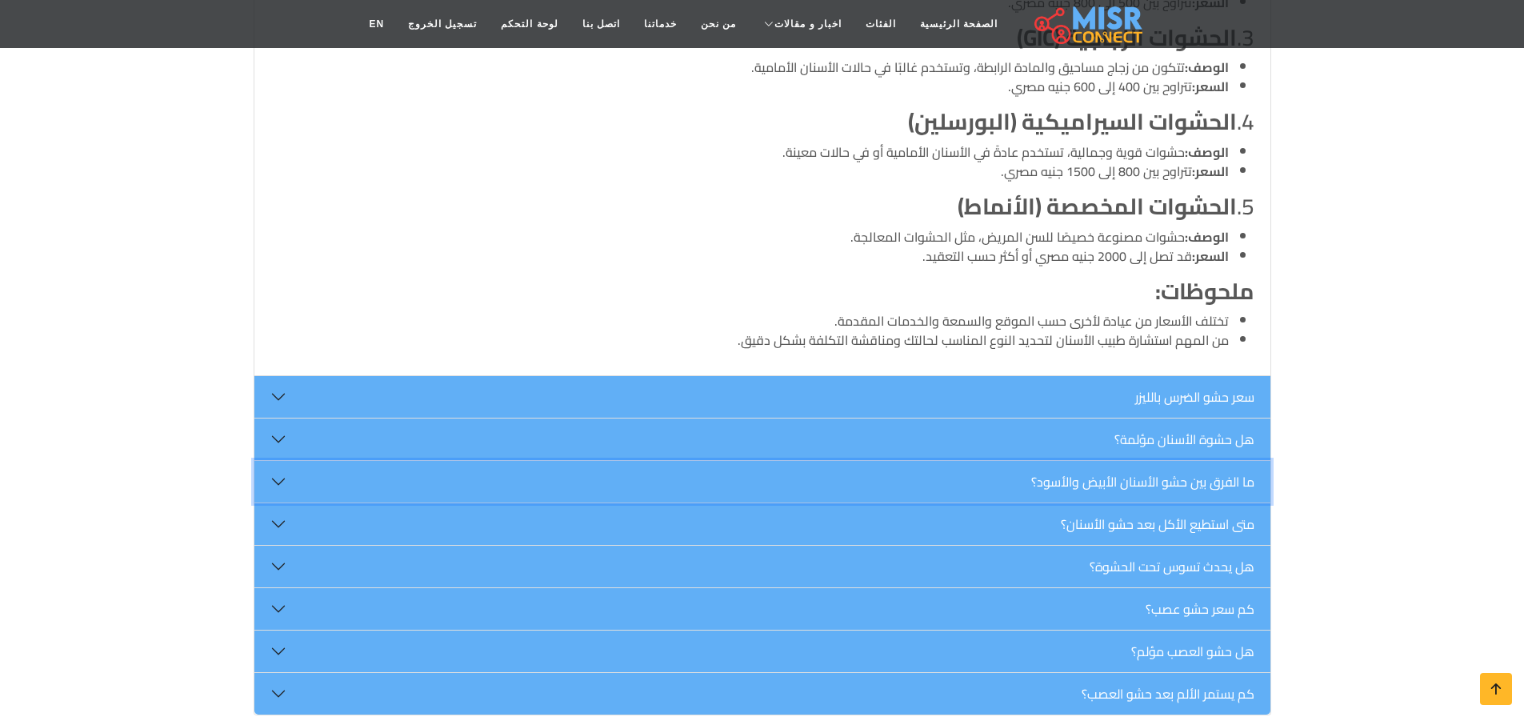
click at [947, 461] on button "ما الفرق بين حشو الأسنان الأبيض والأسود؟" at bounding box center [762, 482] width 1016 height 42
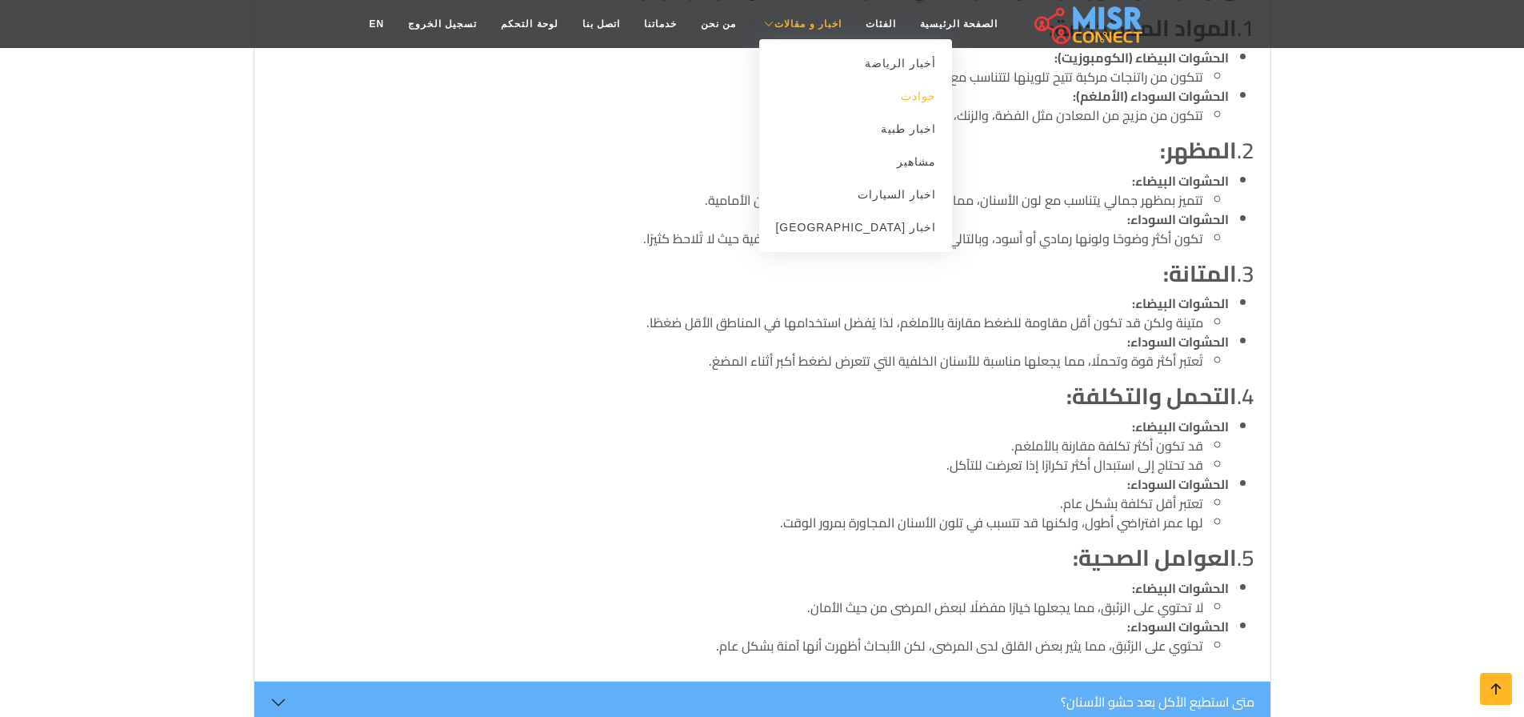
click at [869, 105] on link "حوادث" at bounding box center [855, 96] width 193 height 33
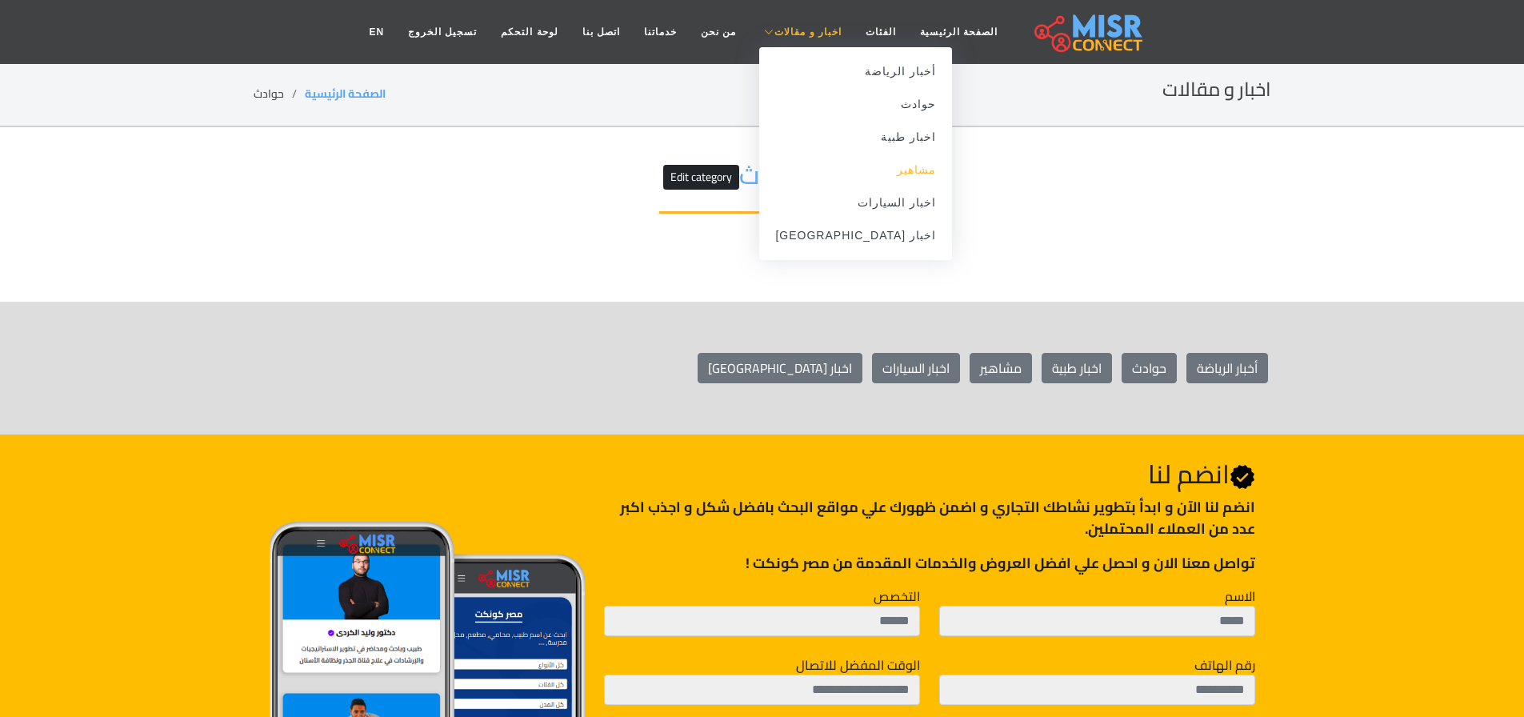
click at [829, 162] on link "مشاهير" at bounding box center [855, 170] width 193 height 33
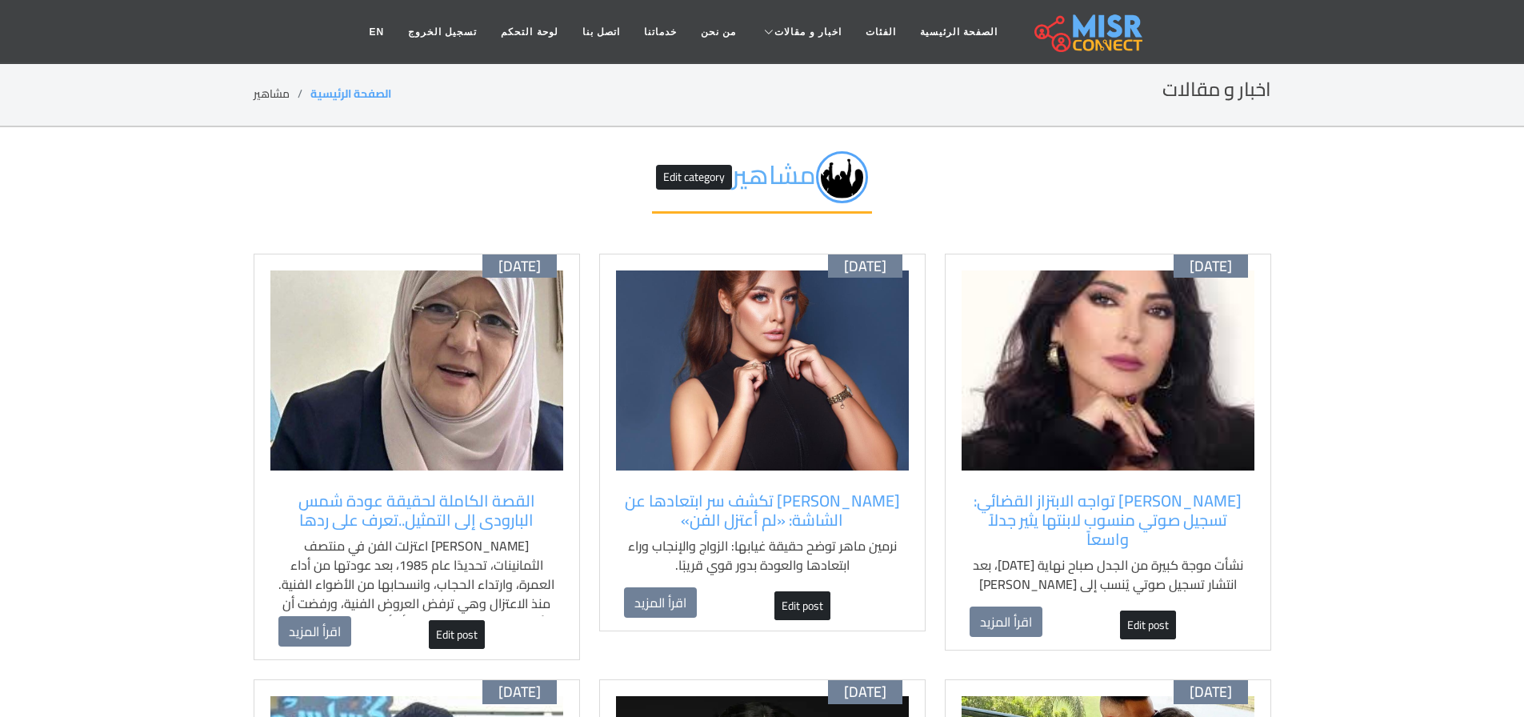
click at [789, 195] on h2 "مشاهير Edit category" at bounding box center [762, 182] width 220 height 62
click at [771, 178] on h2 "مشاهير Edit category" at bounding box center [762, 182] width 220 height 62
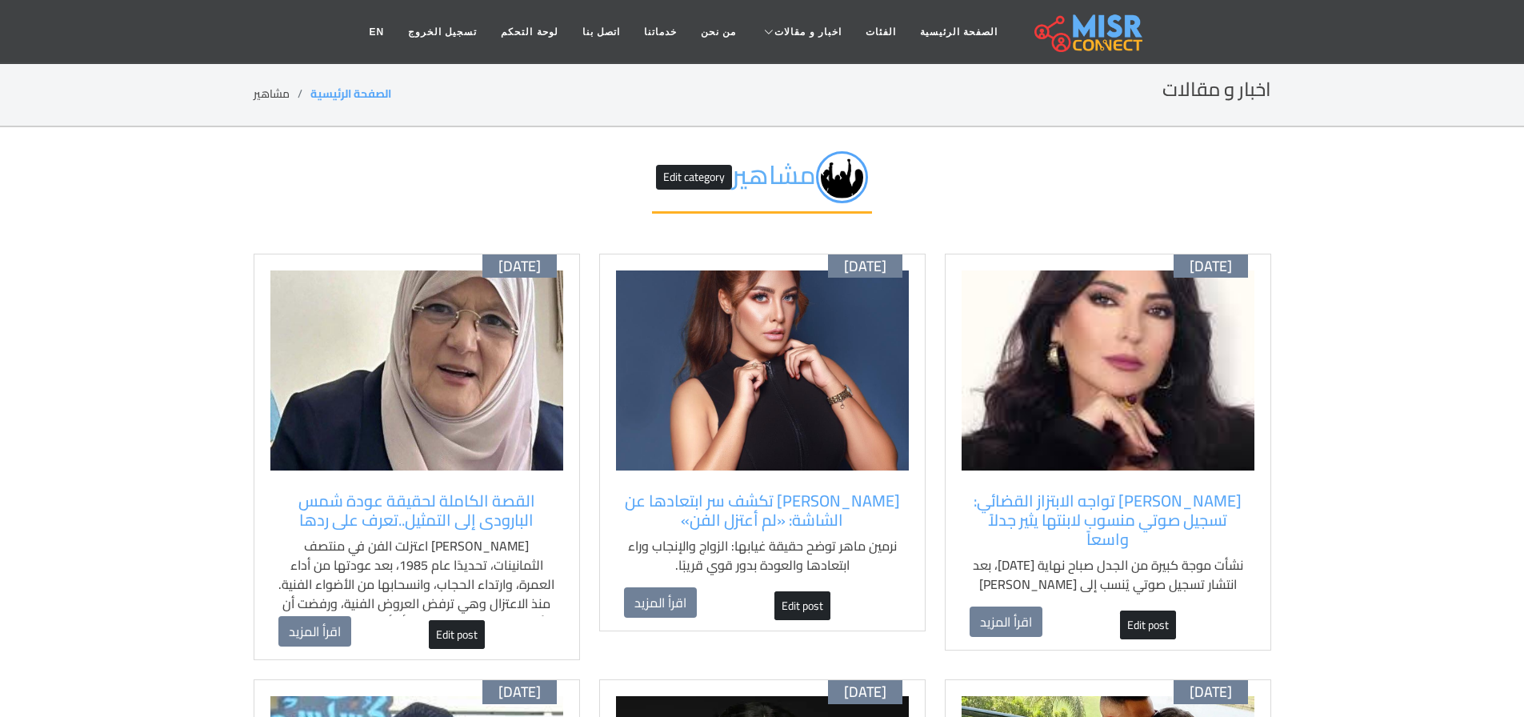
click at [771, 178] on h2 "مشاهير Edit category" at bounding box center [762, 182] width 220 height 62
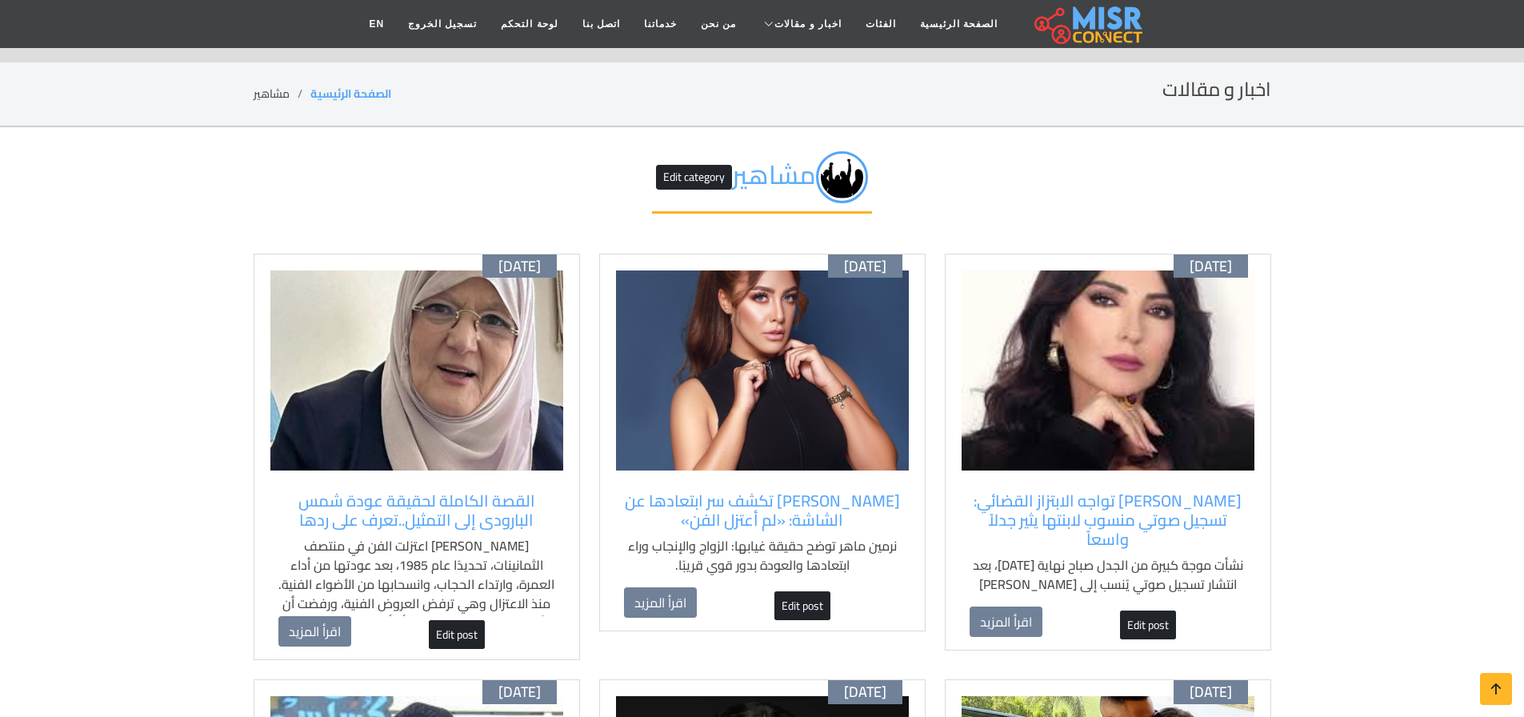
scroll to position [2147, 0]
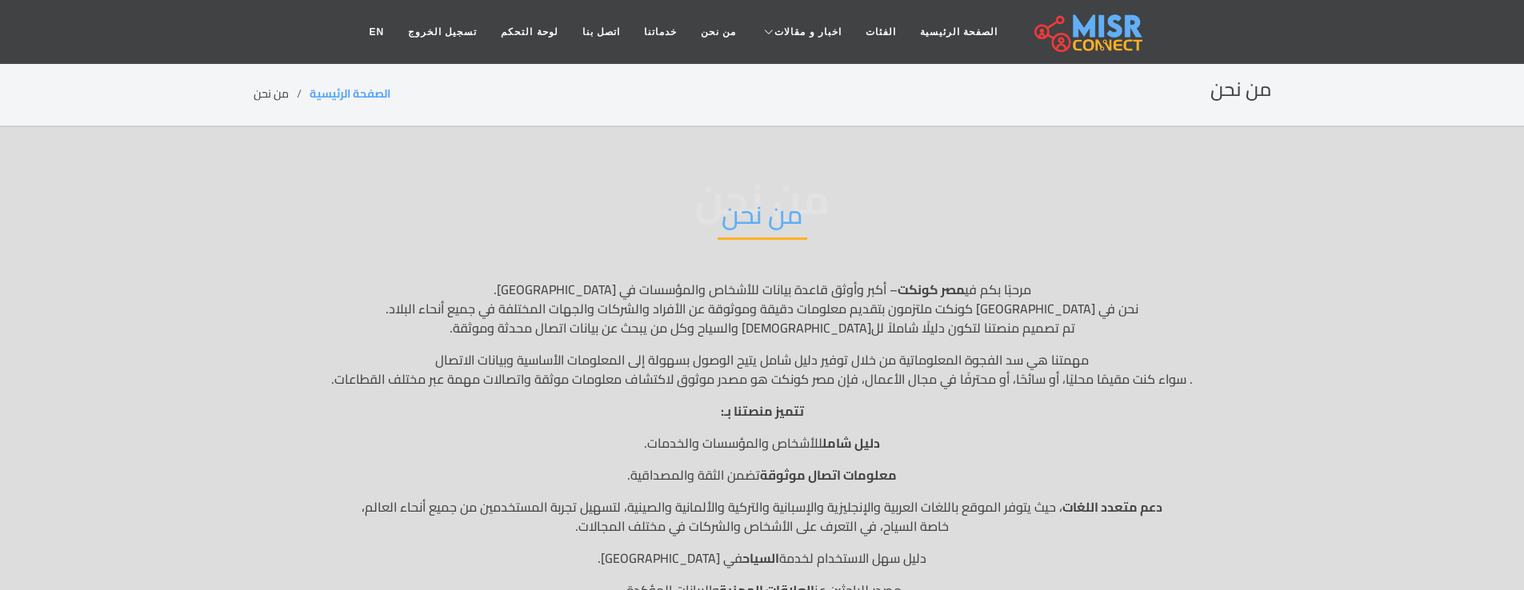
click at [942, 49] on nav "الصفحة الرئيسية الفئات اخبار و مقالات أخبار الرياضة حوادث اخبار طبية مشاهير اخب…" at bounding box center [761, 32] width 809 height 56
click at [941, 25] on link "الصفحة الرئيسية" at bounding box center [959, 32] width 102 height 30
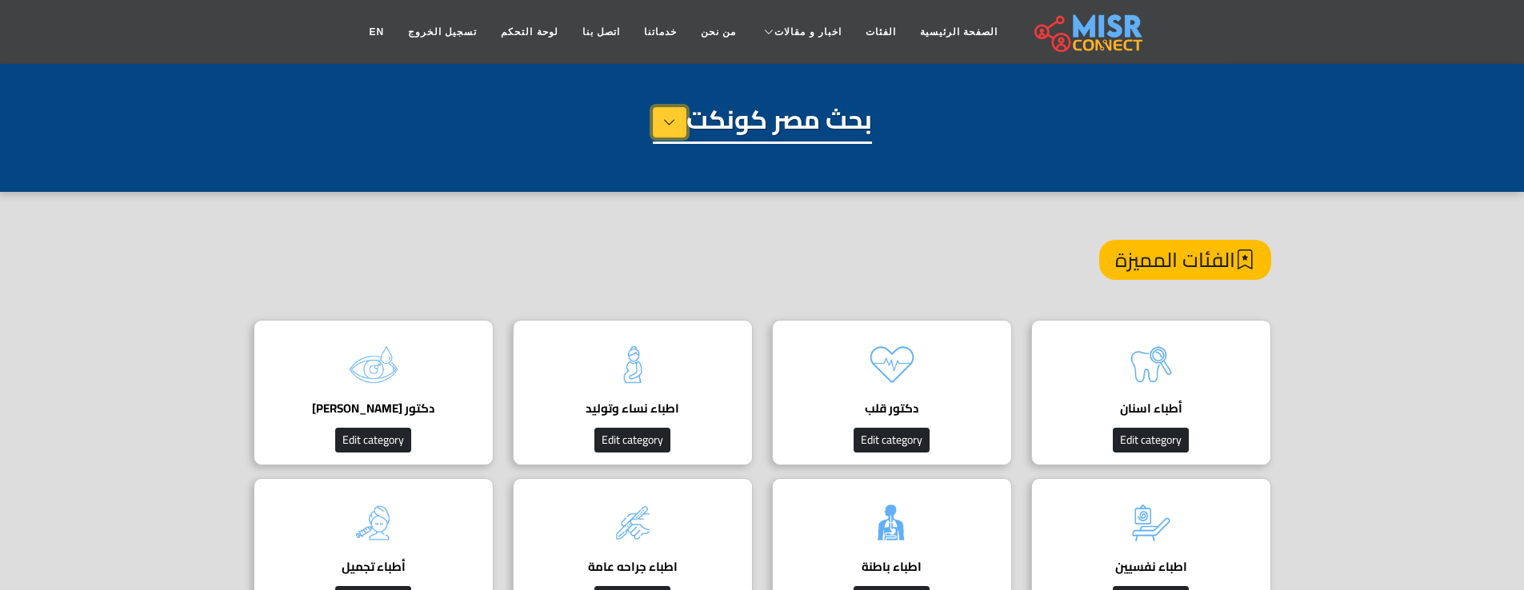
click at [663, 127] on icon at bounding box center [669, 122] width 13 height 24
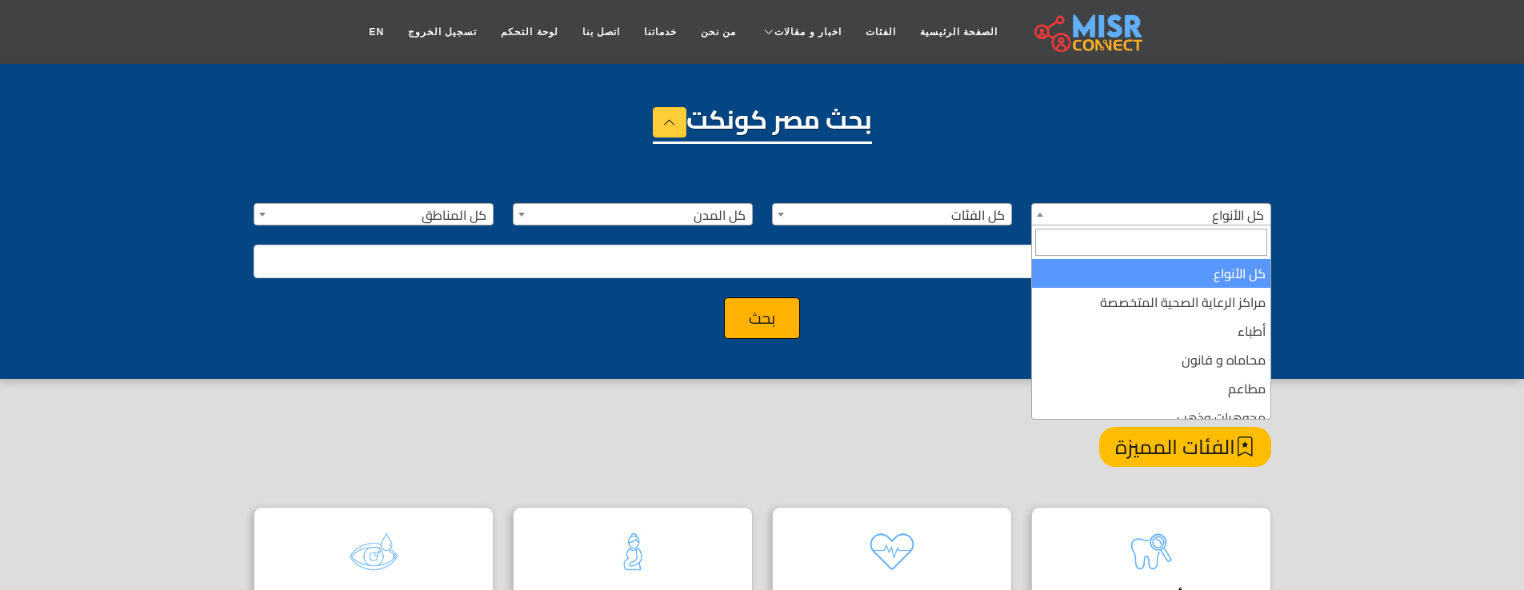
click at [1078, 221] on span "كل الأنواع" at bounding box center [1151, 215] width 238 height 22
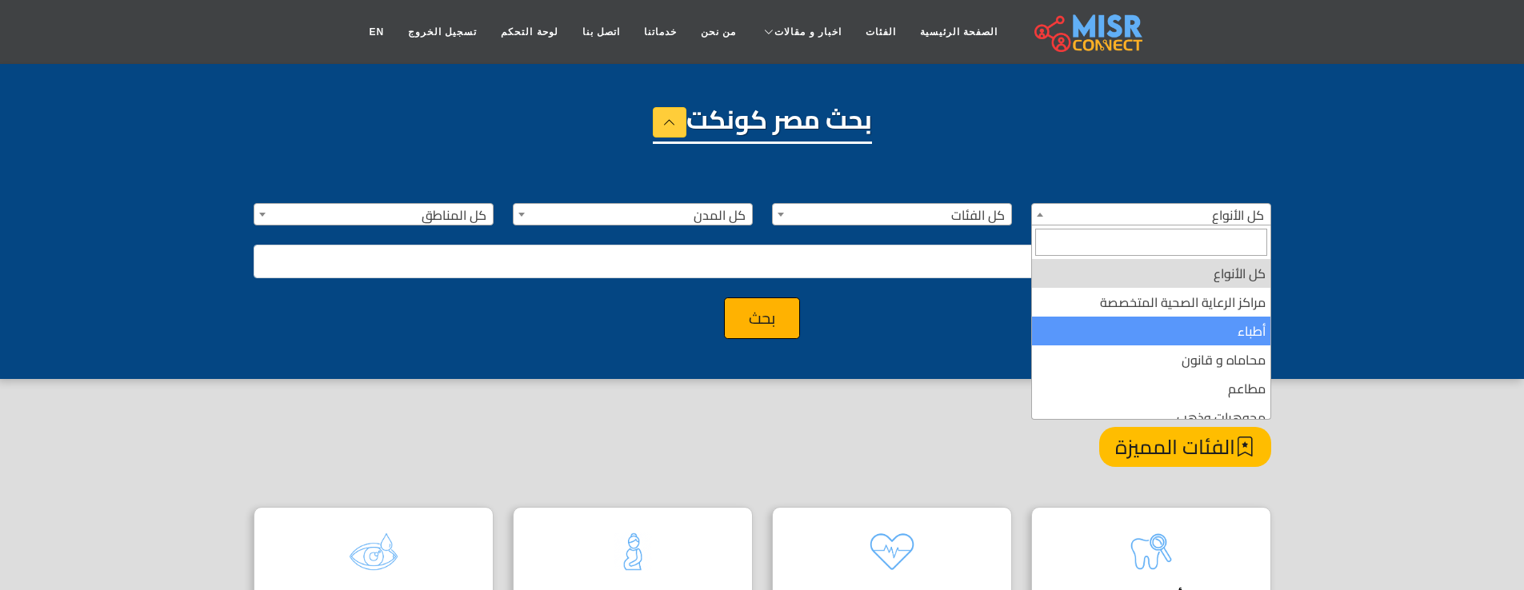
select select "*****"
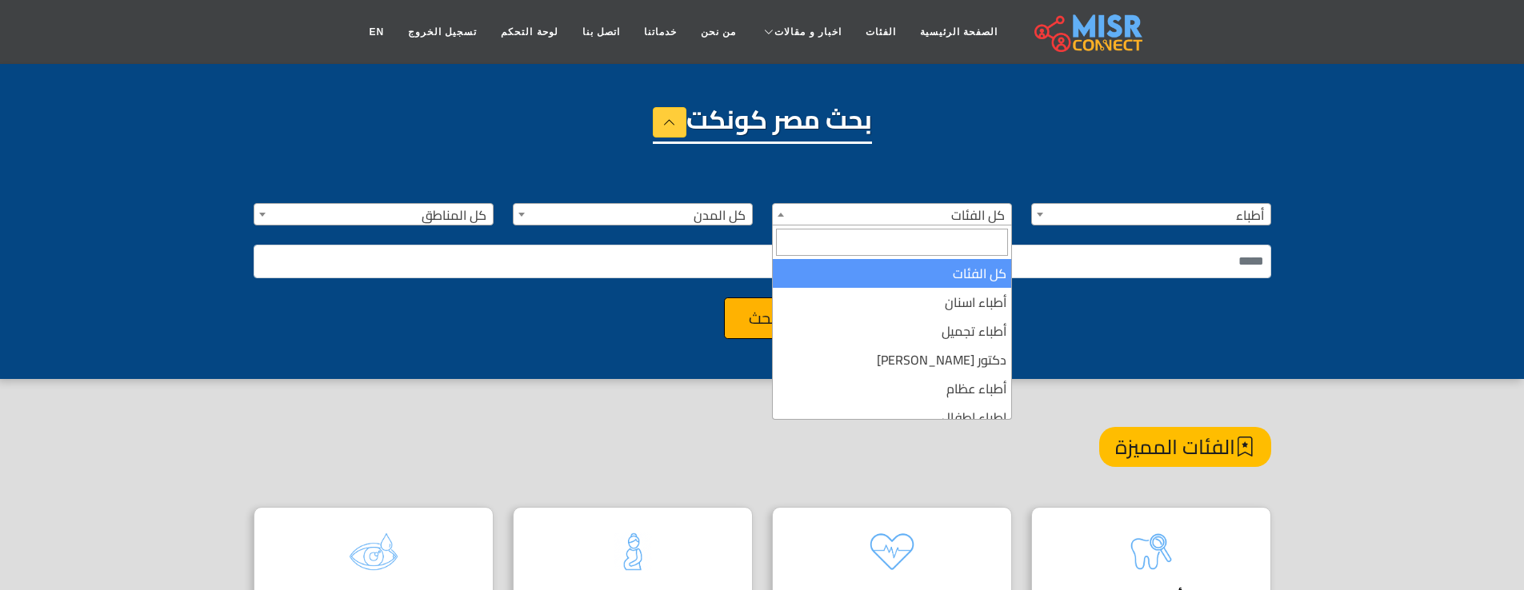
click at [818, 215] on span "كل الفئات" at bounding box center [892, 215] width 238 height 22
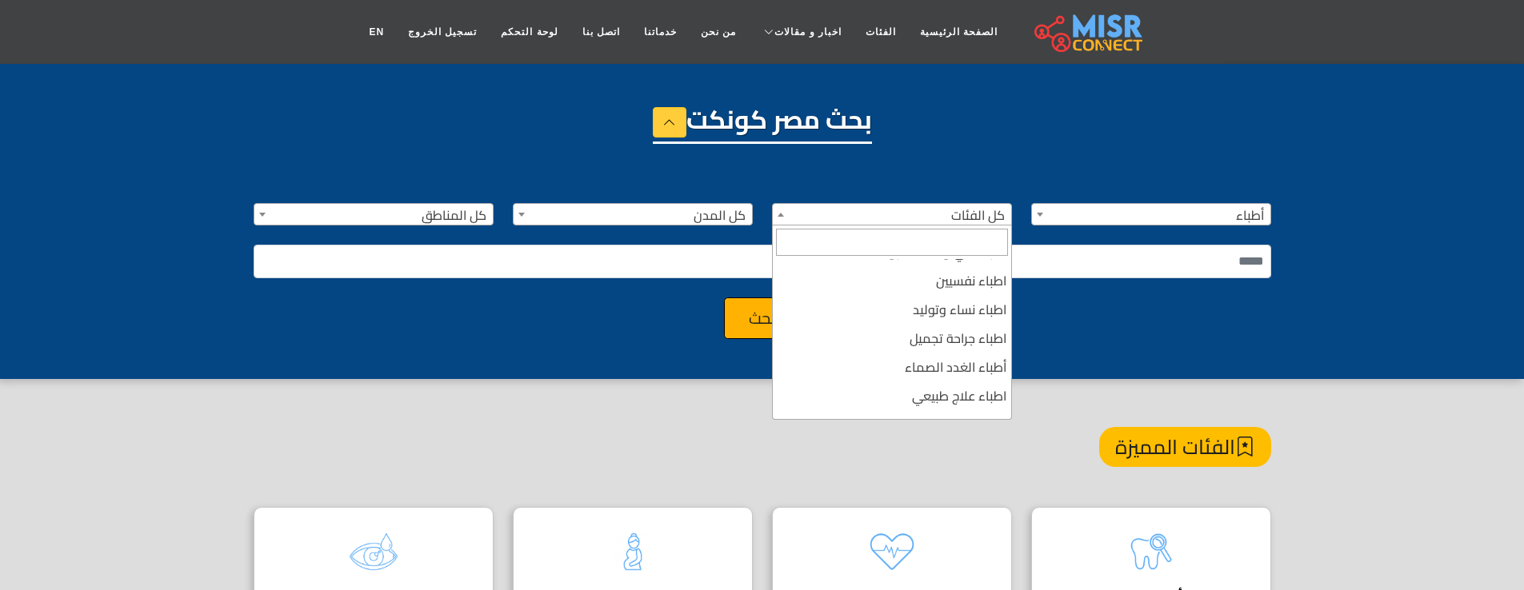
scroll to position [312, 0]
select select "**********"
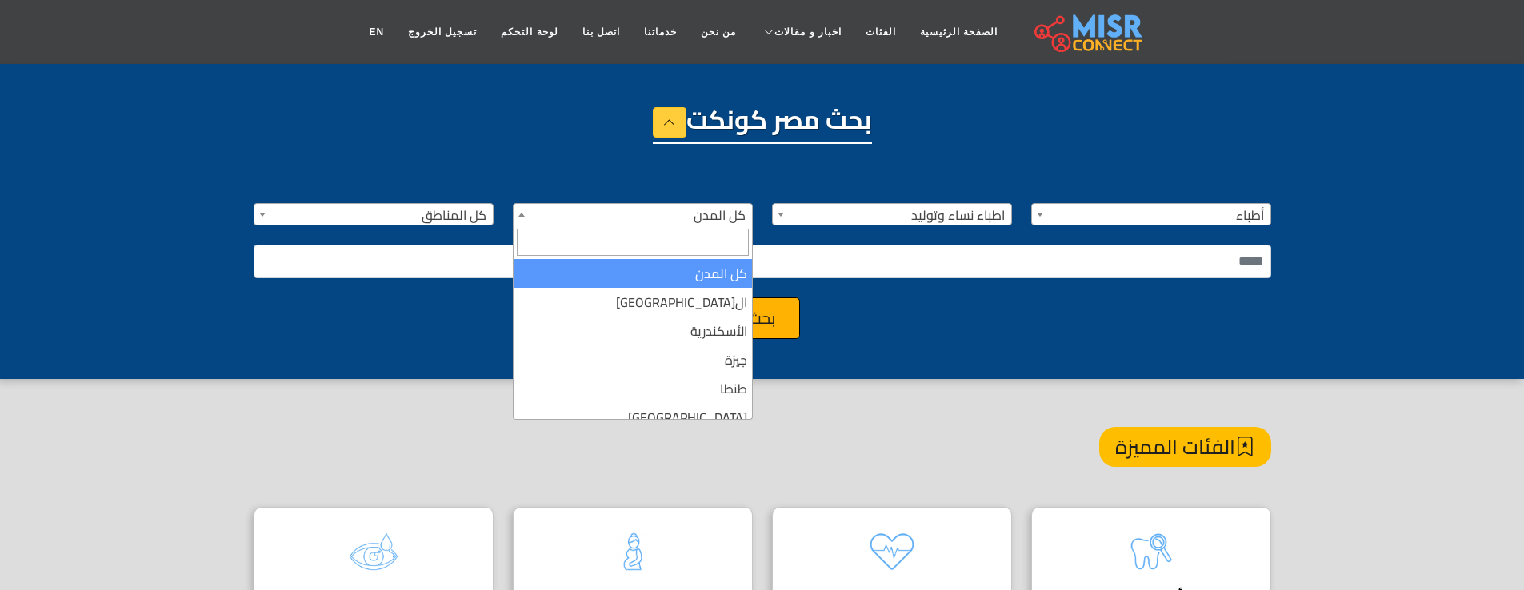
click at [696, 223] on span "كل المدن" at bounding box center [632, 215] width 238 height 22
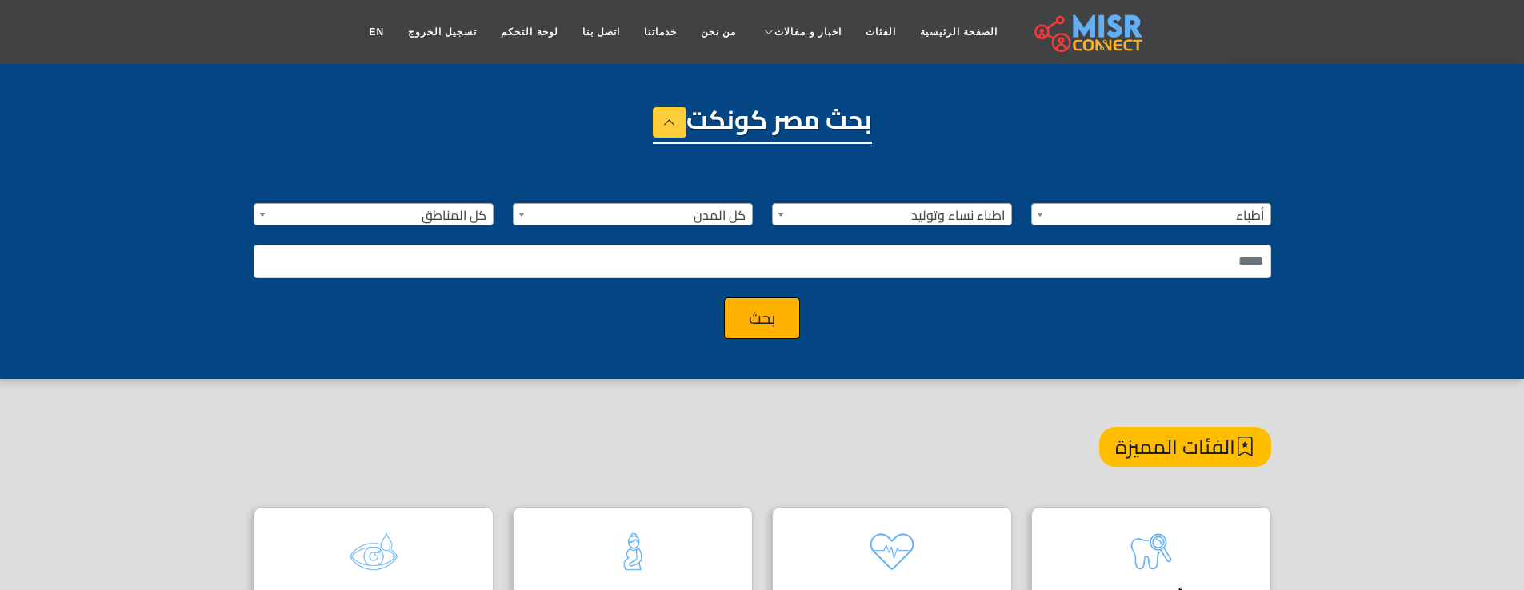
click at [374, 355] on div "**********" at bounding box center [762, 221] width 1524 height 315
click at [669, 124] on icon at bounding box center [669, 122] width 13 height 24
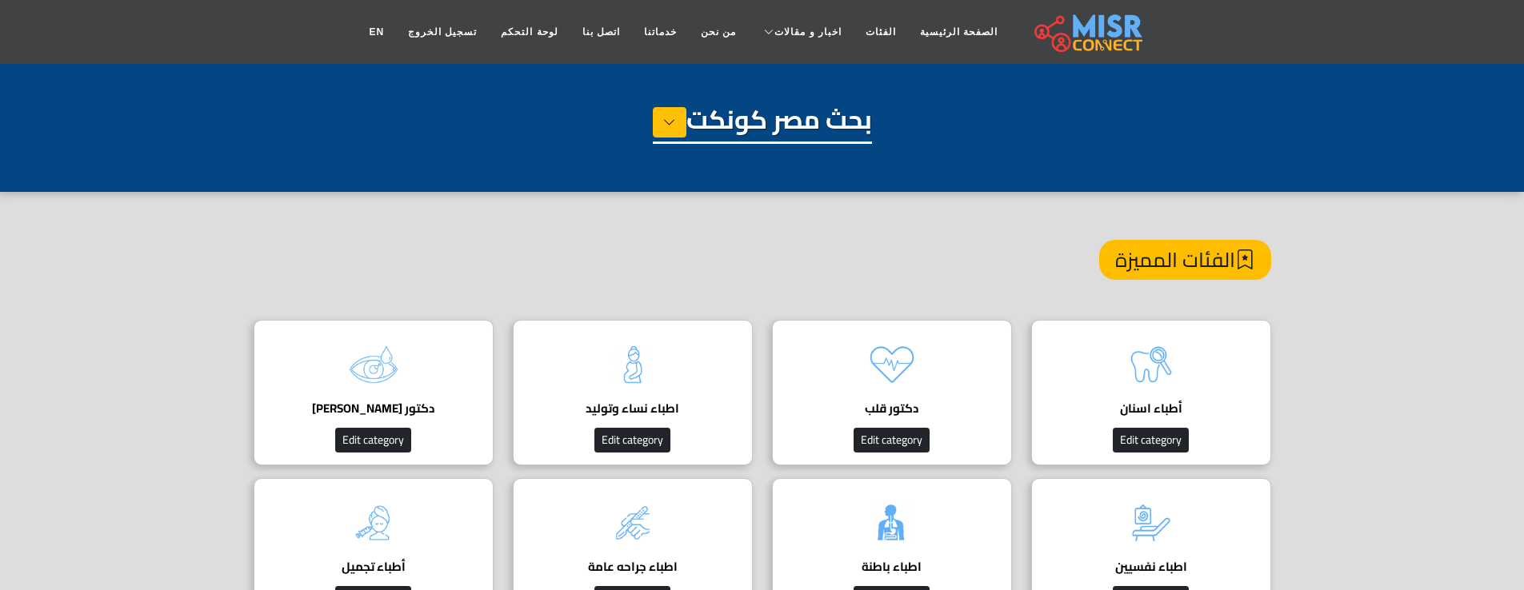
click at [935, 151] on div "بحث مصر كونكت" at bounding box center [762, 144] width 1017 height 80
click at [666, 122] on icon at bounding box center [669, 122] width 13 height 24
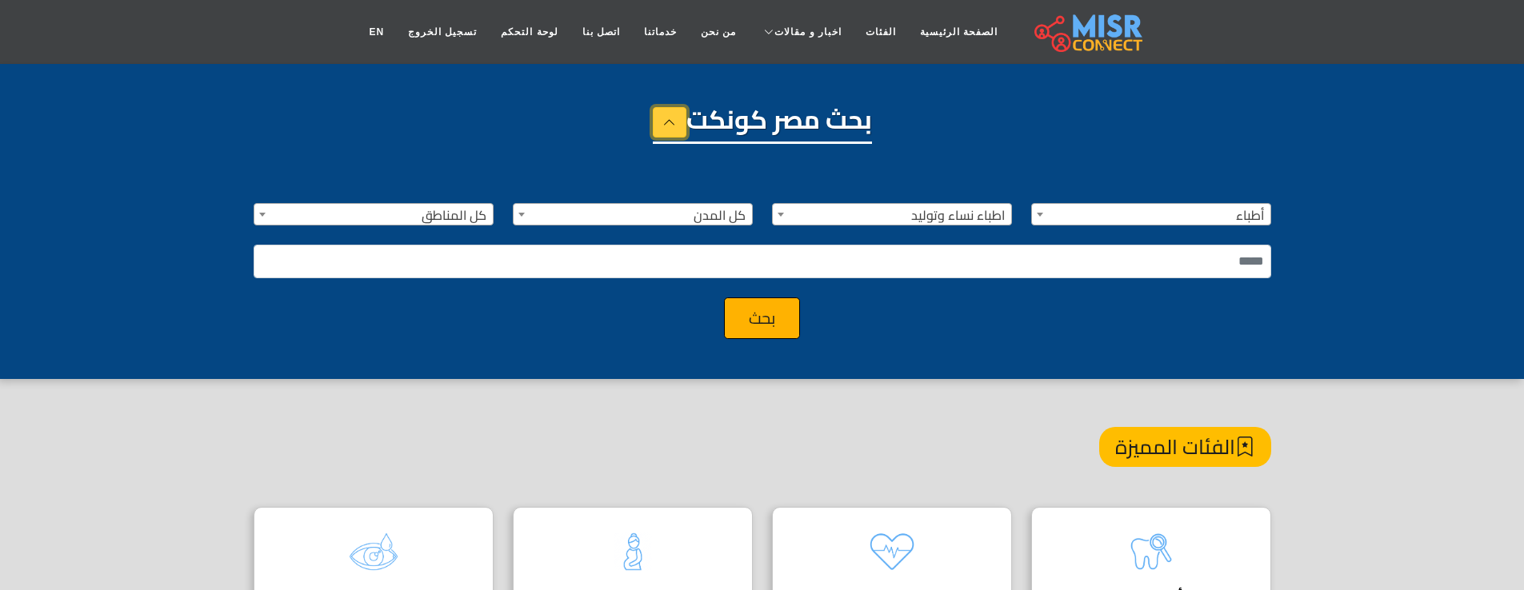
click at [666, 122] on icon at bounding box center [669, 122] width 13 height 24
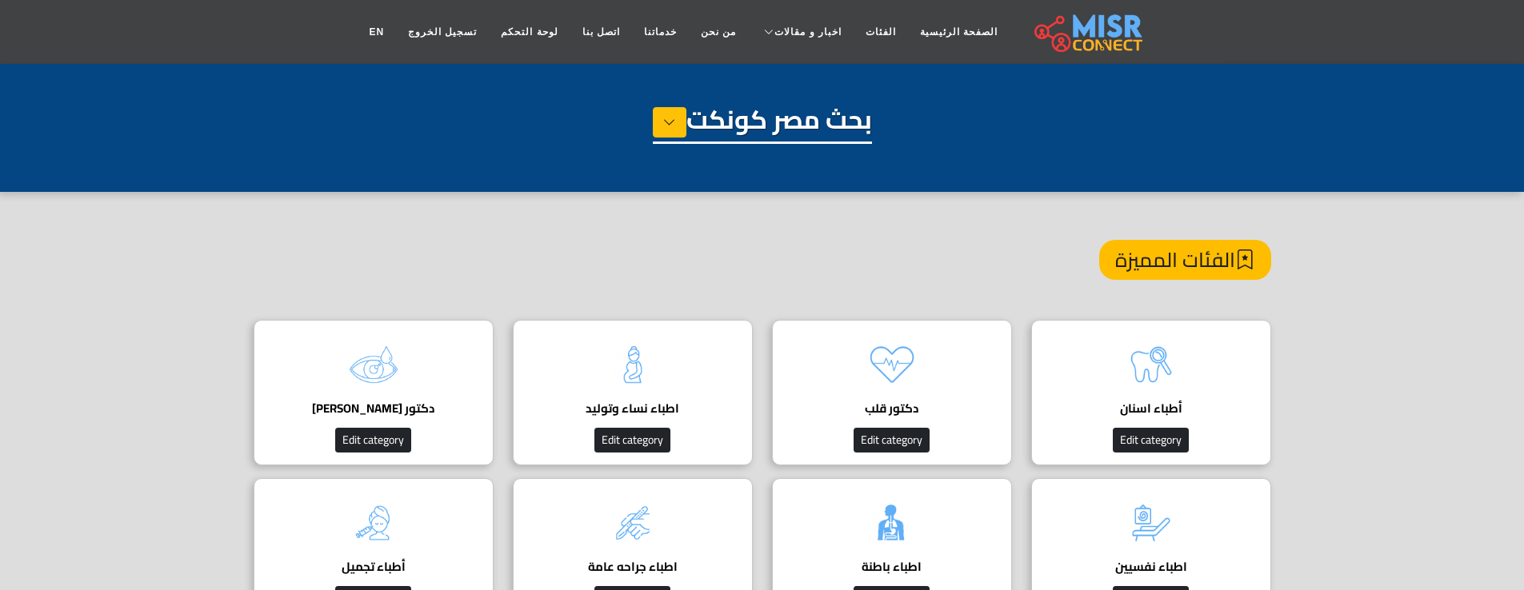
click at [573, 134] on div "بحث مصر كونكت" at bounding box center [762, 144] width 1017 height 80
click at [659, 130] on button at bounding box center [670, 122] width 34 height 30
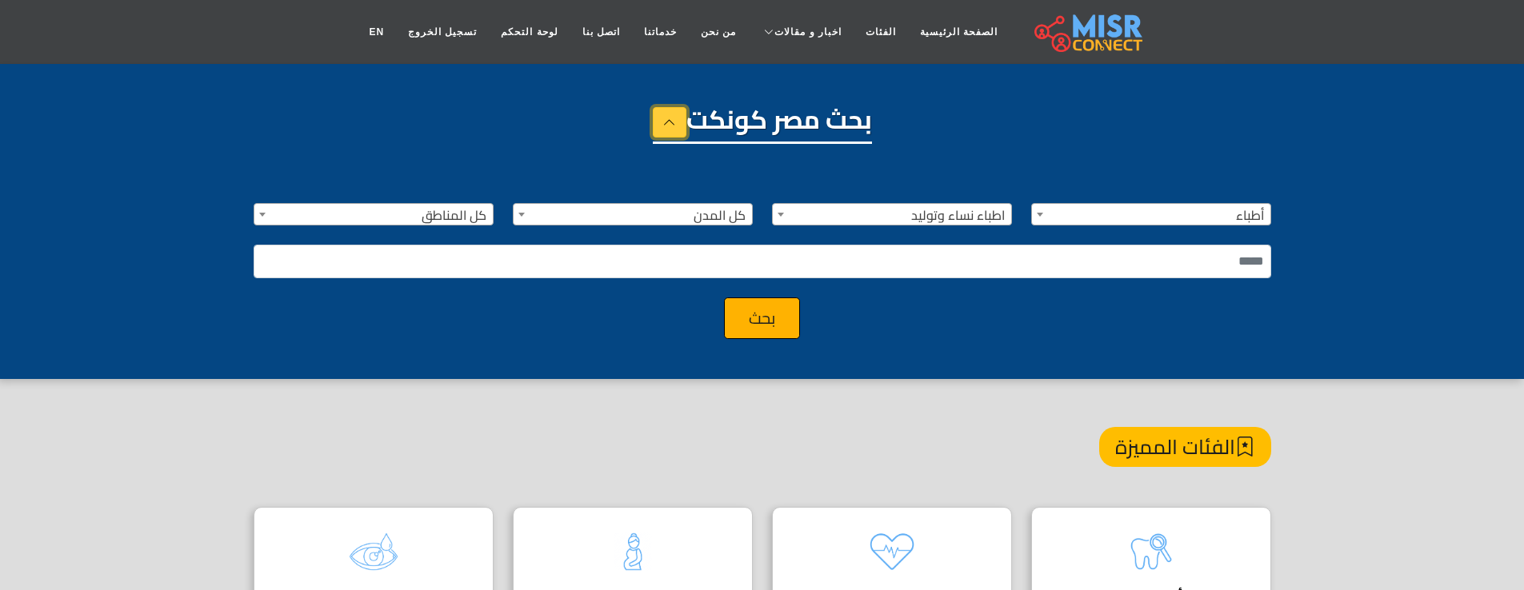
click at [659, 130] on button at bounding box center [670, 122] width 34 height 30
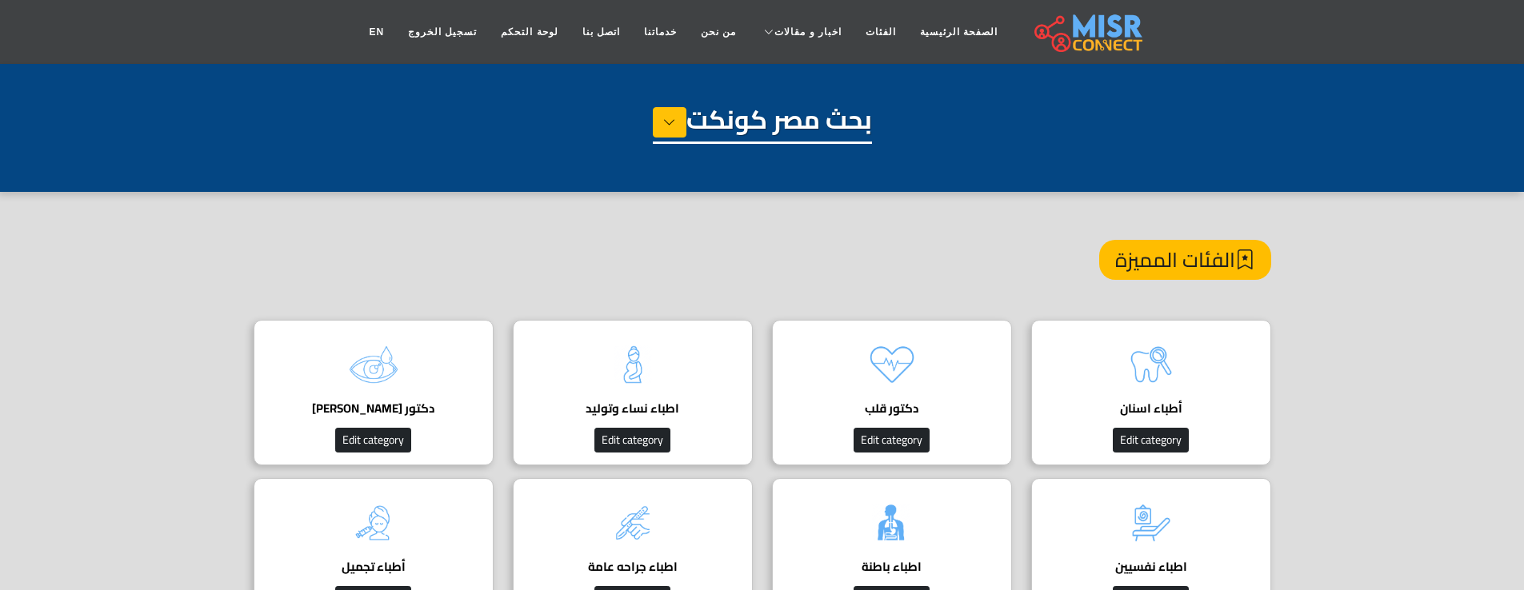
click at [693, 127] on h1 "بحث مصر كونكت" at bounding box center [762, 124] width 219 height 40
click at [666, 127] on icon at bounding box center [669, 122] width 13 height 24
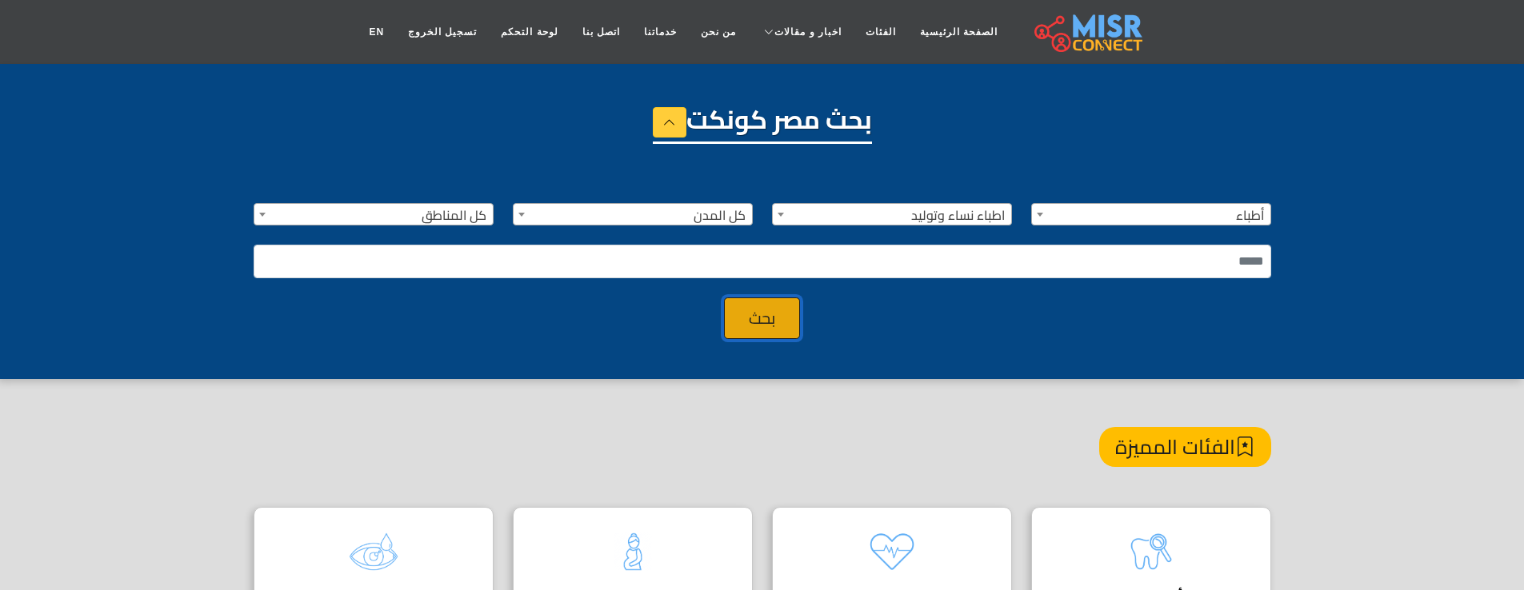
click at [775, 322] on button "بحث" at bounding box center [762, 319] width 76 height 42
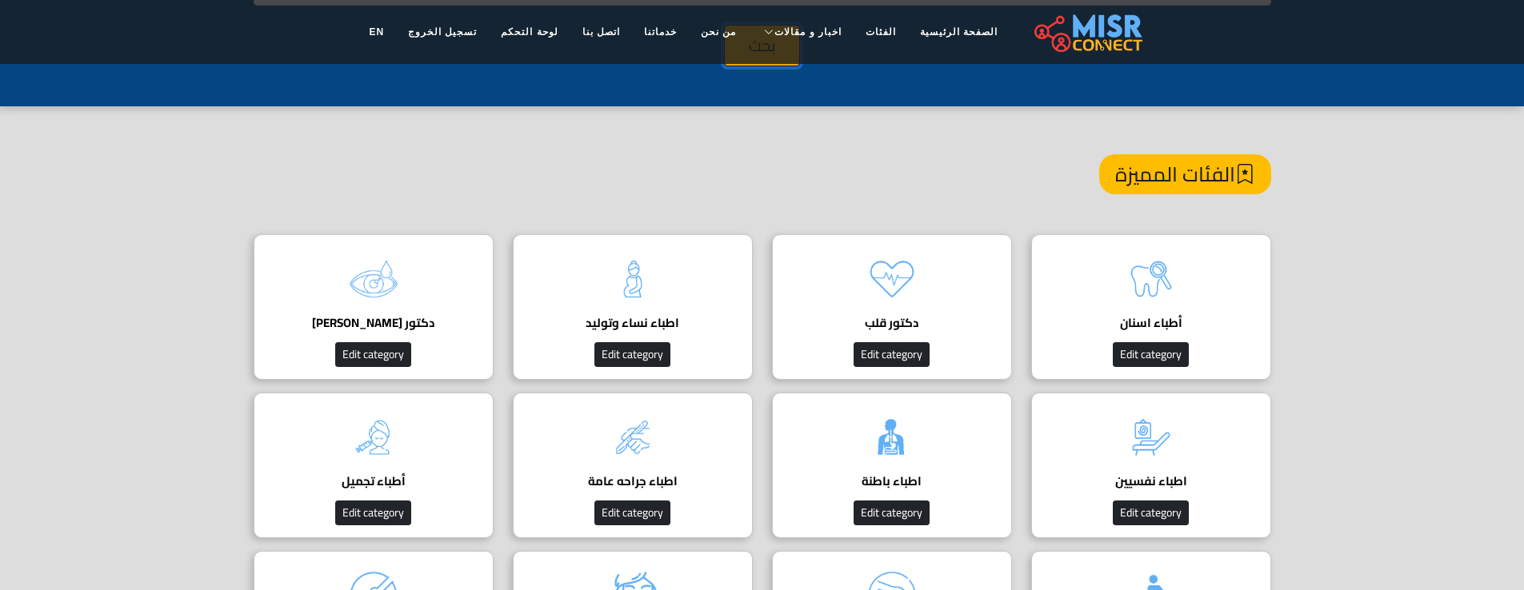
scroll to position [0, 0]
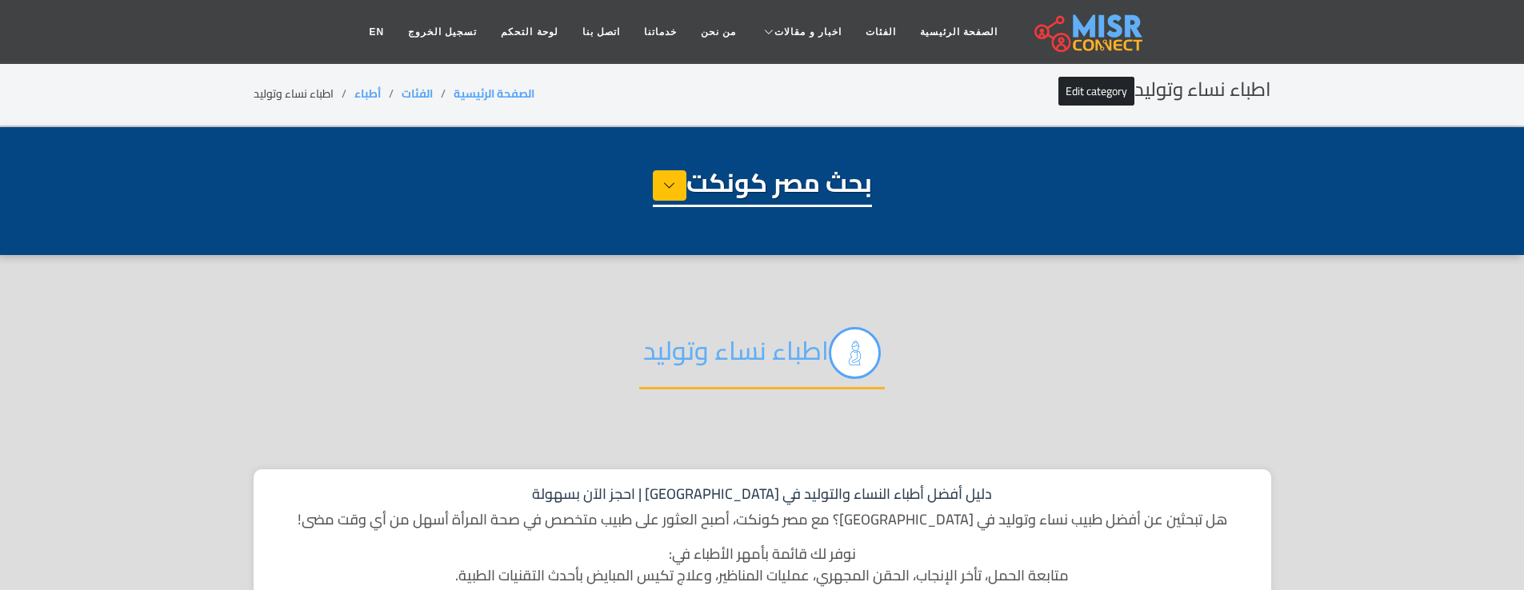
select select "*****"
select select "**********"
click at [665, 187] on icon at bounding box center [669, 186] width 13 height 24
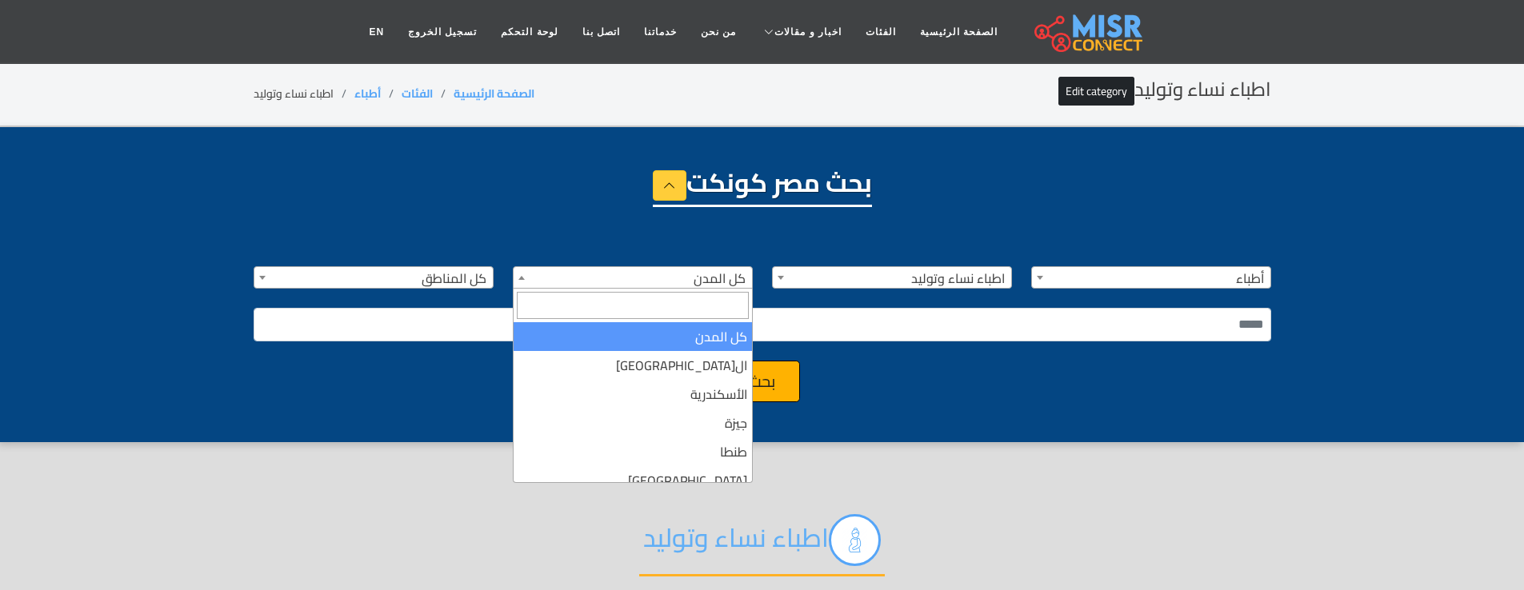
click at [665, 281] on span "كل المدن" at bounding box center [632, 278] width 238 height 22
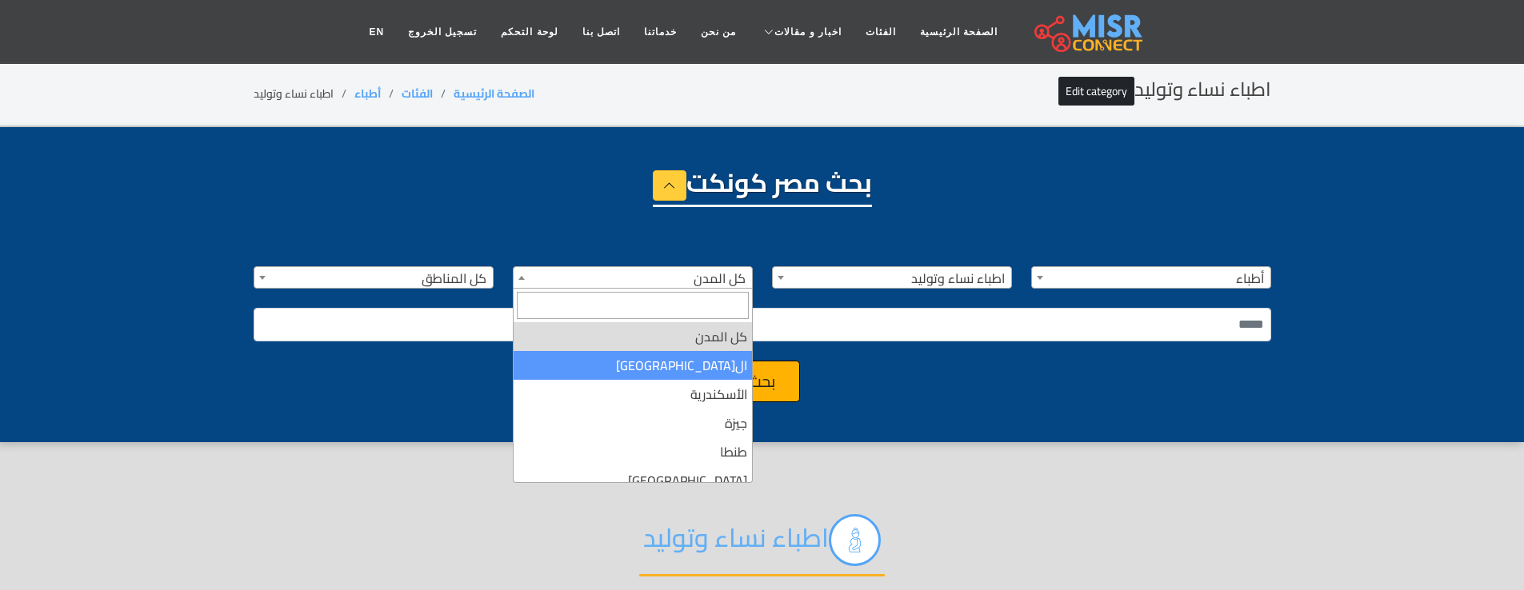
select select "*"
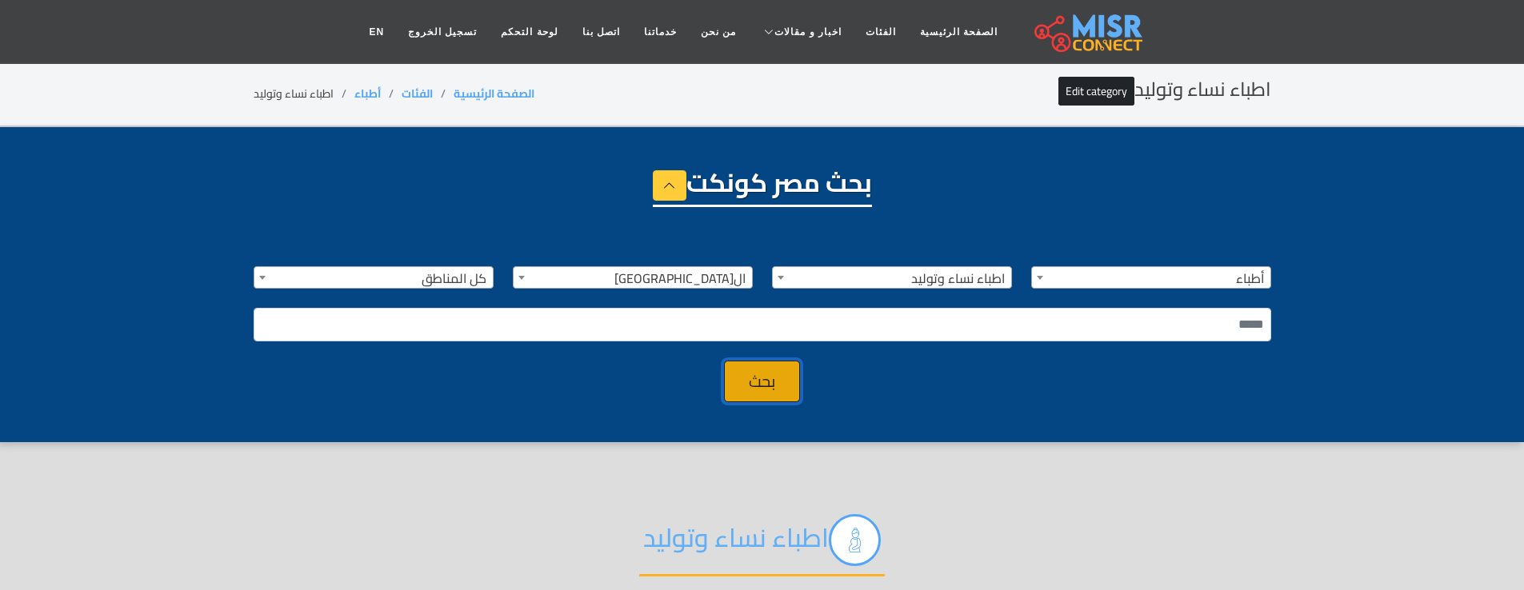
click at [773, 369] on button "بحث" at bounding box center [762, 382] width 76 height 42
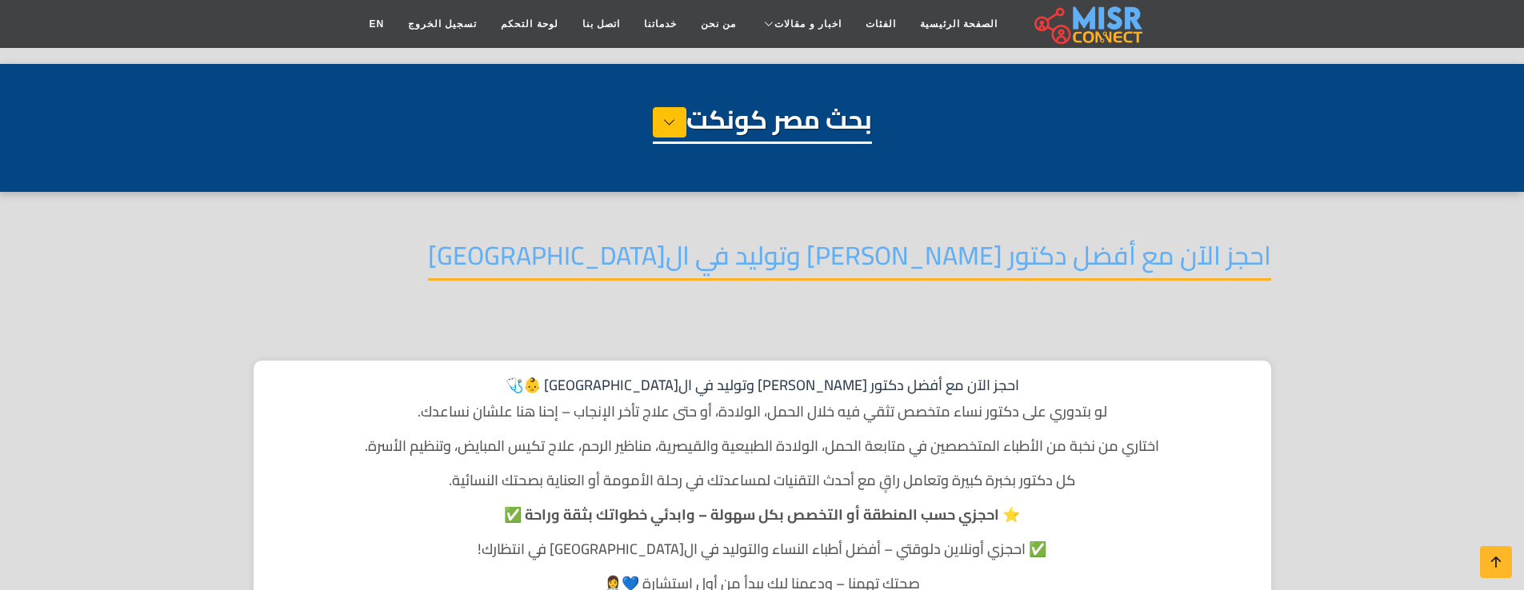
select select "*****"
select select "**********"
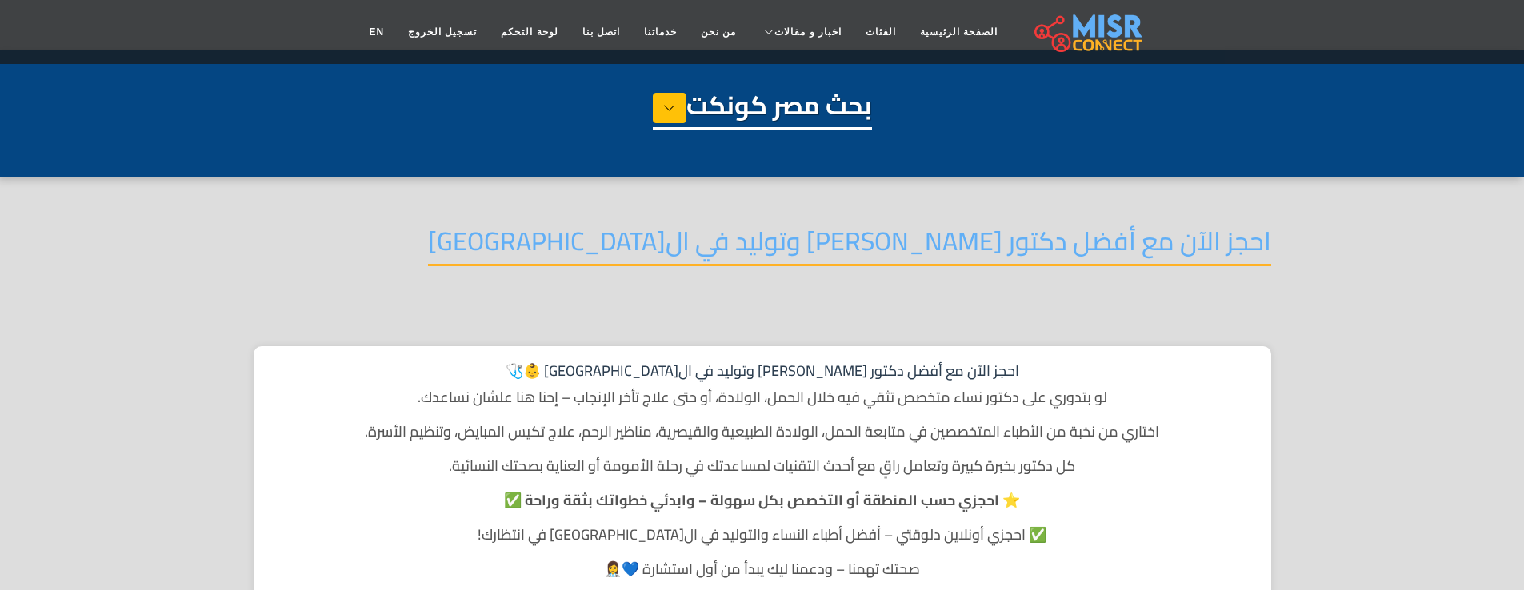
scroll to position [28, 0]
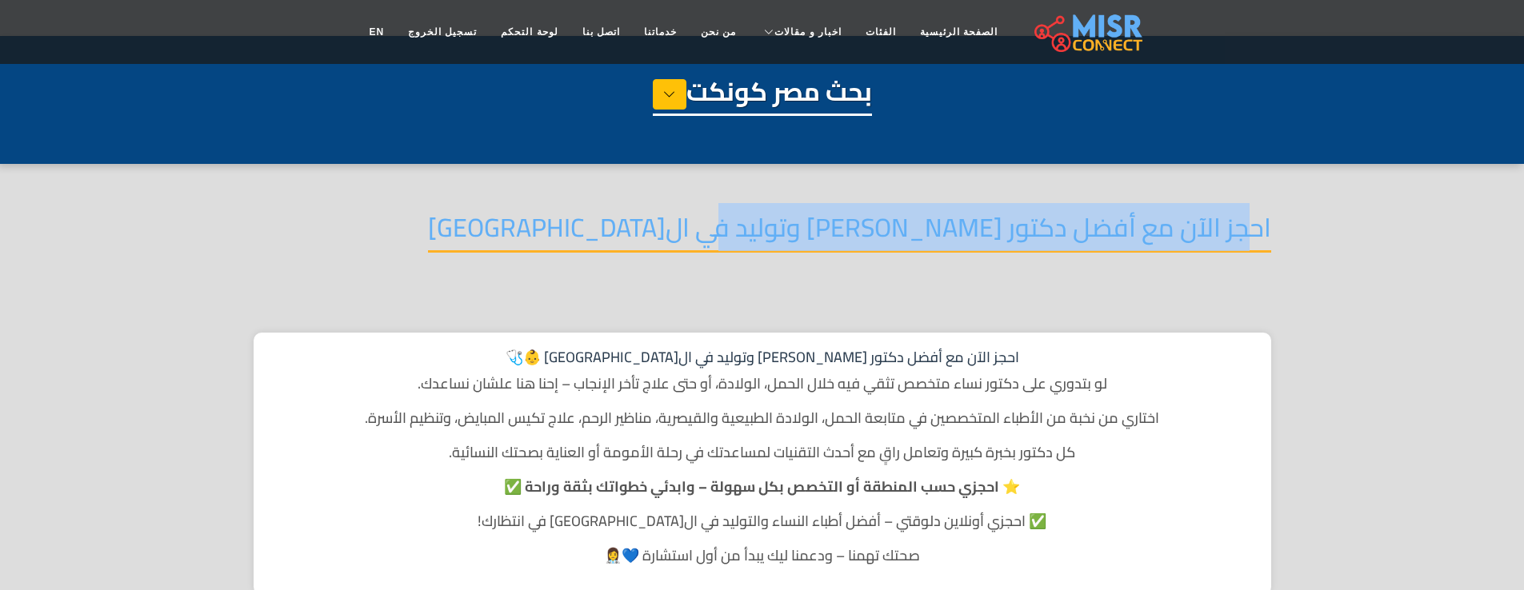
drag, startPoint x: 1255, startPoint y: 231, endPoint x: 761, endPoint y: 256, distance: 494.1
click at [761, 256] on div "احجز الآن مع أفضل دكتور [PERSON_NAME] وتوليد في ال[GEOGRAPHIC_DATA]" at bounding box center [762, 252] width 1017 height 81
click at [668, 106] on icon at bounding box center [669, 94] width 13 height 24
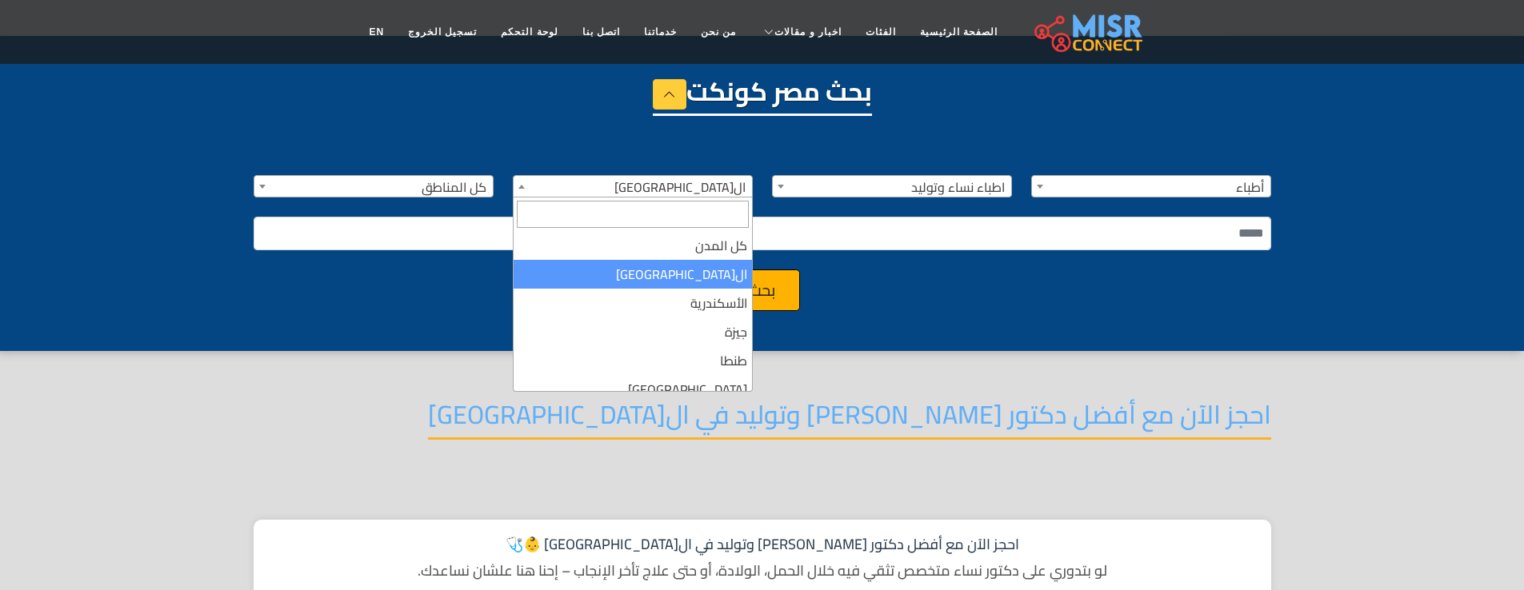
click at [697, 186] on span "ال[GEOGRAPHIC_DATA]" at bounding box center [632, 187] width 238 height 22
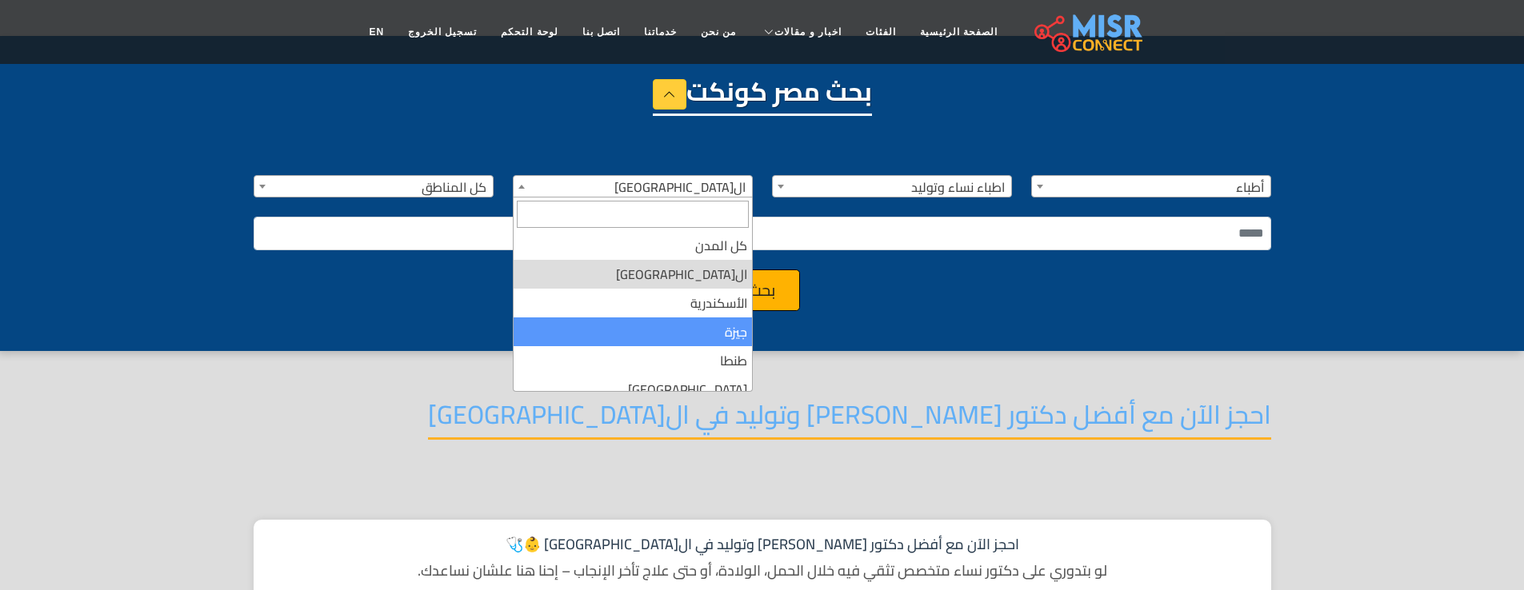
select select "*"
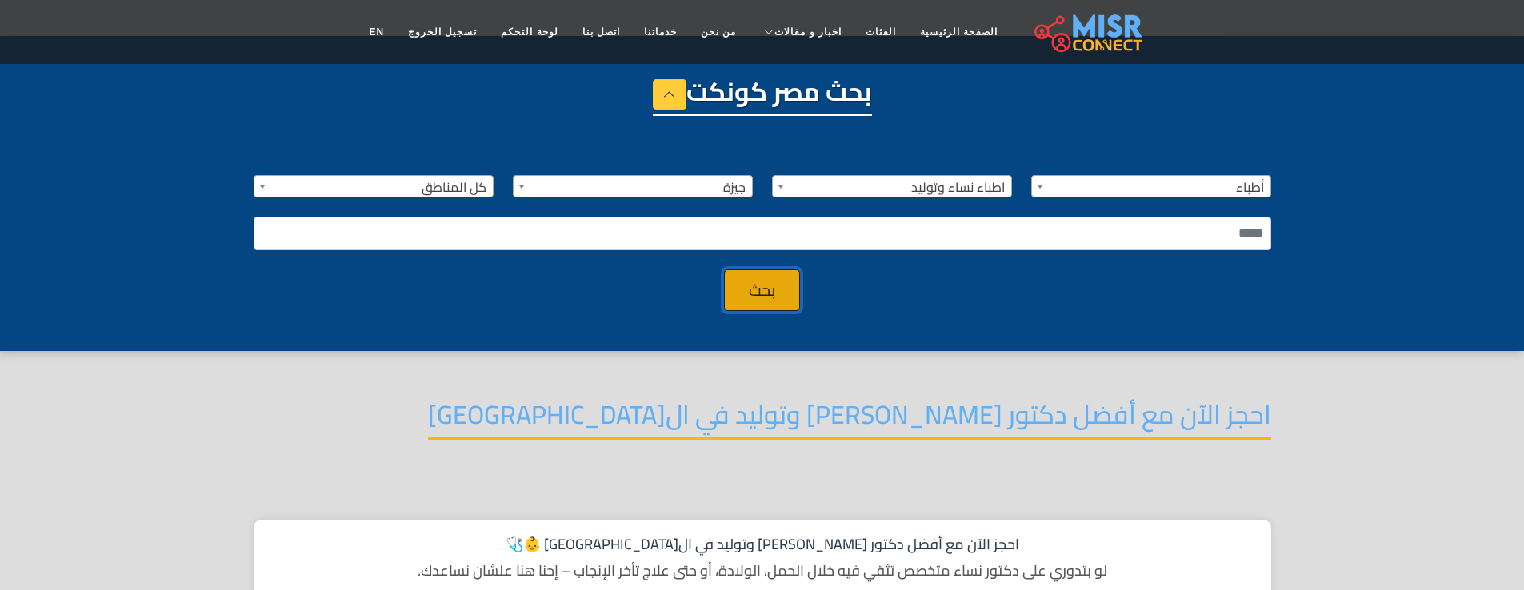
click at [757, 293] on button "بحث" at bounding box center [762, 291] width 76 height 42
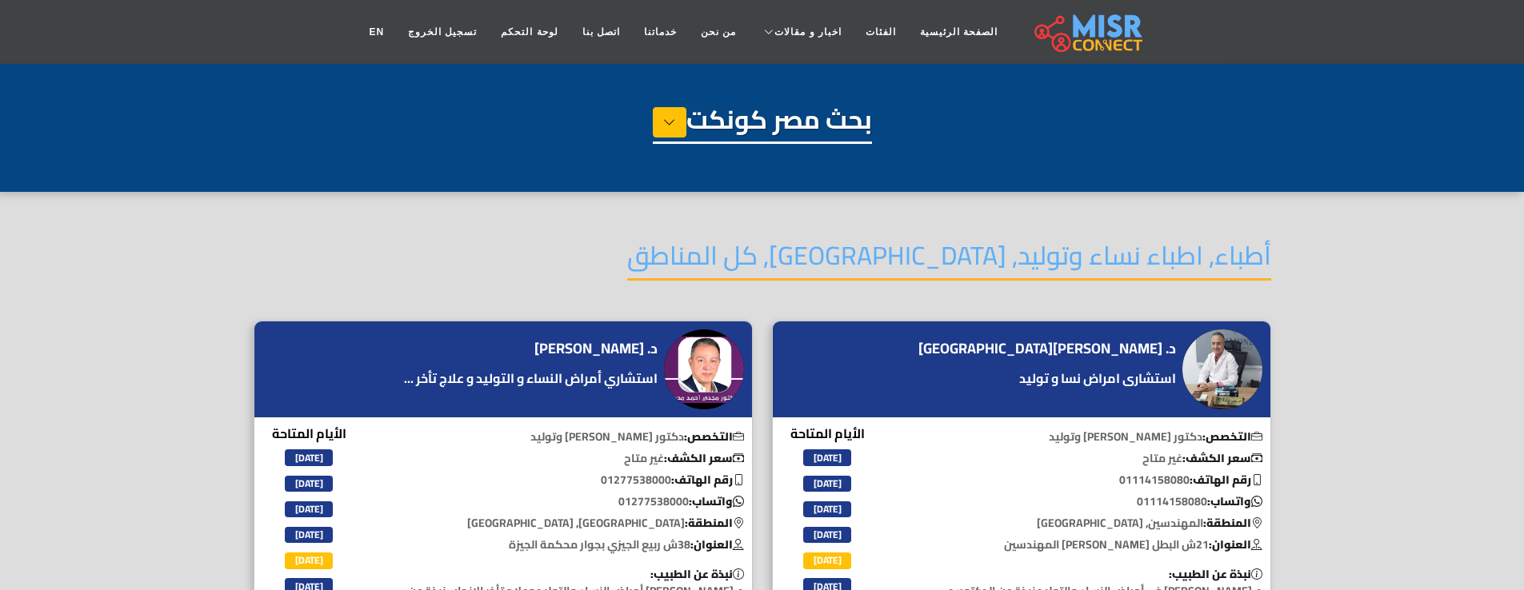
select select "*****"
select select "**********"
select select "*"
click at [663, 125] on icon at bounding box center [669, 122] width 13 height 24
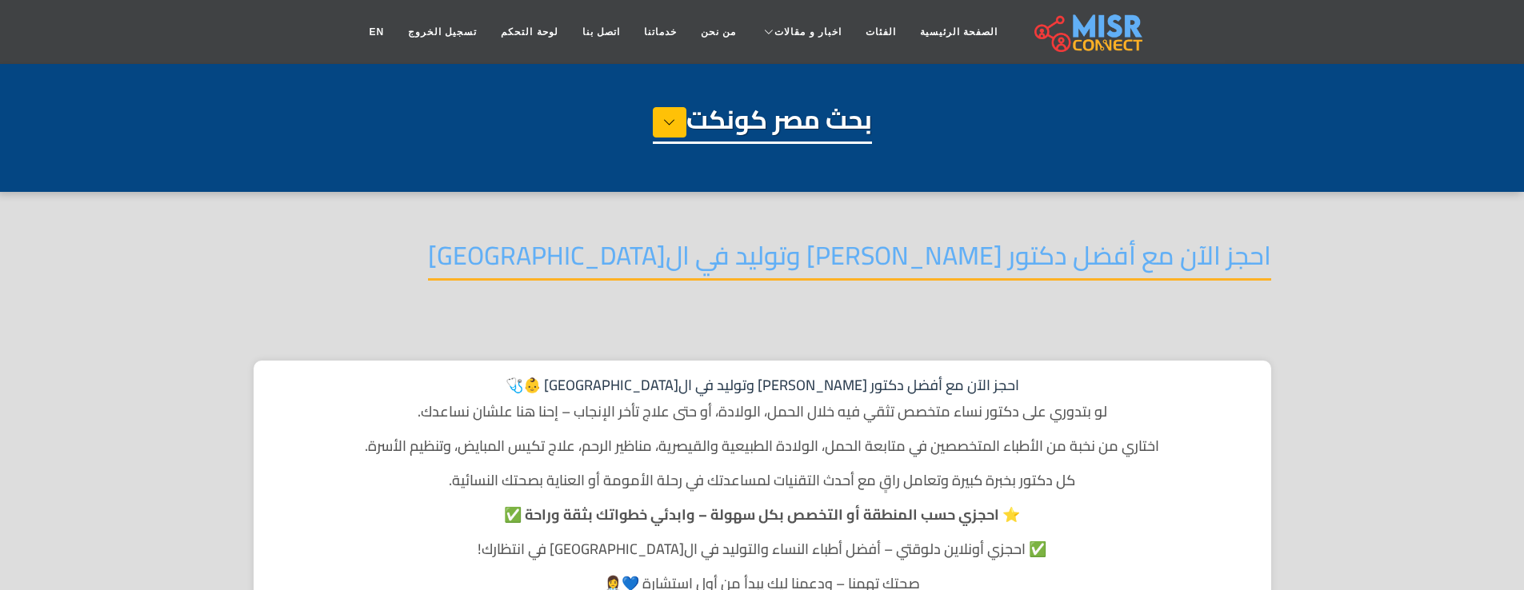
select select "*****"
select select "**********"
select select "*"
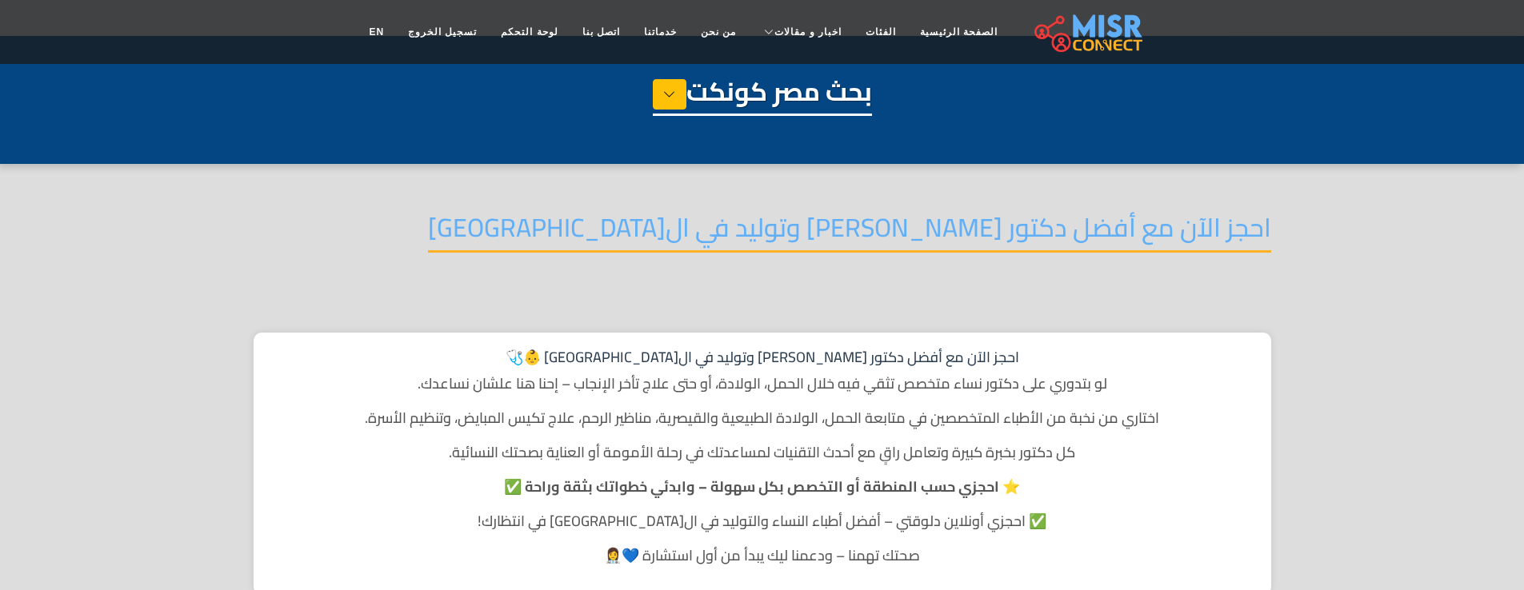
click at [953, 235] on h4 "احجز الآن مع أفضل دكتور [PERSON_NAME] وتوليد في ال[GEOGRAPHIC_DATA]" at bounding box center [849, 232] width 843 height 41
click at [825, 403] on div "احجز الآن مع أفضل دكتور [PERSON_NAME] وتوليد في ال[GEOGRAPHIC_DATA] 👶🩺 لو بتدور…" at bounding box center [762, 464] width 1017 height 262
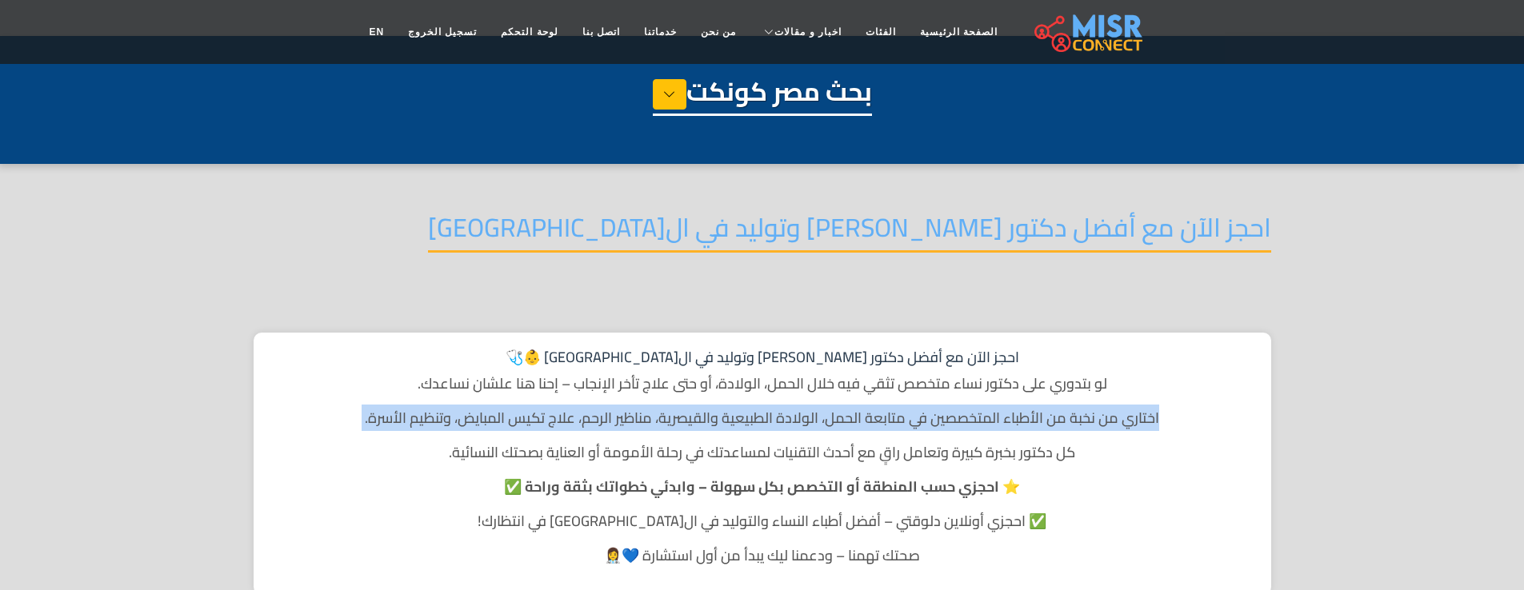
click at [825, 403] on div "احجز الآن مع أفضل دكتور [PERSON_NAME] وتوليد في ال[GEOGRAPHIC_DATA] 👶🩺 لو بتدور…" at bounding box center [762, 464] width 1017 height 262
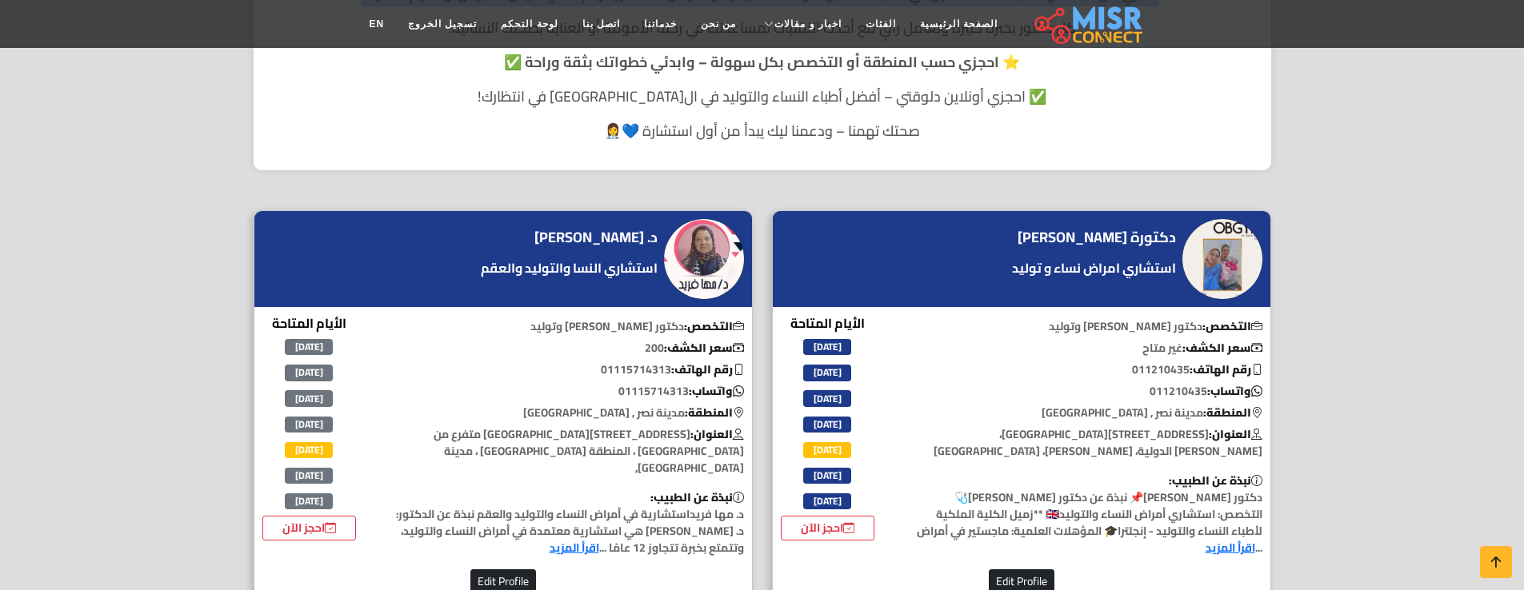
scroll to position [464, 0]
